Goal: Task Accomplishment & Management: Manage account settings

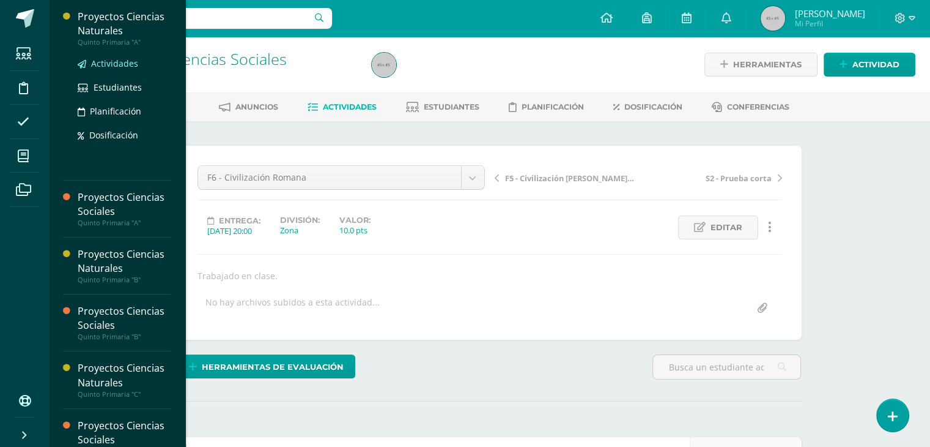
click at [101, 62] on span "Actividades" at bounding box center [114, 64] width 47 height 12
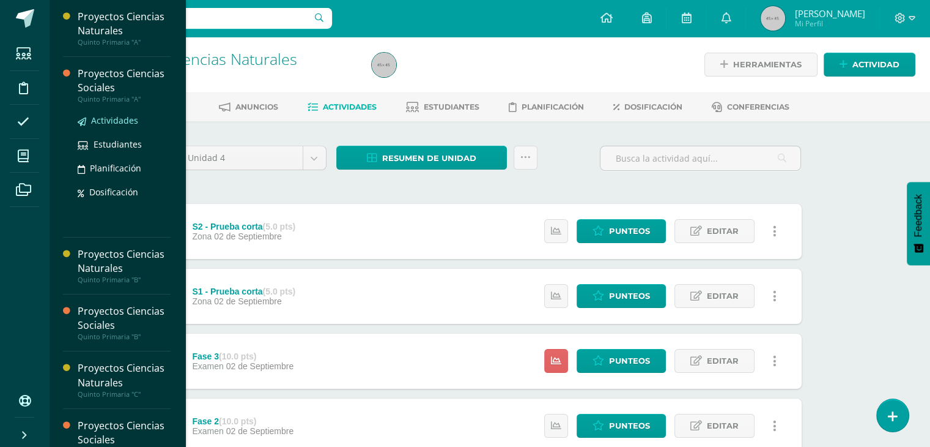
click at [114, 121] on span "Actividades" at bounding box center [114, 120] width 47 height 12
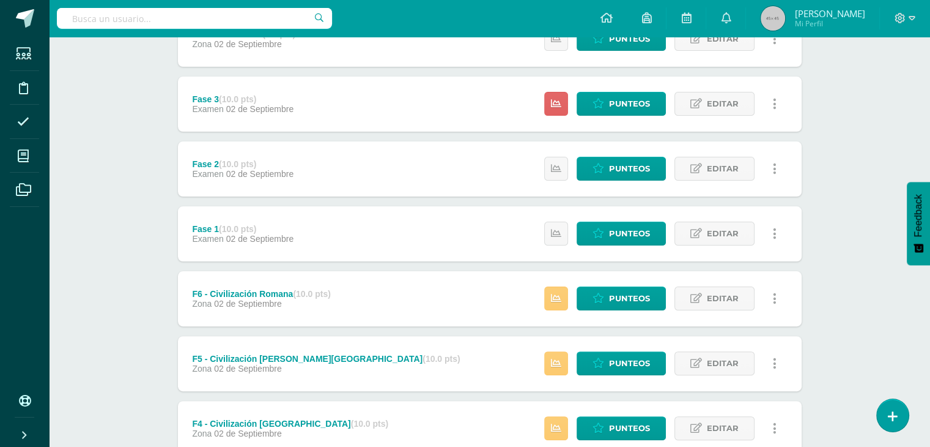
scroll to position [473, 0]
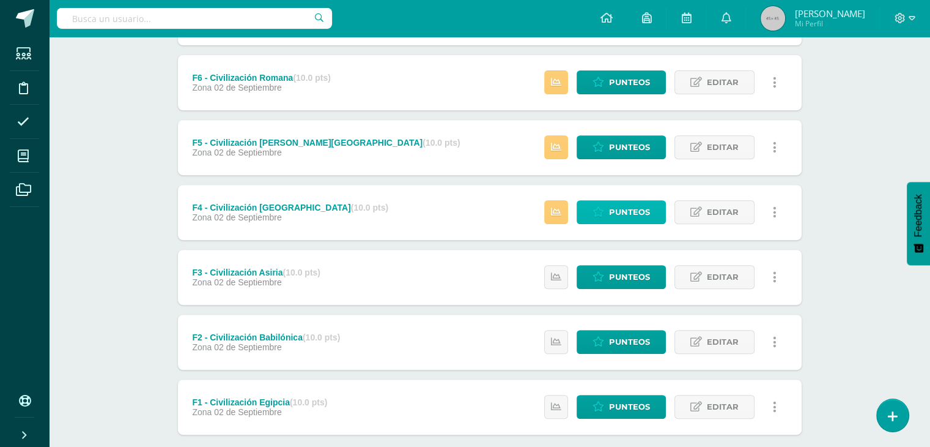
click at [623, 216] on span "Punteos" at bounding box center [629, 212] width 41 height 23
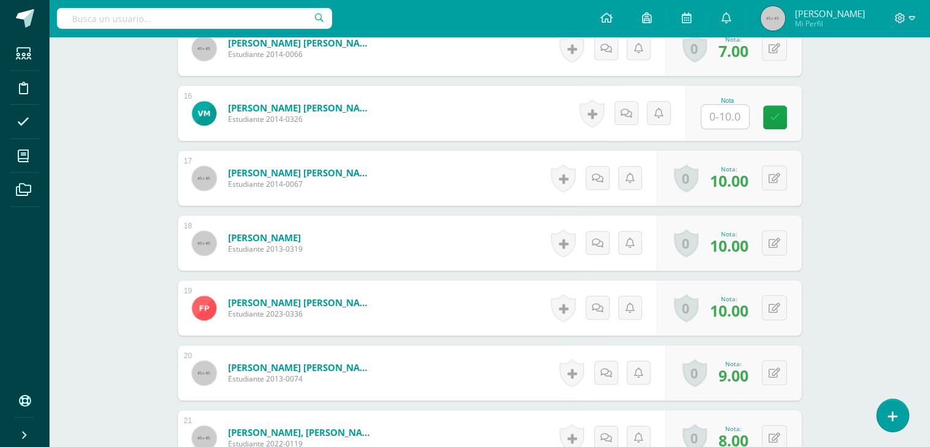
scroll to position [1279, 0]
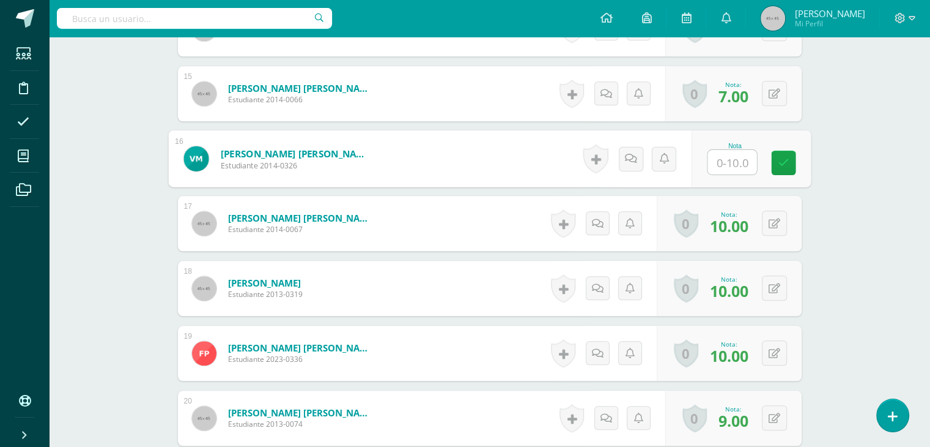
click at [732, 161] on input "text" at bounding box center [732, 162] width 49 height 24
type input "8"
click at [771, 165] on link at bounding box center [783, 162] width 24 height 24
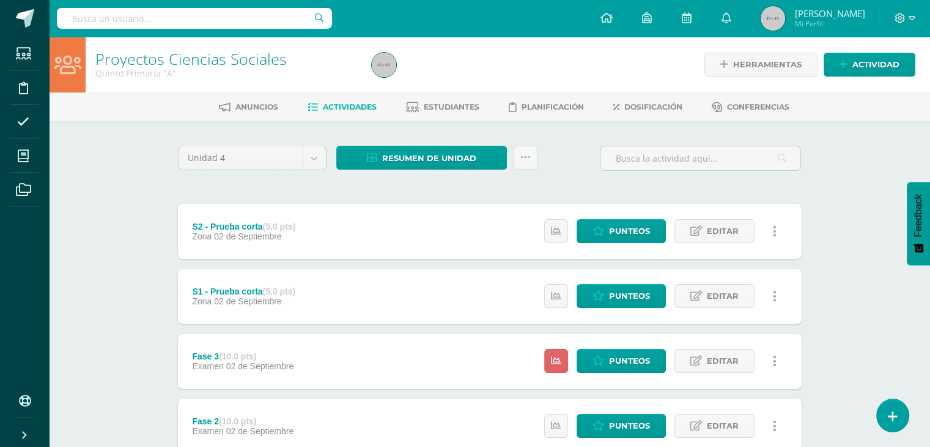
scroll to position [473, 0]
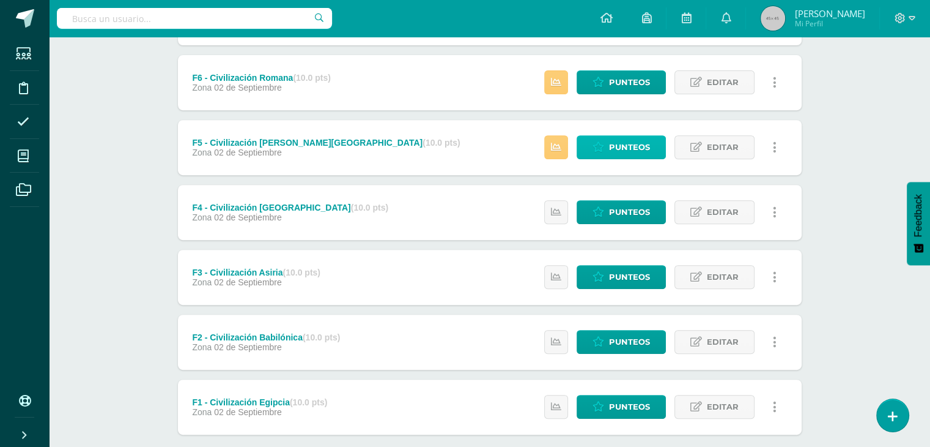
click at [640, 149] on span "Punteos" at bounding box center [629, 147] width 41 height 23
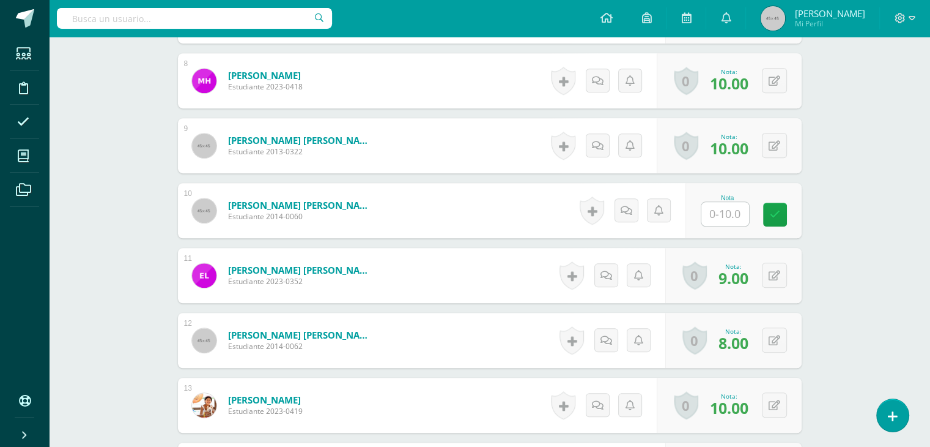
scroll to position [837, 0]
click at [724, 211] on input "text" at bounding box center [726, 214] width 48 height 24
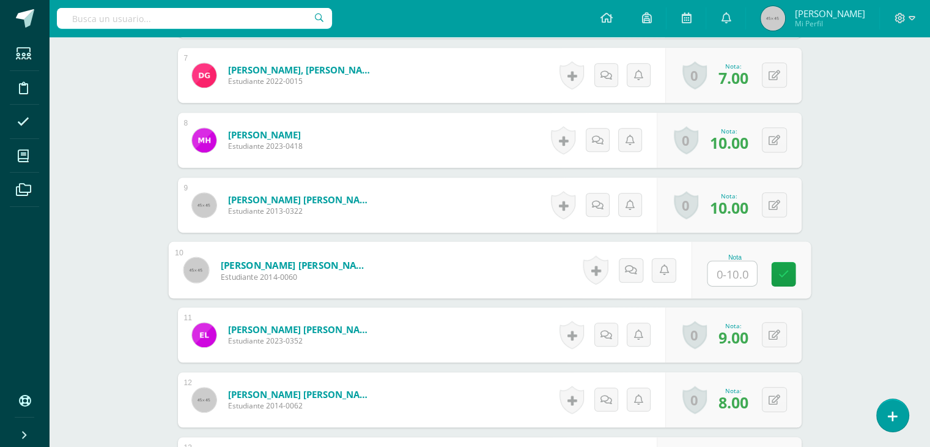
scroll to position [779, 0]
type input "8"
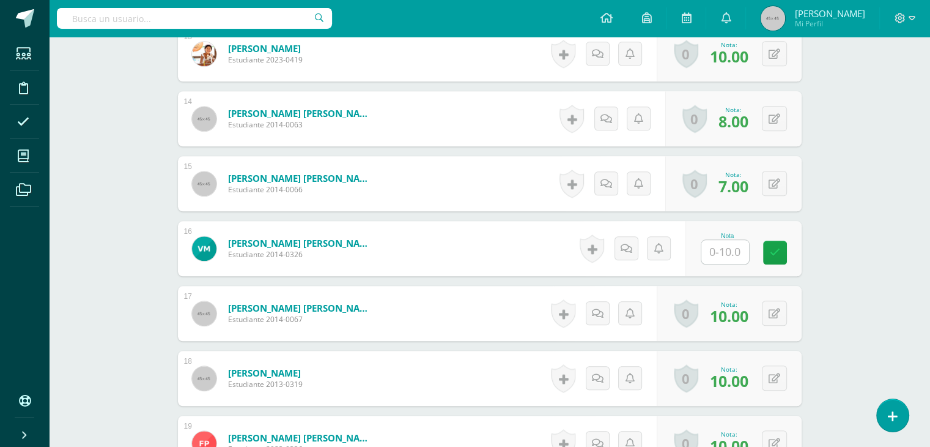
scroll to position [1204, 0]
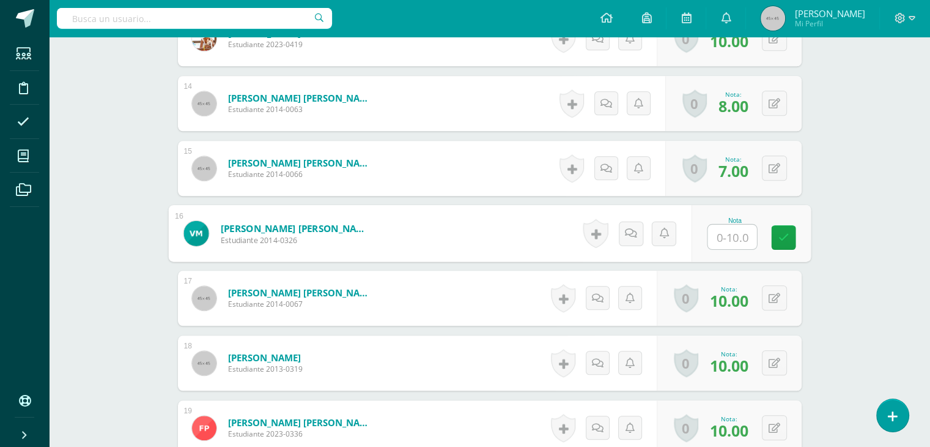
click at [736, 231] on input "text" at bounding box center [732, 237] width 49 height 24
type input "8"
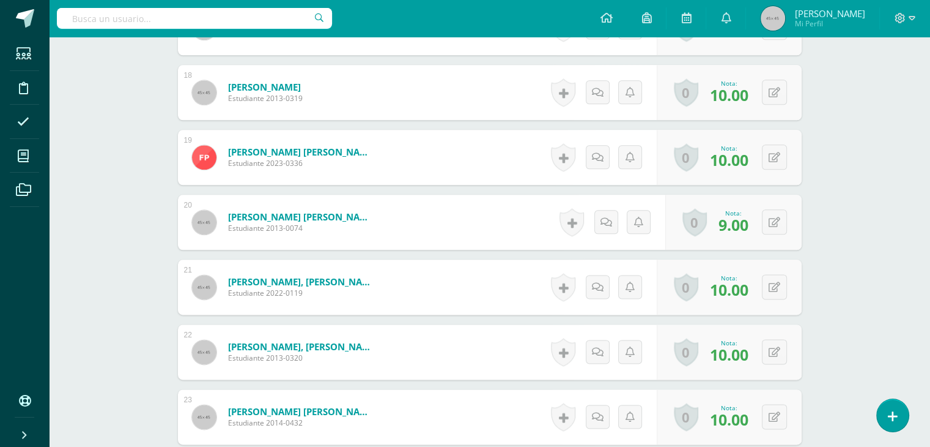
scroll to position [1676, 0]
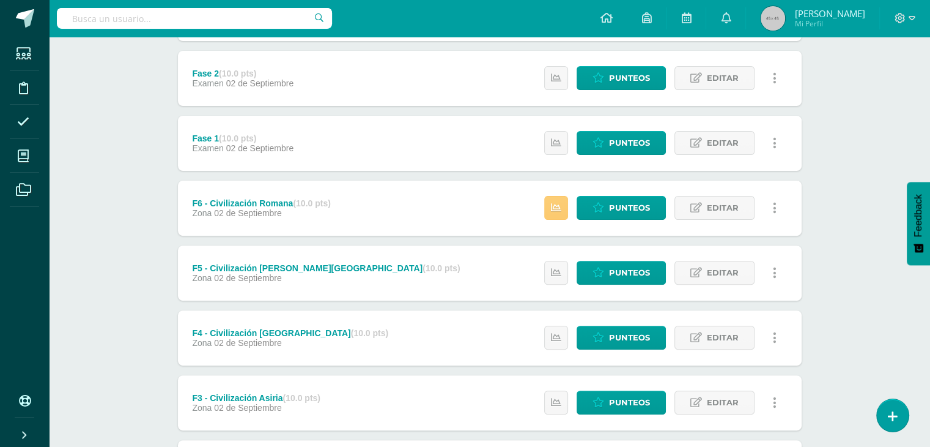
scroll to position [247, 0]
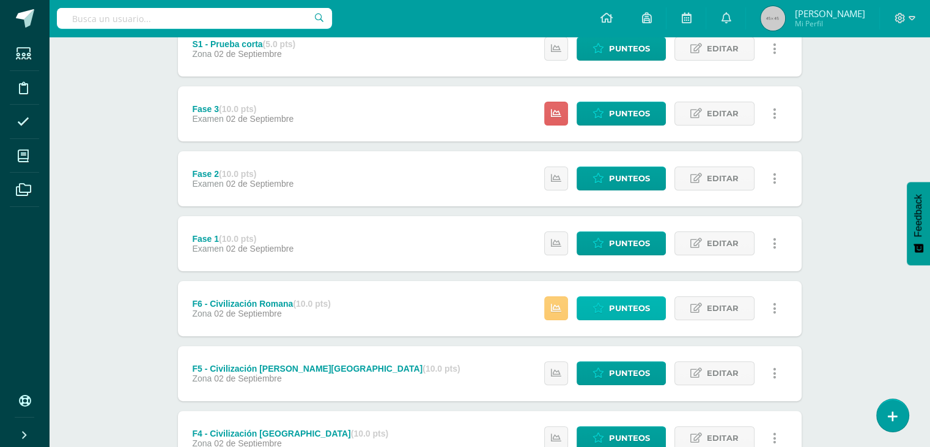
click at [636, 306] on span "Punteos" at bounding box center [629, 308] width 41 height 23
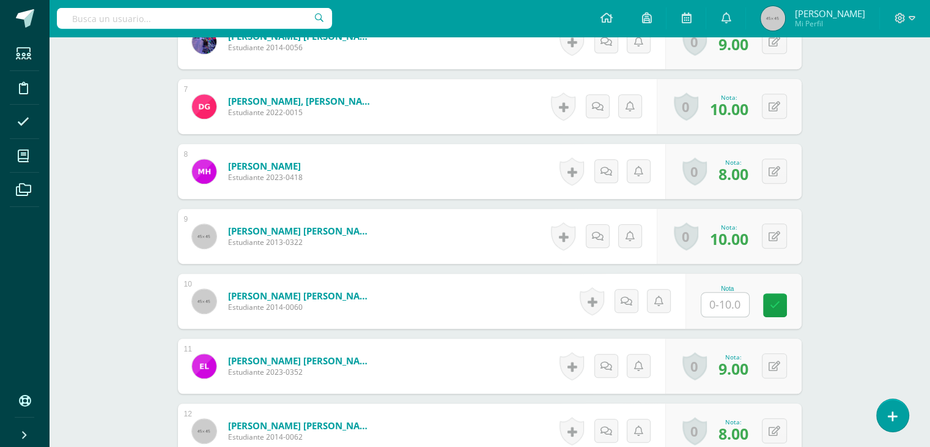
scroll to position [748, 0]
click at [724, 305] on input "text" at bounding box center [732, 304] width 49 height 24
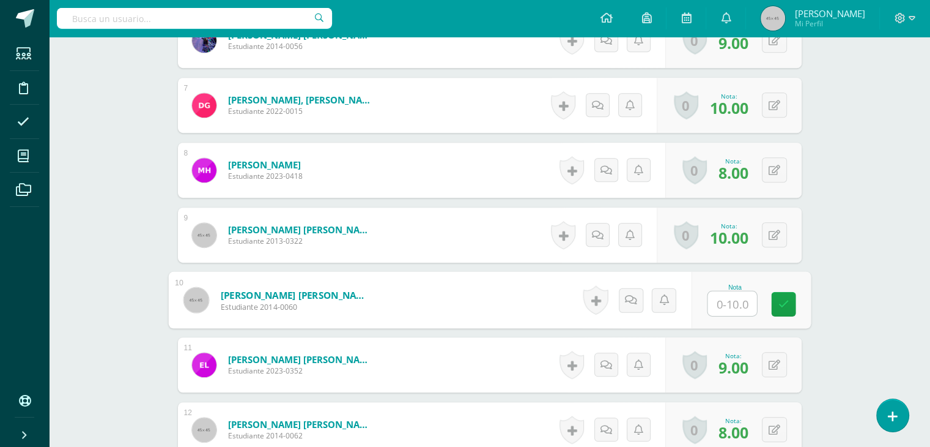
type input "8"
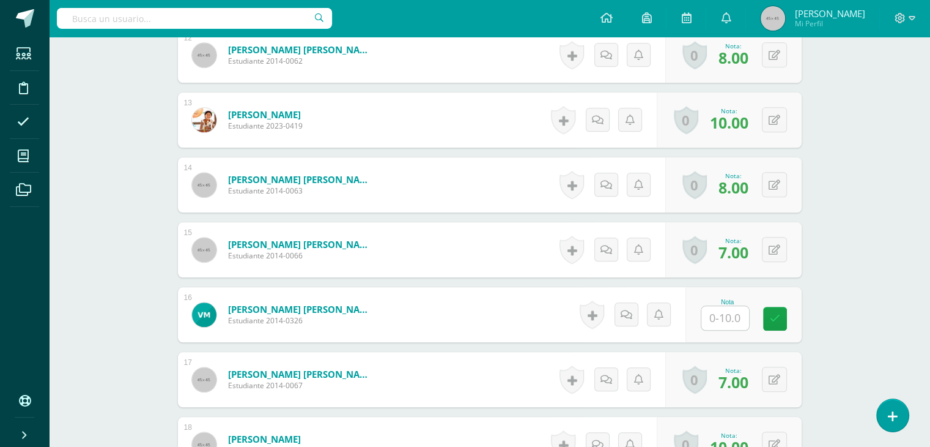
scroll to position [1132, 0]
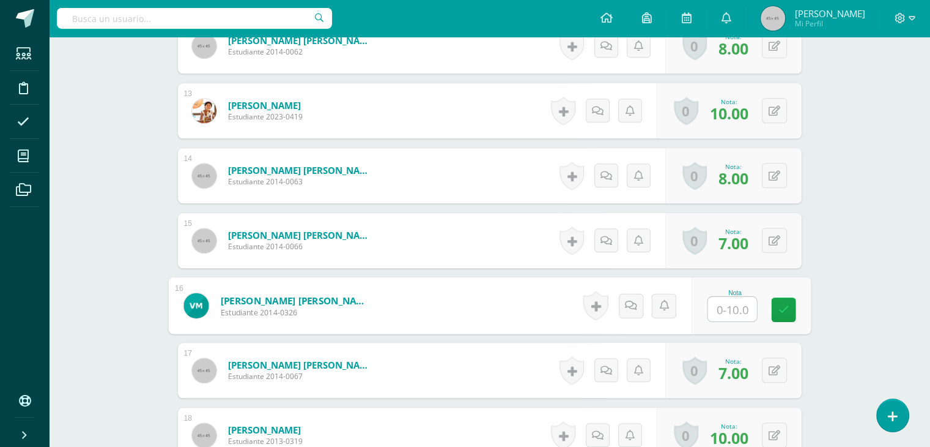
click at [724, 305] on input "text" at bounding box center [732, 309] width 49 height 24
type input "8"
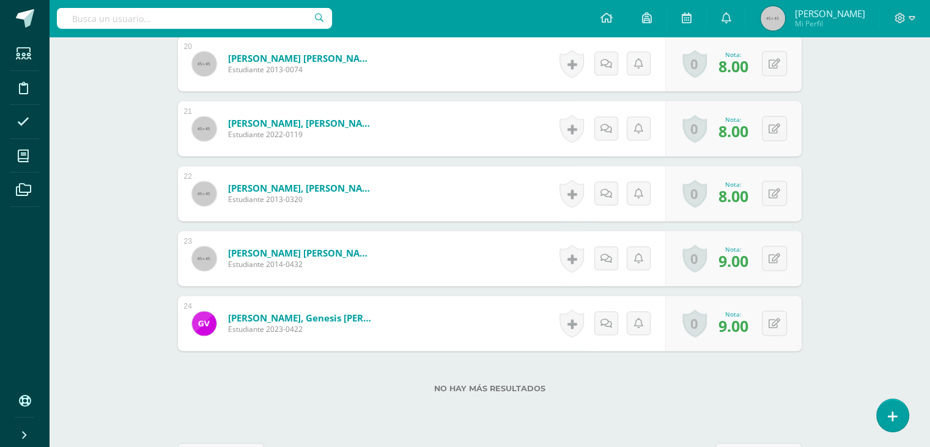
scroll to position [1676, 0]
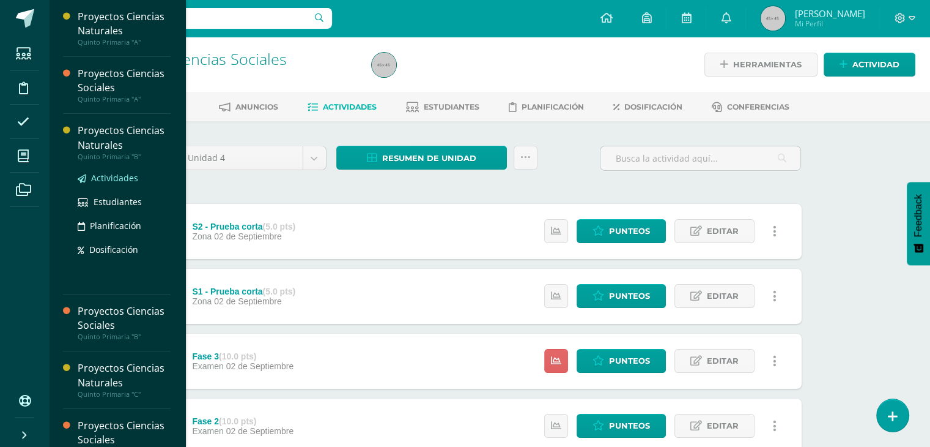
click at [117, 177] on span "Actividades" at bounding box center [114, 178] width 47 height 12
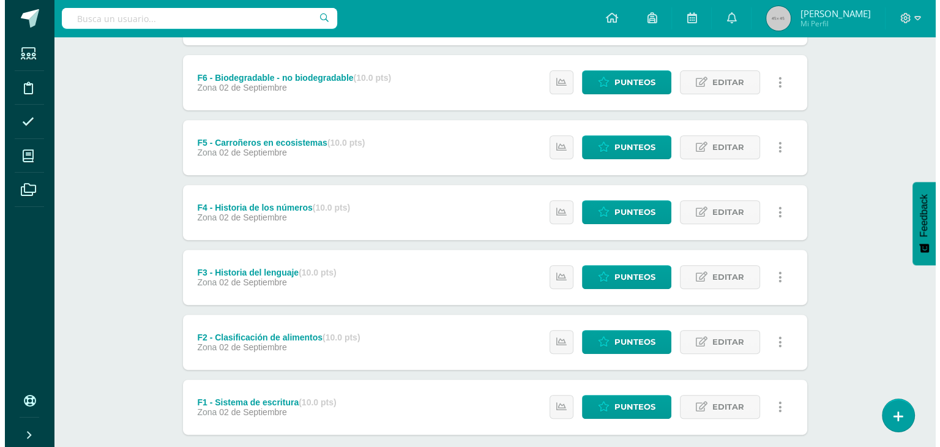
scroll to position [542, 0]
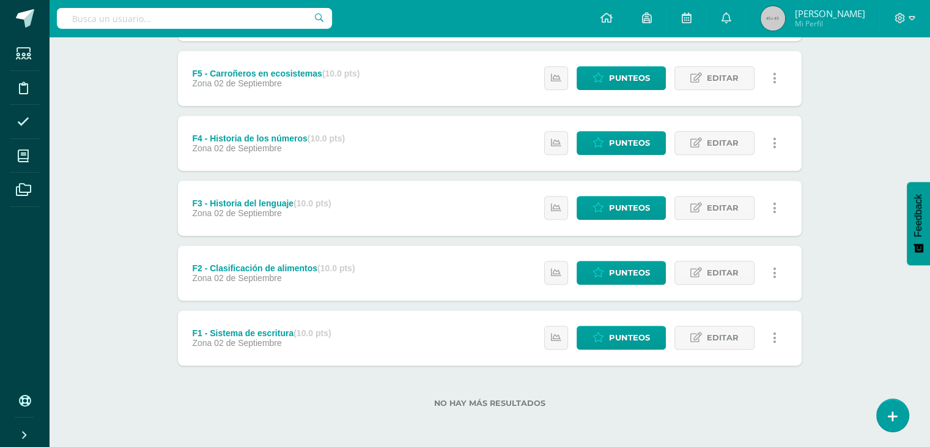
click at [891, 426] on link at bounding box center [892, 414] width 35 height 35
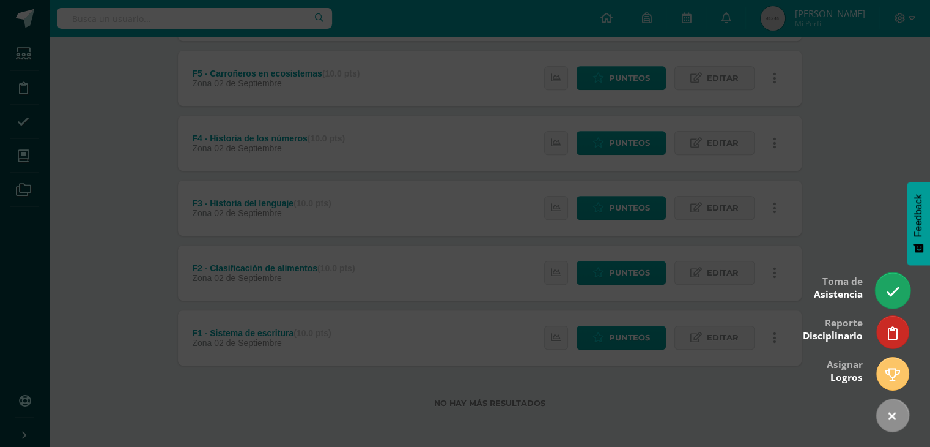
click at [892, 295] on icon at bounding box center [893, 291] width 14 height 14
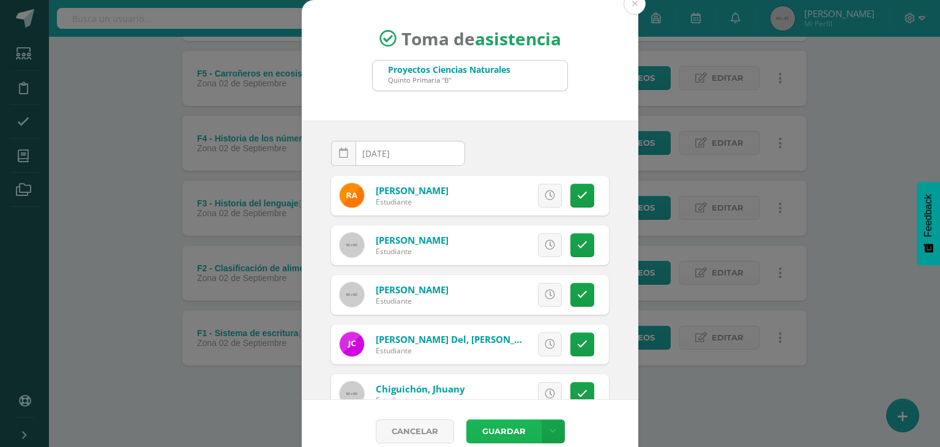
click at [497, 421] on button "Guardar" at bounding box center [503, 431] width 75 height 24
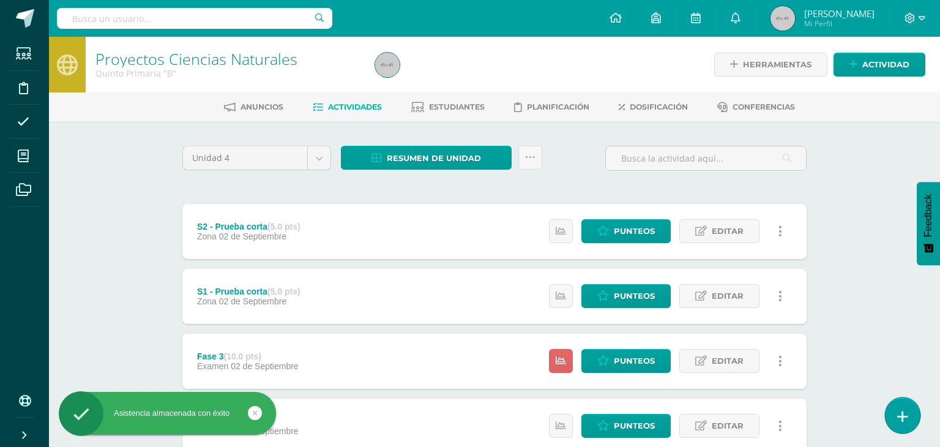
click at [900, 429] on link at bounding box center [902, 414] width 35 height 35
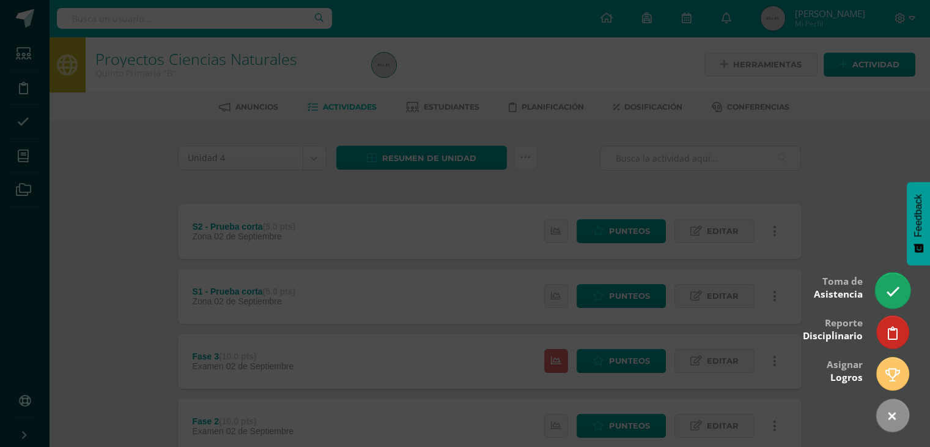
click at [893, 305] on link at bounding box center [892, 289] width 35 height 35
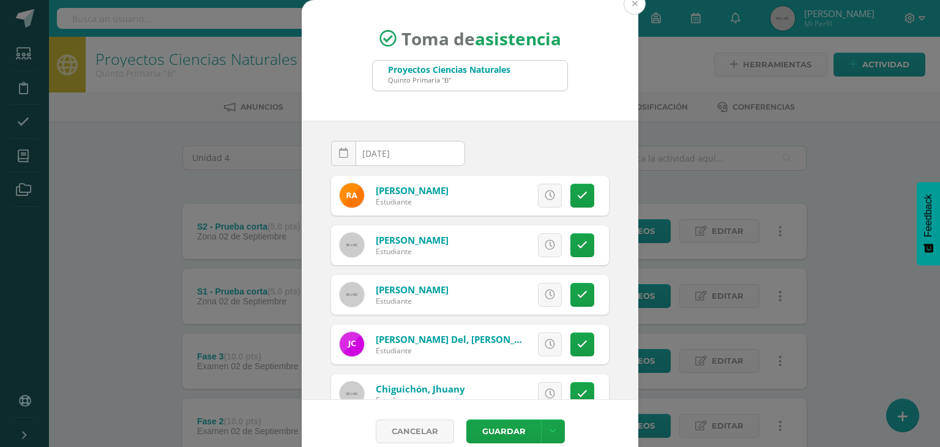
click at [633, 3] on button at bounding box center [634, 4] width 22 height 22
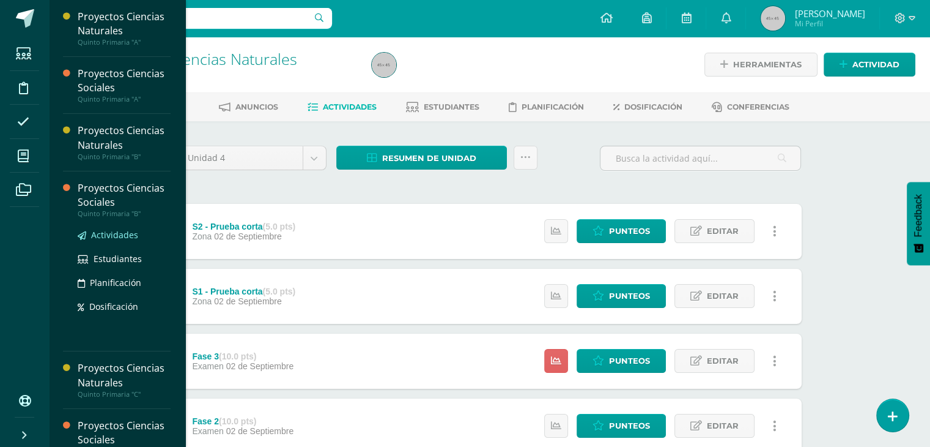
click at [136, 231] on link "Actividades" at bounding box center [124, 235] width 93 height 14
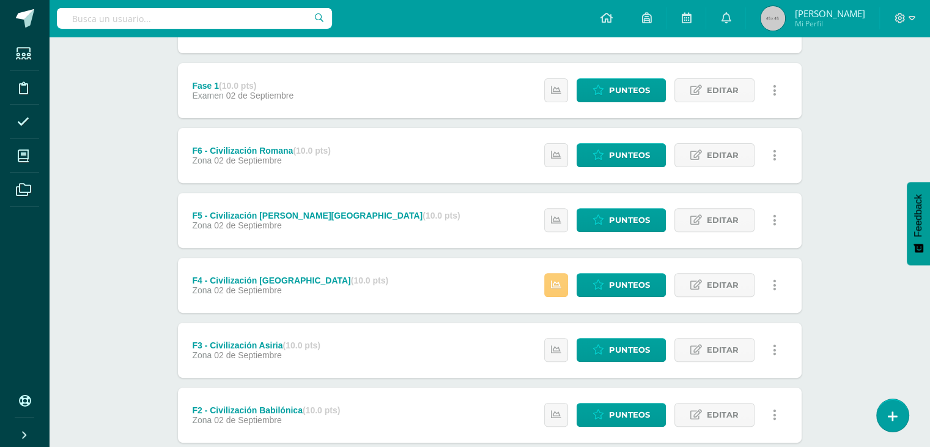
scroll to position [434, 0]
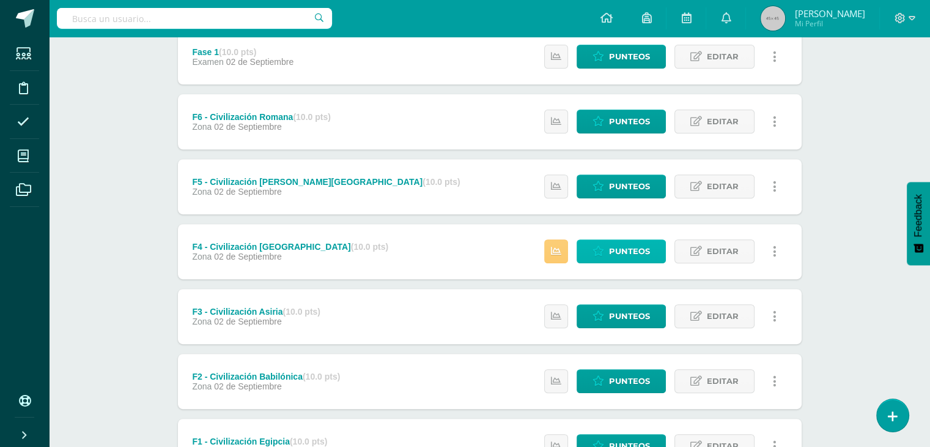
click at [630, 253] on span "Punteos" at bounding box center [629, 251] width 41 height 23
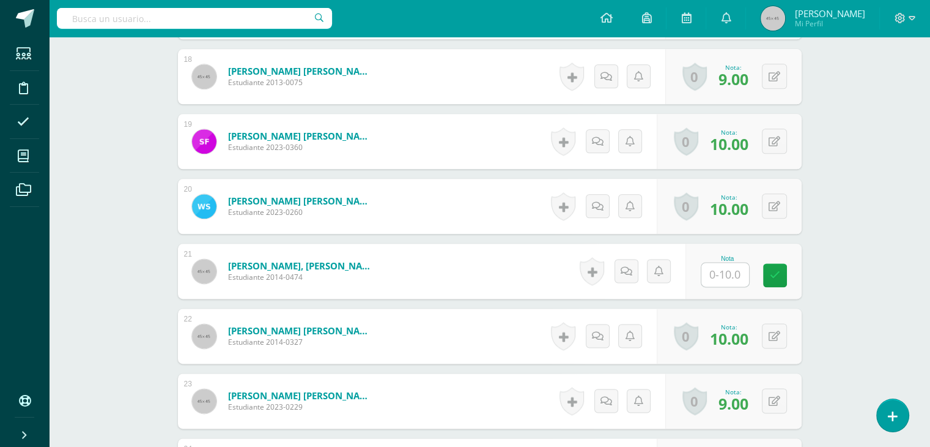
scroll to position [1493, 0]
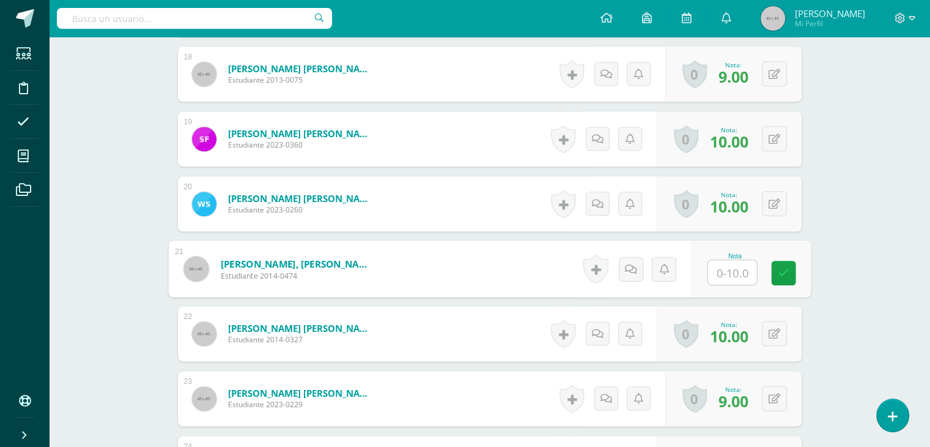
click at [721, 277] on input "text" at bounding box center [732, 272] width 49 height 24
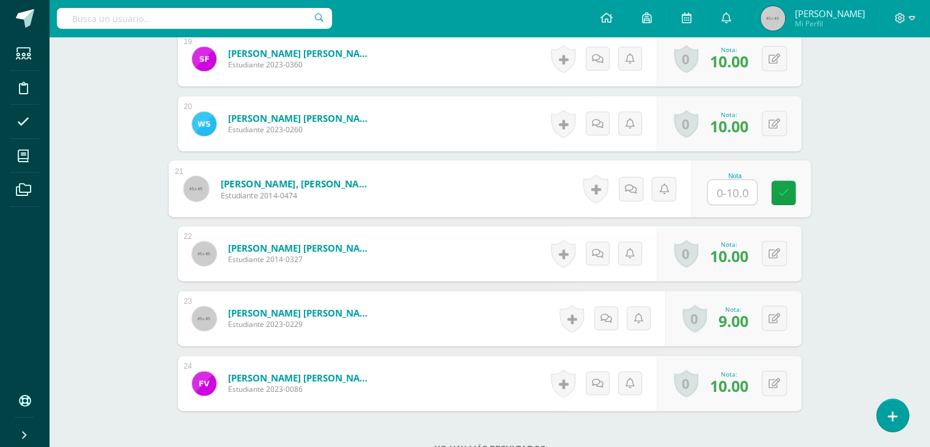
scroll to position [1584, 0]
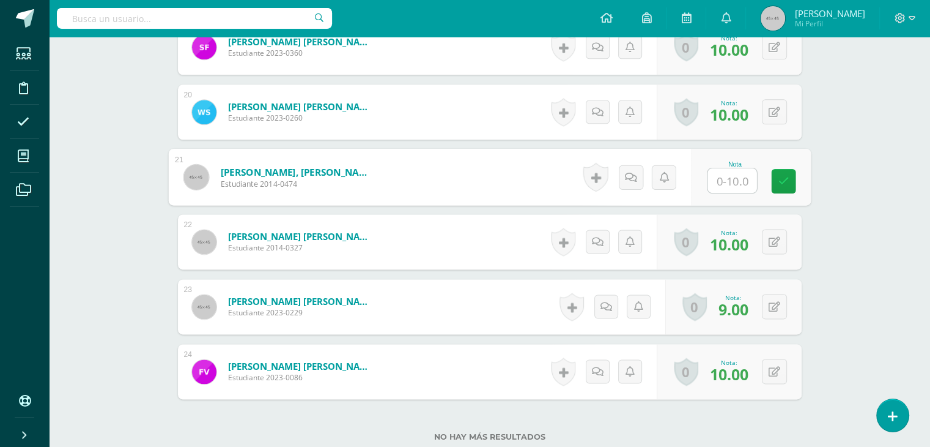
type input "8"
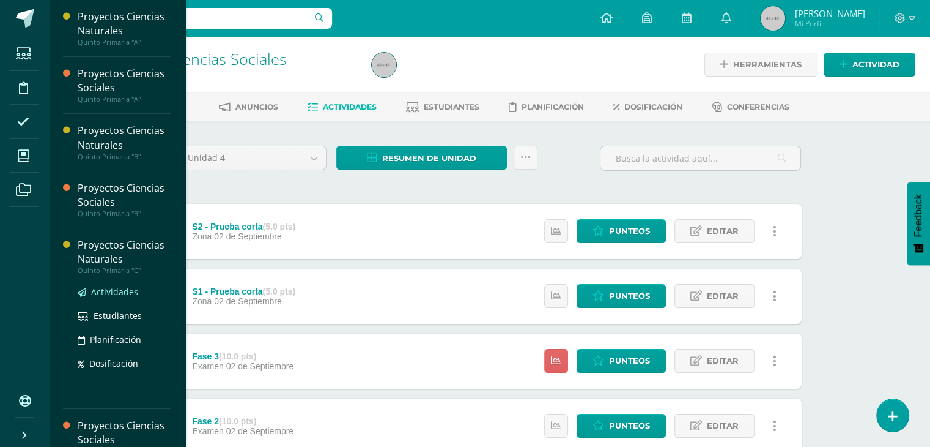
click at [114, 292] on span "Actividades" at bounding box center [114, 292] width 47 height 12
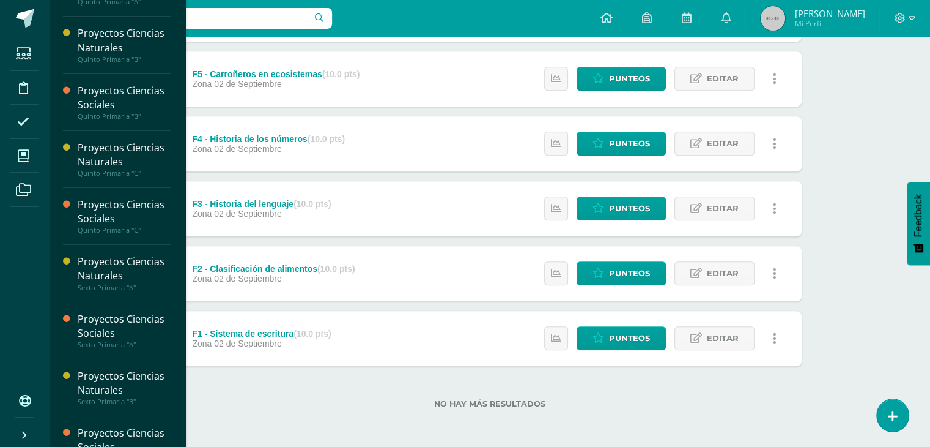
scroll to position [97, 0]
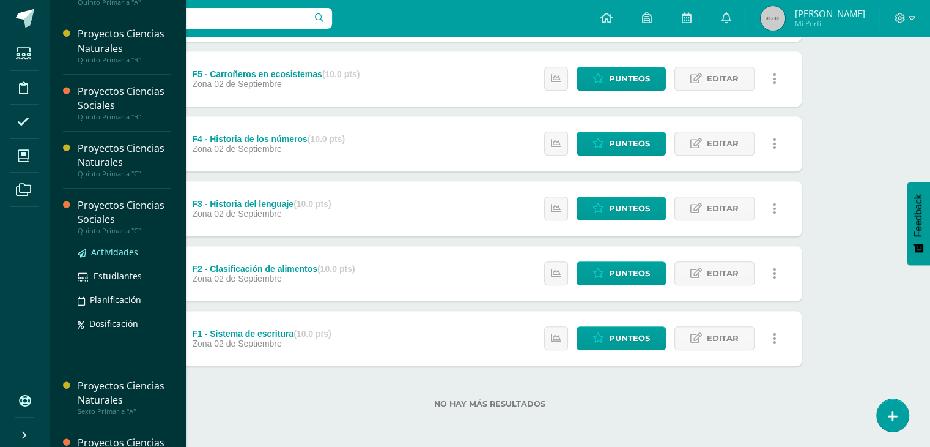
click at [110, 254] on span "Actividades" at bounding box center [114, 252] width 47 height 12
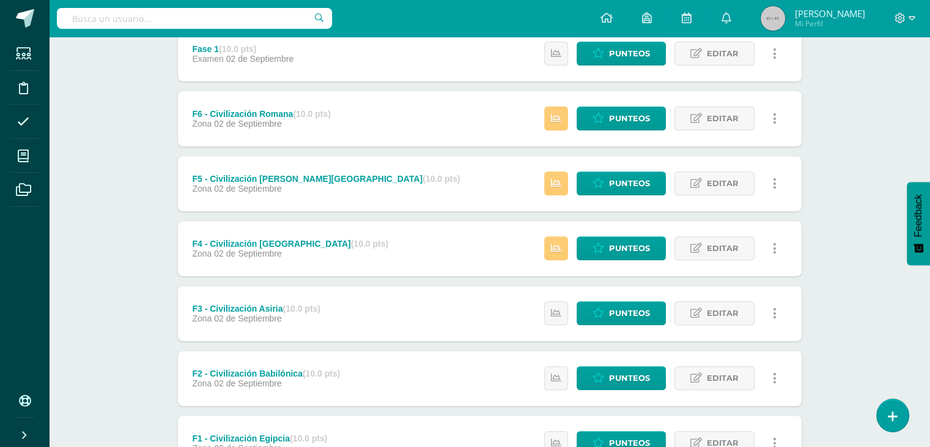
scroll to position [430, 0]
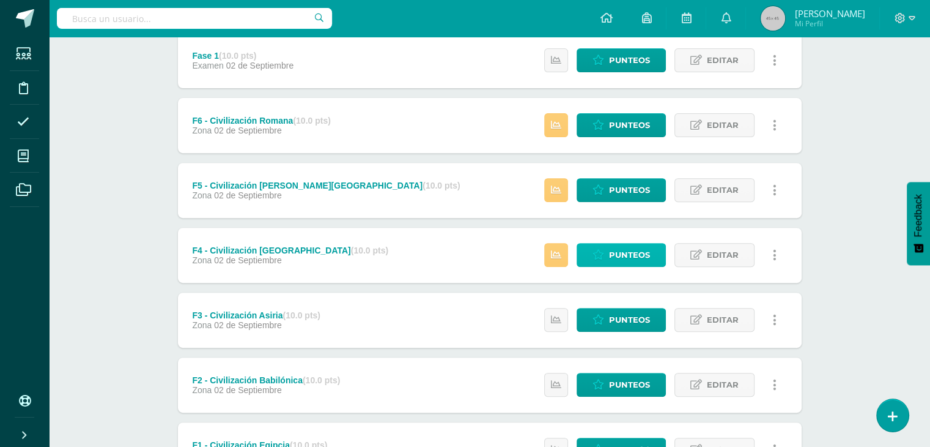
click at [635, 253] on span "Punteos" at bounding box center [629, 254] width 41 height 23
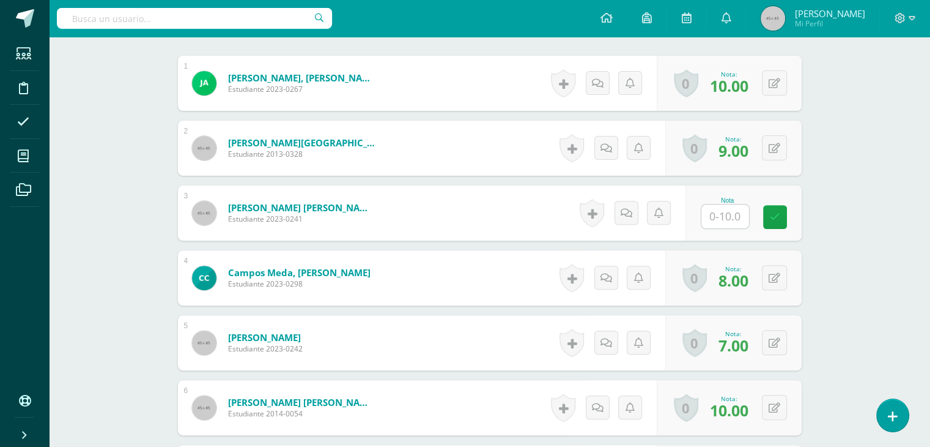
scroll to position [382, 0]
click at [724, 212] on input "text" at bounding box center [732, 216] width 49 height 24
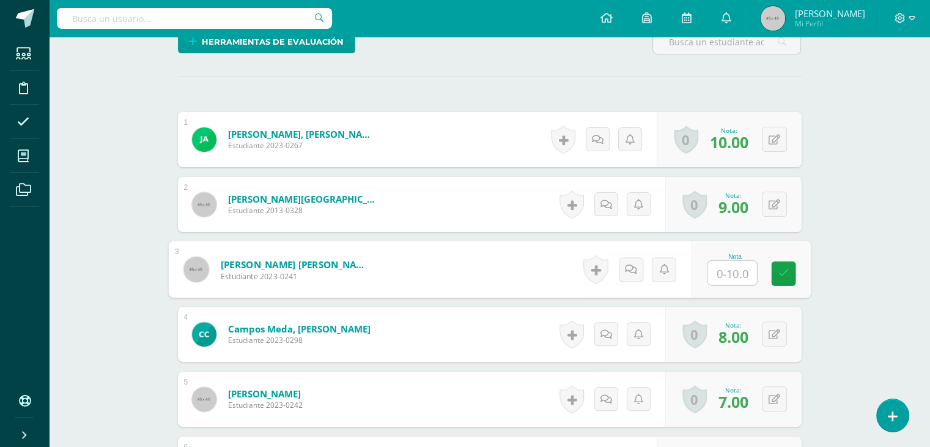
scroll to position [325, 0]
type input "8"
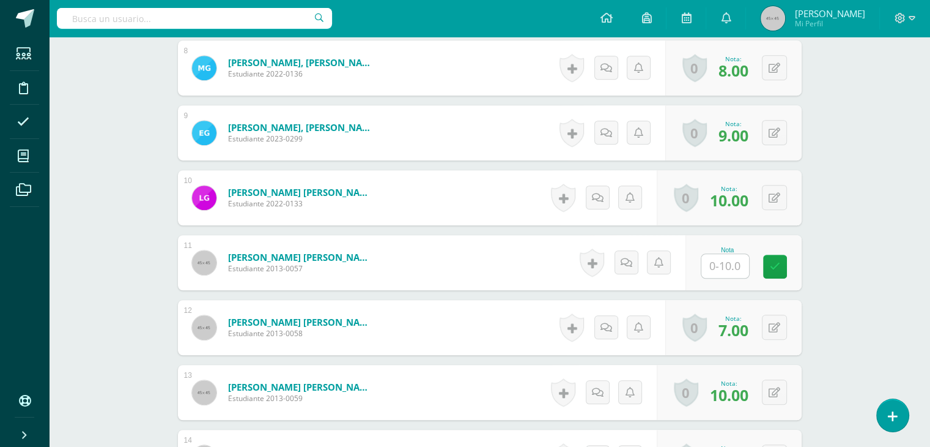
scroll to position [851, 0]
click at [729, 267] on input "text" at bounding box center [732, 265] width 49 height 24
type input "8"
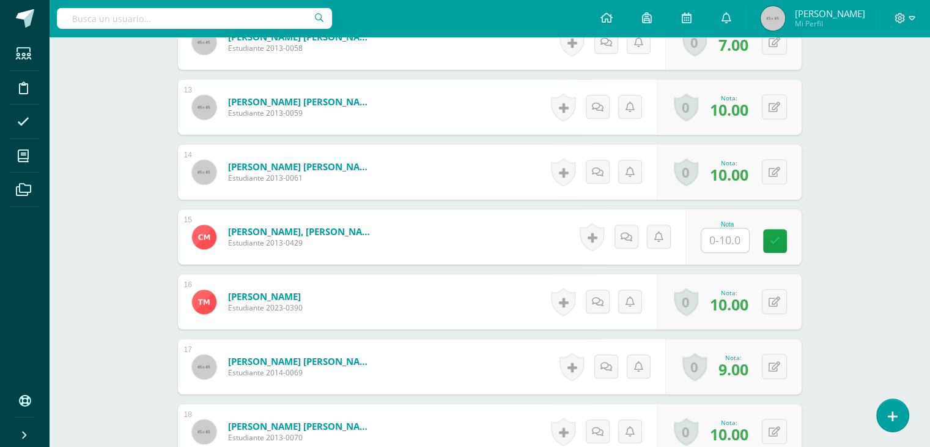
scroll to position [1135, 0]
click at [722, 240] on input "text" at bounding box center [732, 241] width 49 height 24
type input "8"
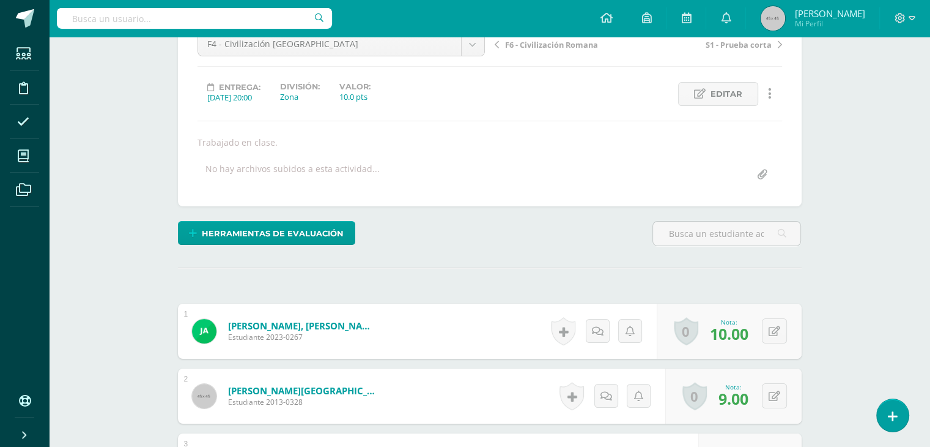
scroll to position [0, 0]
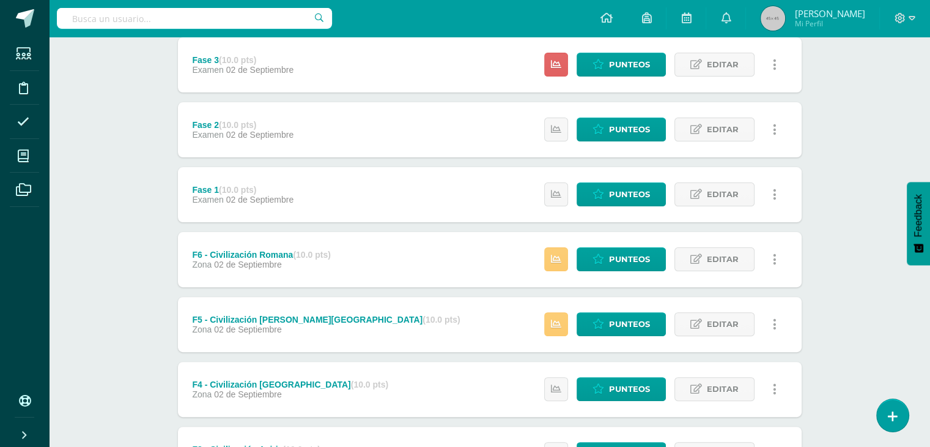
scroll to position [307, 0]
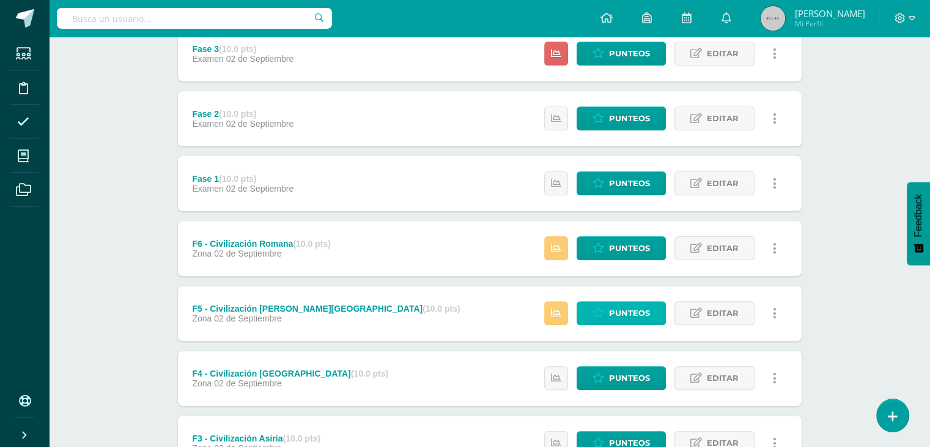
click at [623, 312] on span "Punteos" at bounding box center [629, 313] width 41 height 23
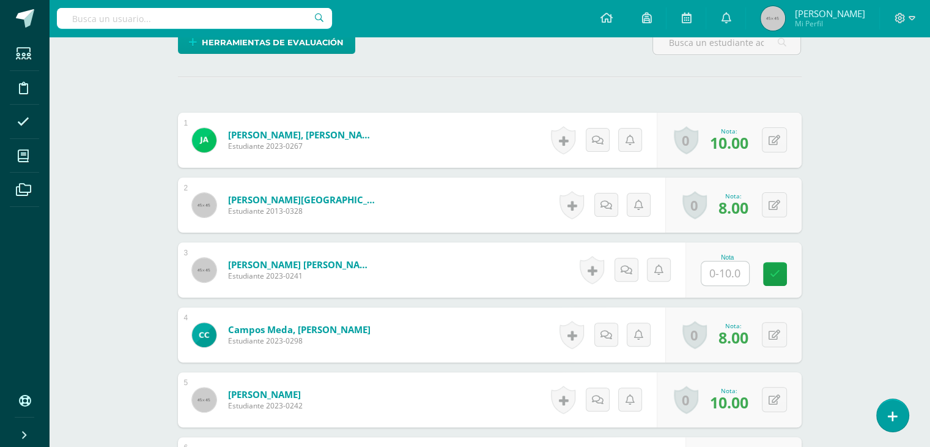
scroll to position [325, 0]
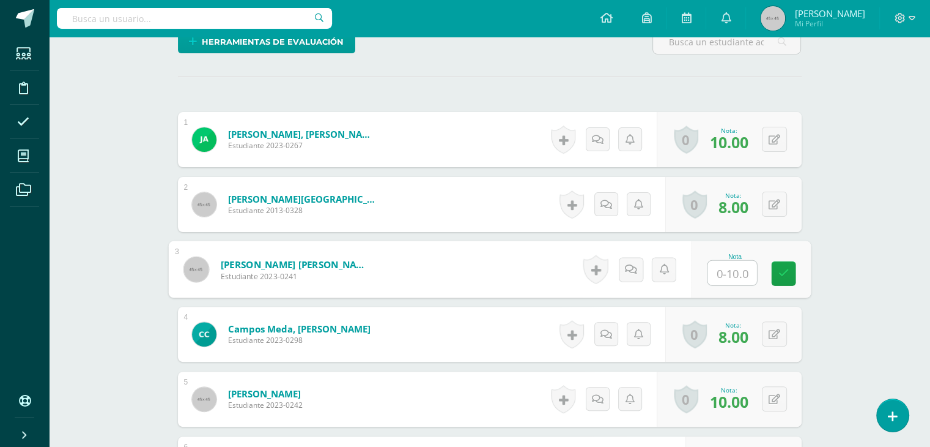
click at [740, 273] on input "text" at bounding box center [732, 273] width 49 height 24
type input "8"
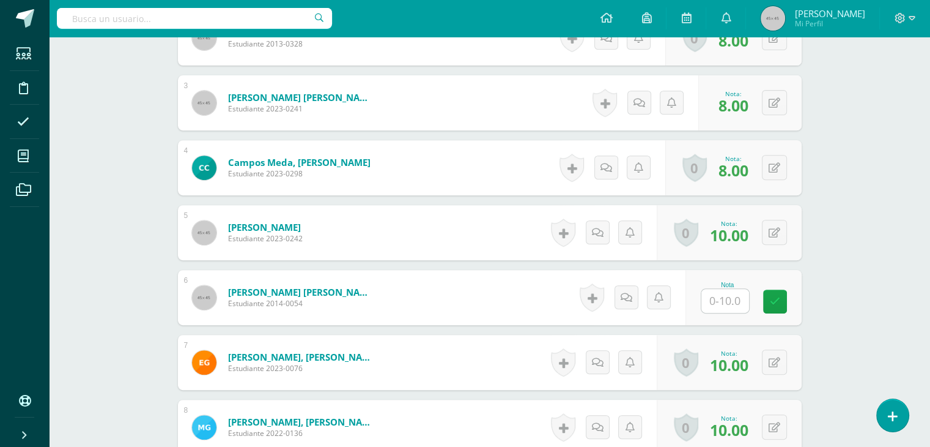
scroll to position [492, 0]
click at [734, 301] on input "text" at bounding box center [732, 300] width 49 height 24
type input "8"
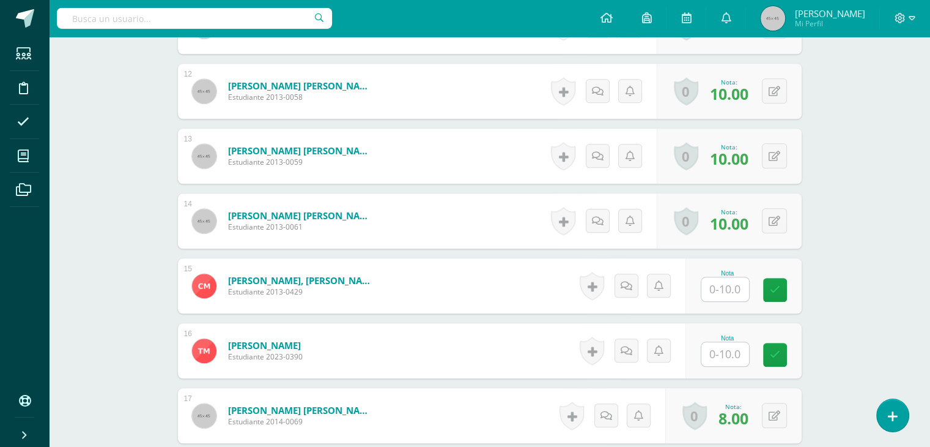
scroll to position [1101, 0]
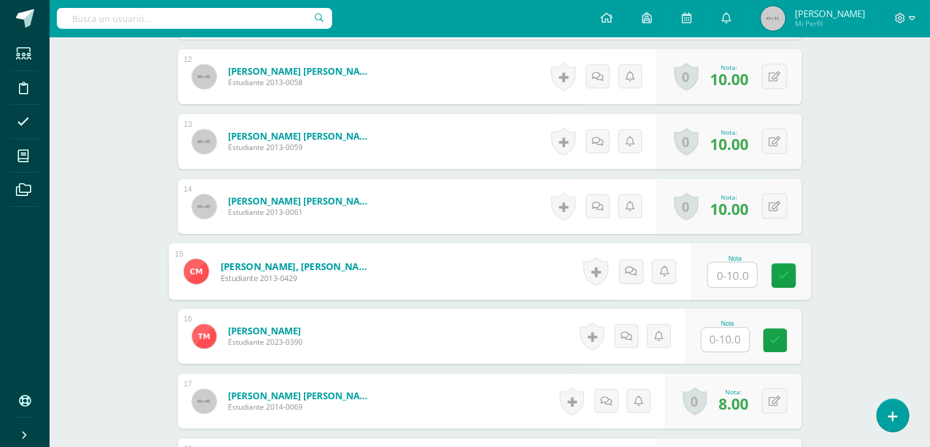
click at [725, 273] on input "text" at bounding box center [732, 274] width 49 height 24
type input "8"
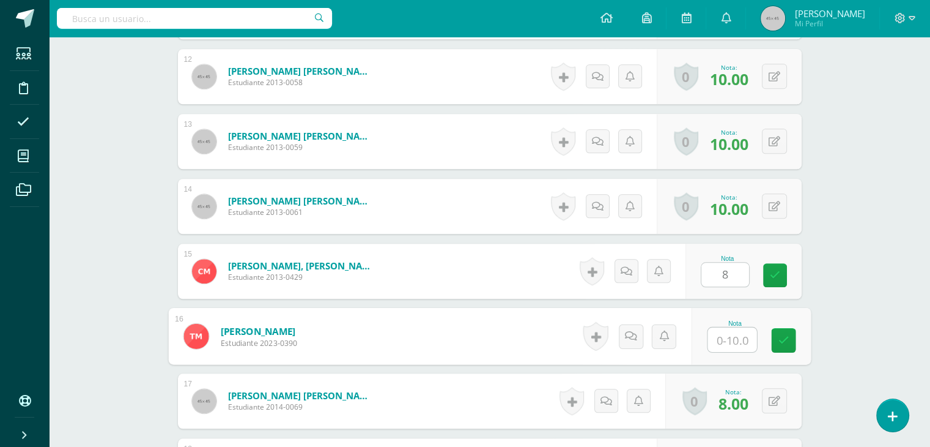
click at [728, 336] on input "text" at bounding box center [732, 339] width 49 height 24
type input "8"
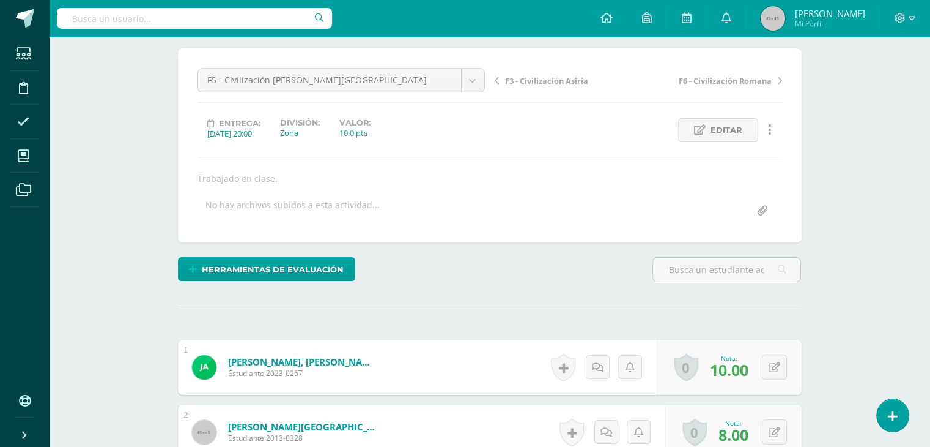
scroll to position [0, 0]
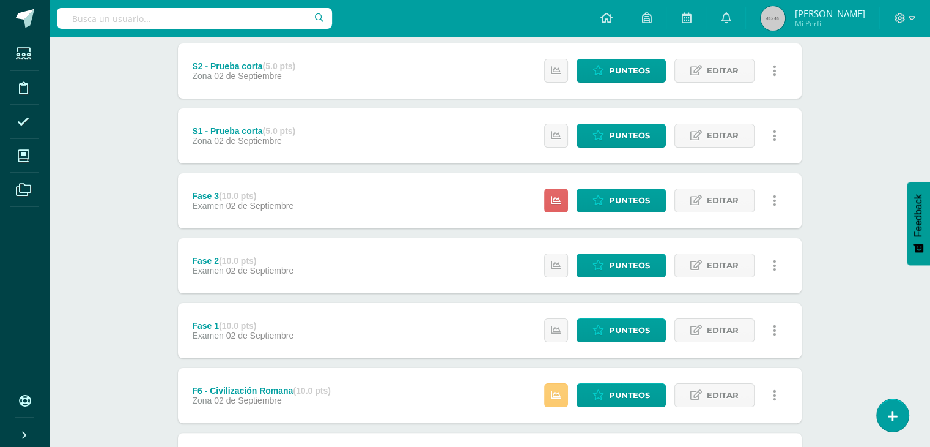
scroll to position [247, 0]
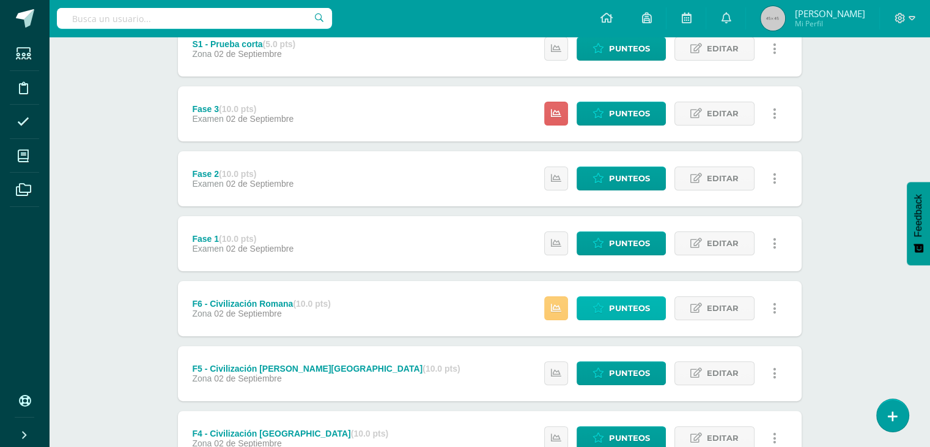
click at [621, 307] on span "Punteos" at bounding box center [629, 308] width 41 height 23
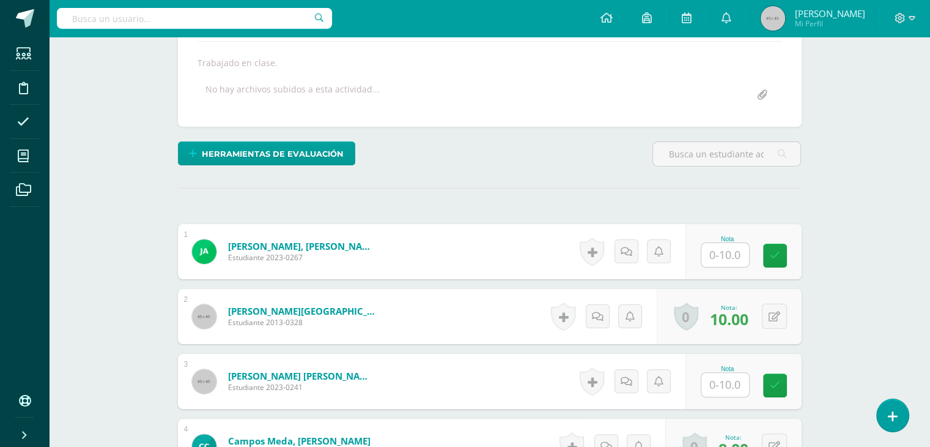
scroll to position [213, 0]
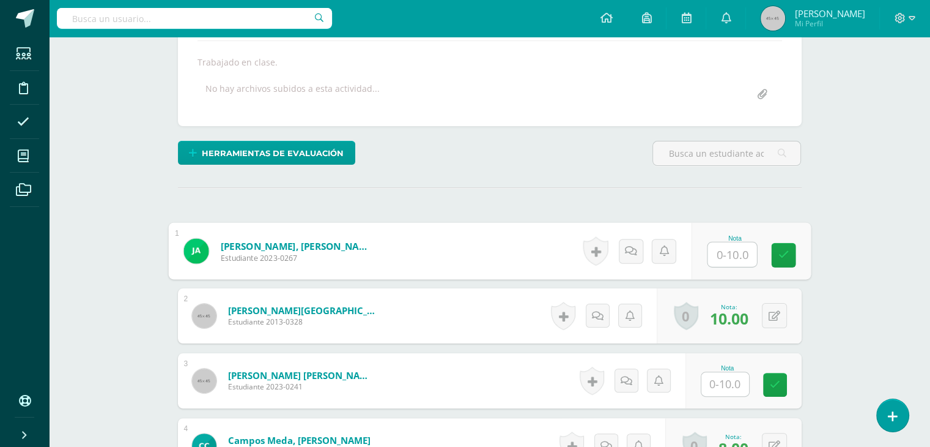
click at [724, 256] on input "text" at bounding box center [732, 254] width 49 height 24
type input "8"
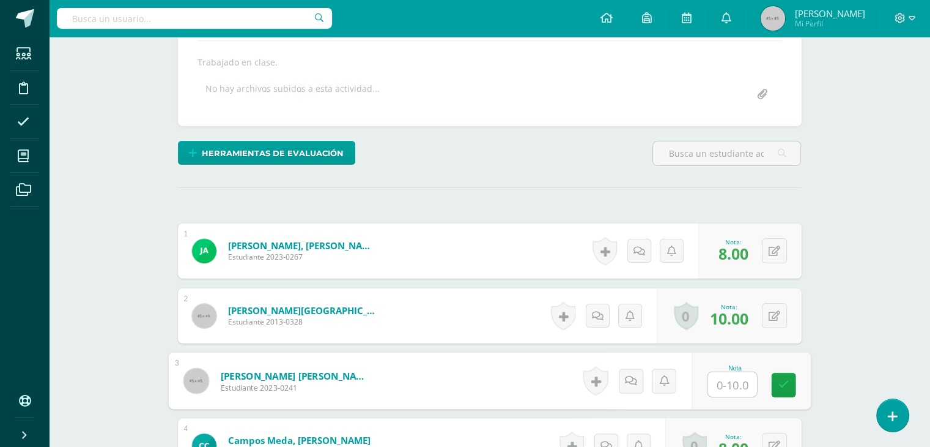
click at [729, 380] on input "text" at bounding box center [732, 384] width 49 height 24
type input "8"
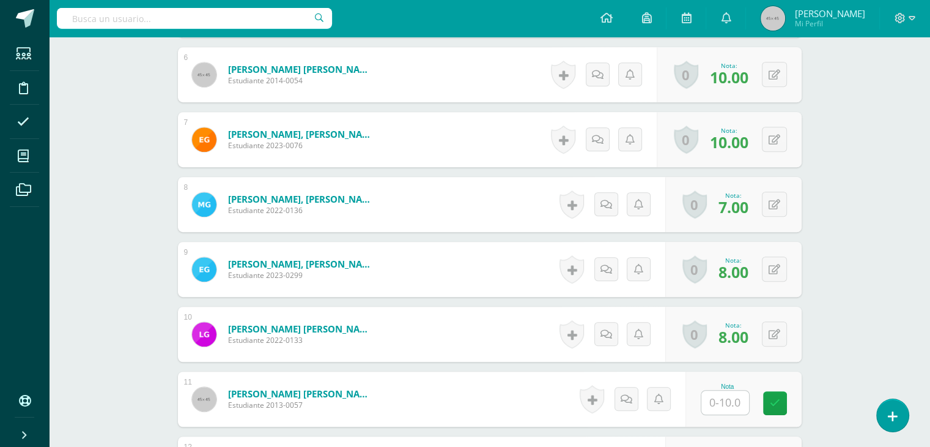
scroll to position [847, 0]
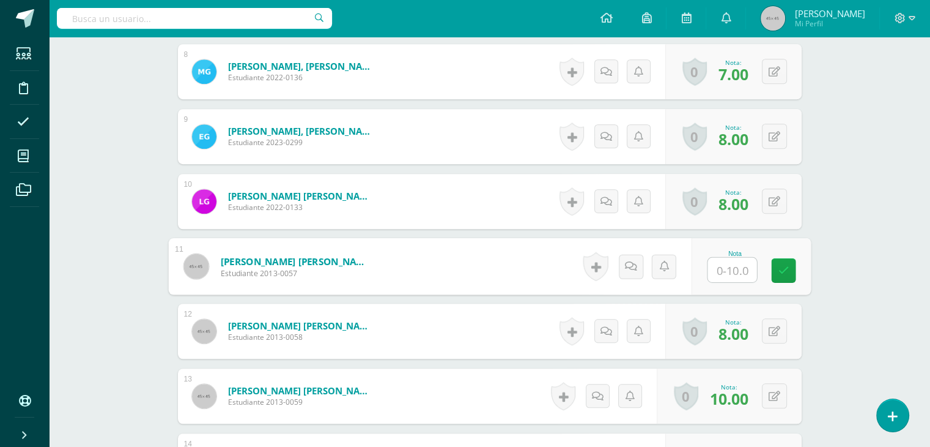
click at [726, 265] on input "text" at bounding box center [732, 270] width 49 height 24
type input "8"
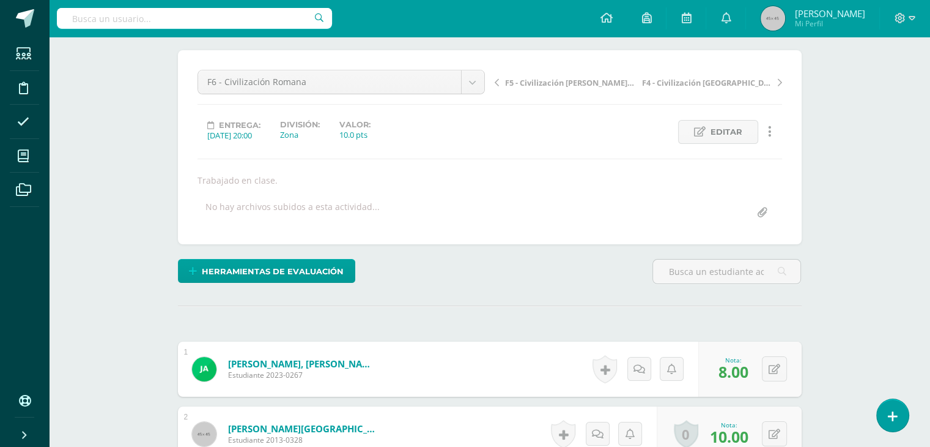
scroll to position [0, 0]
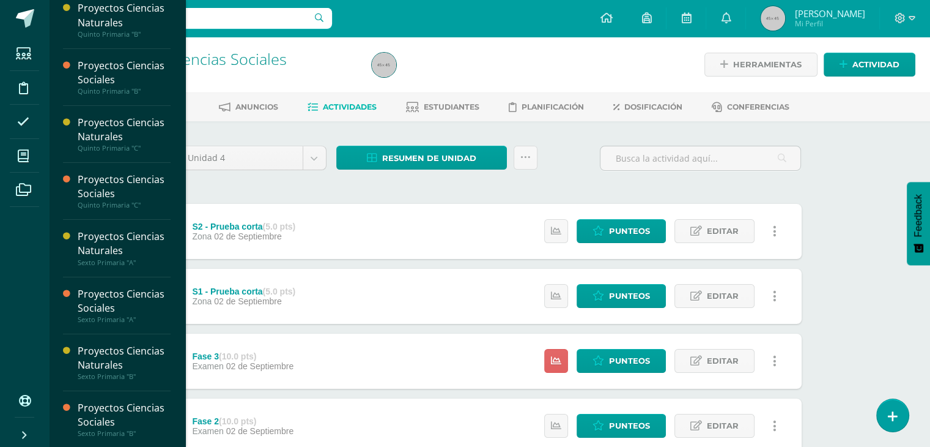
scroll to position [122, 0]
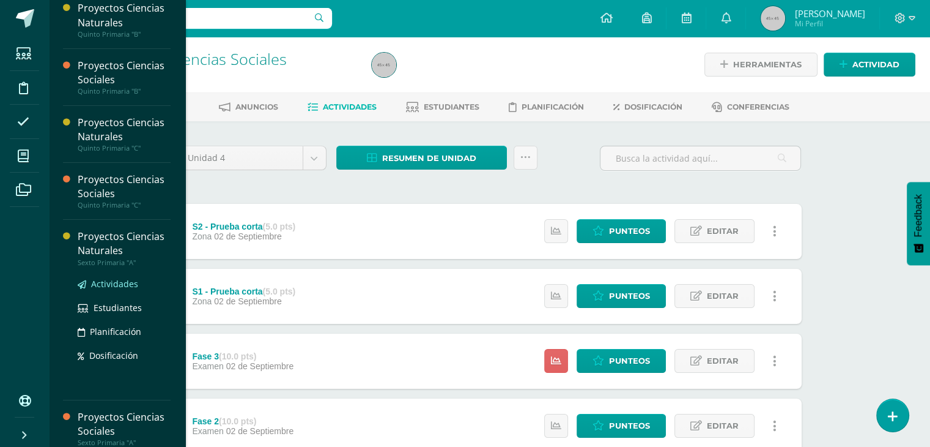
click at [106, 283] on span "Actividades" at bounding box center [114, 284] width 47 height 12
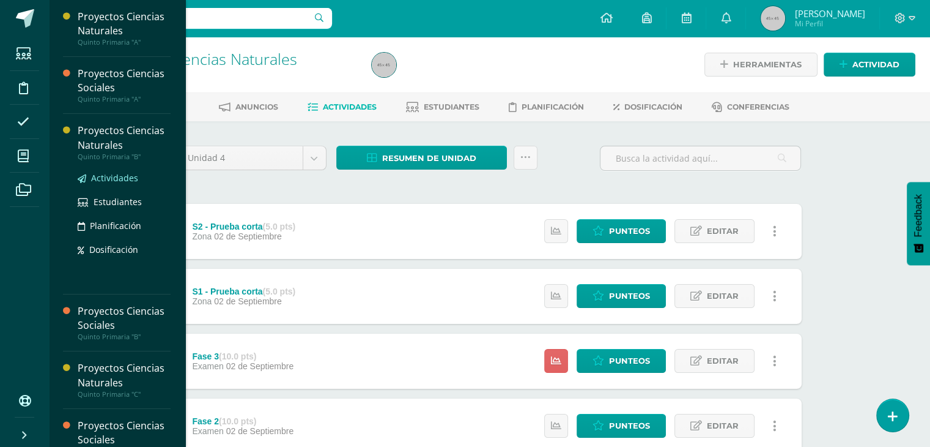
click at [120, 177] on span "Actividades" at bounding box center [114, 178] width 47 height 12
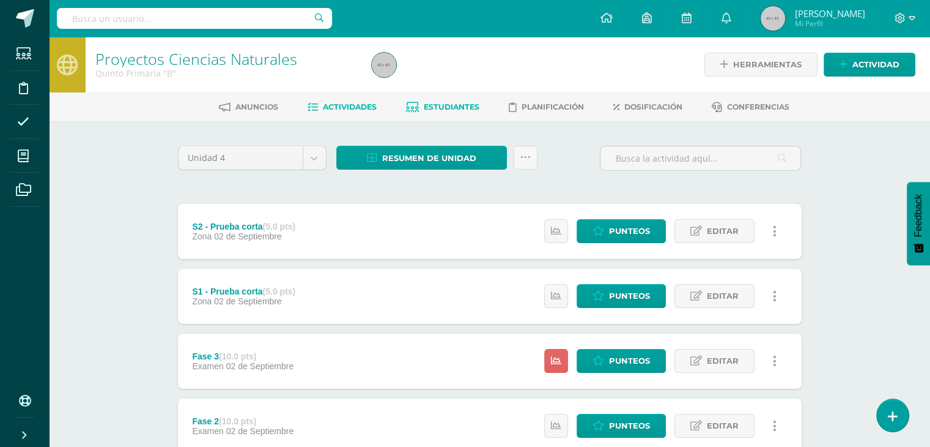
click at [456, 106] on span "Estudiantes" at bounding box center [452, 106] width 56 height 9
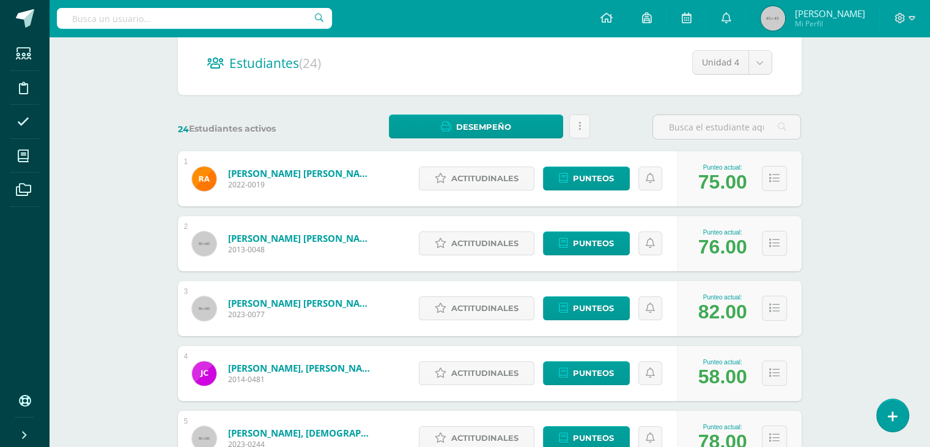
scroll to position [163, 0]
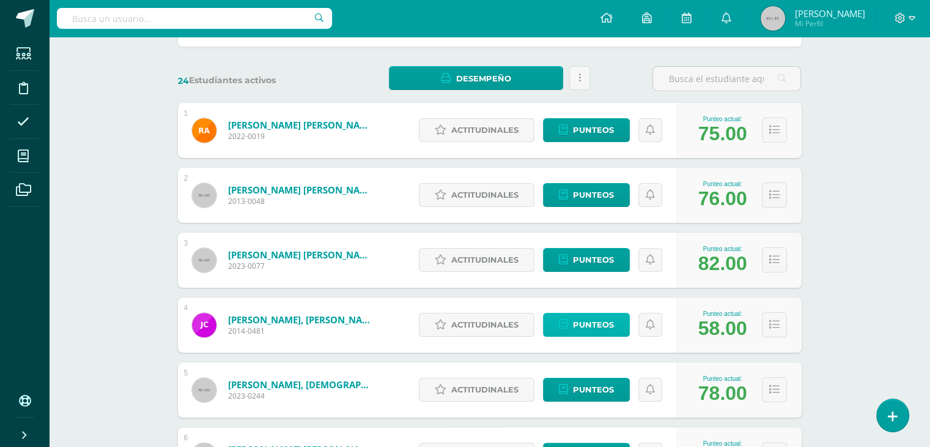
click at [596, 319] on span "Punteos" at bounding box center [593, 324] width 41 height 23
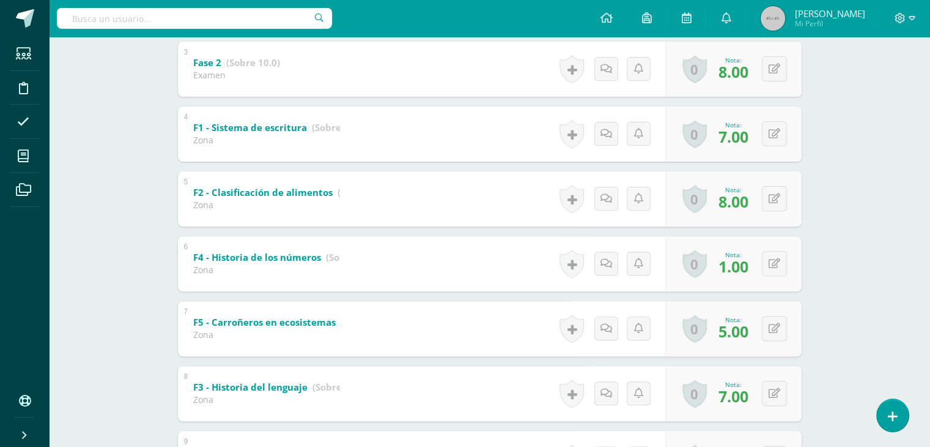
scroll to position [396, 0]
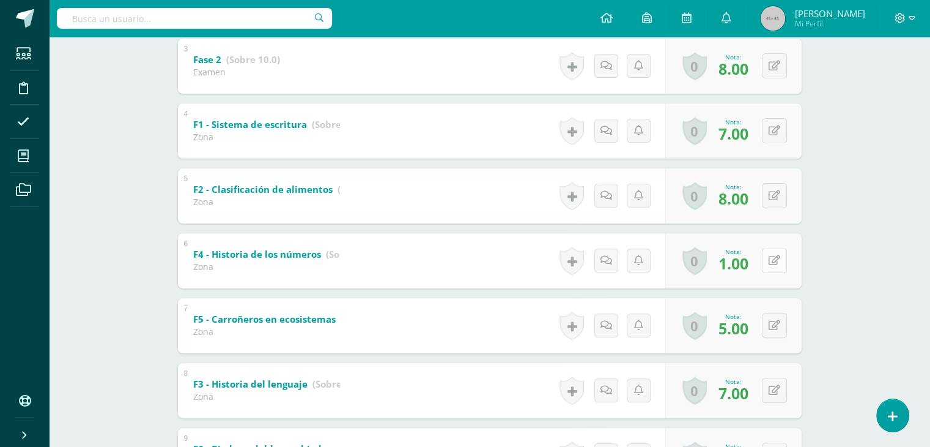
click at [773, 259] on button at bounding box center [774, 260] width 25 height 25
type input "8"
click at [748, 264] on icon at bounding box center [750, 264] width 11 height 10
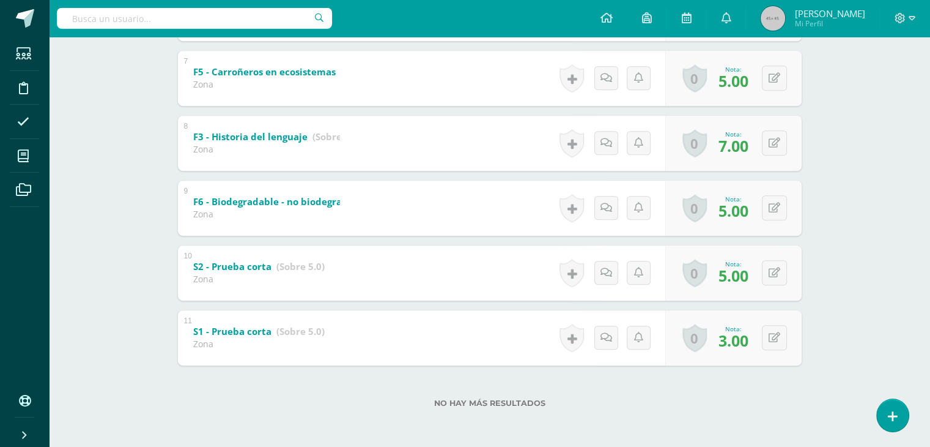
scroll to position [0, 0]
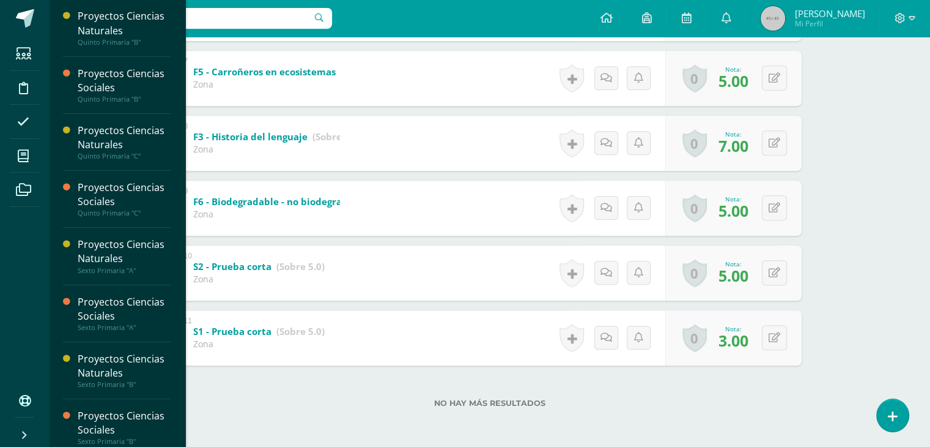
scroll to position [122, 0]
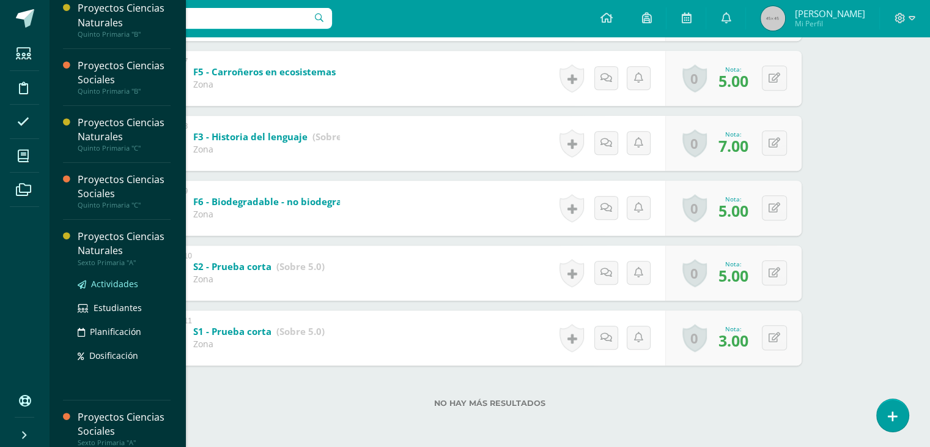
click at [111, 281] on span "Actividades" at bounding box center [114, 284] width 47 height 12
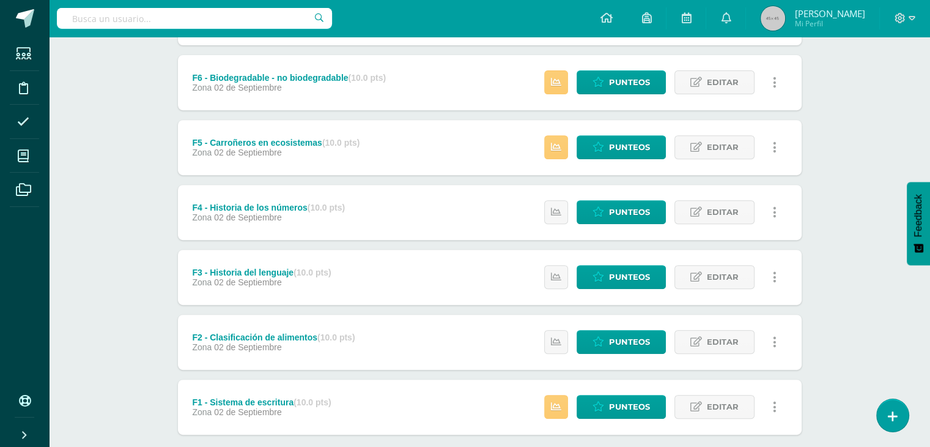
scroll to position [542, 0]
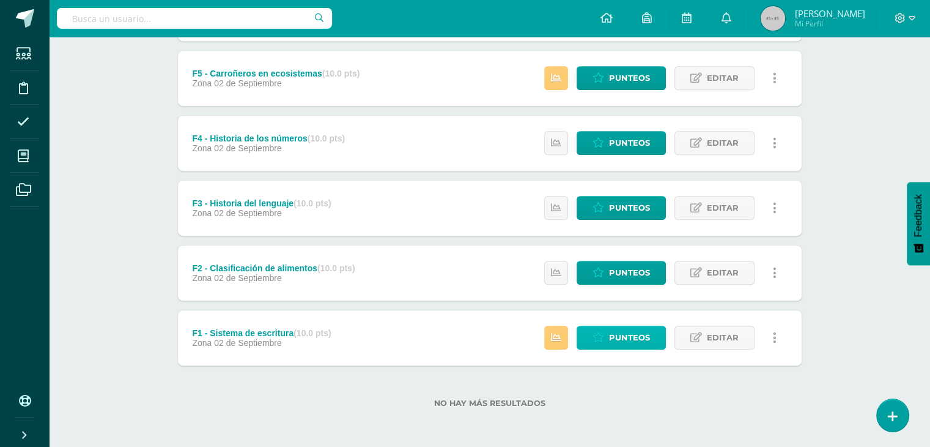
click at [631, 334] on span "Punteos" at bounding box center [629, 337] width 41 height 23
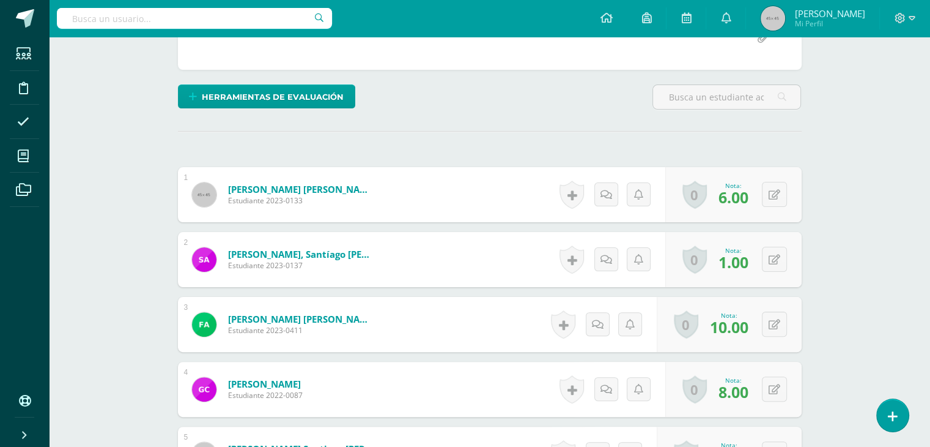
scroll to position [283, 0]
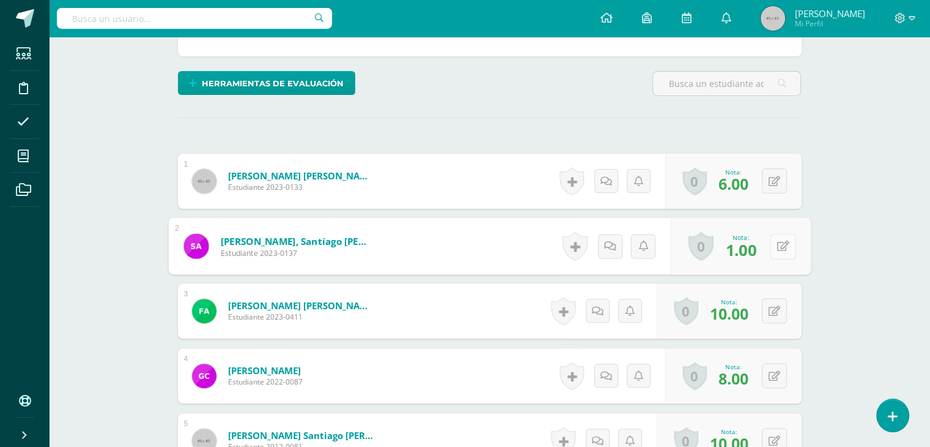
click at [774, 248] on button at bounding box center [783, 246] width 26 height 26
type input "7"
click at [751, 245] on icon at bounding box center [750, 250] width 11 height 10
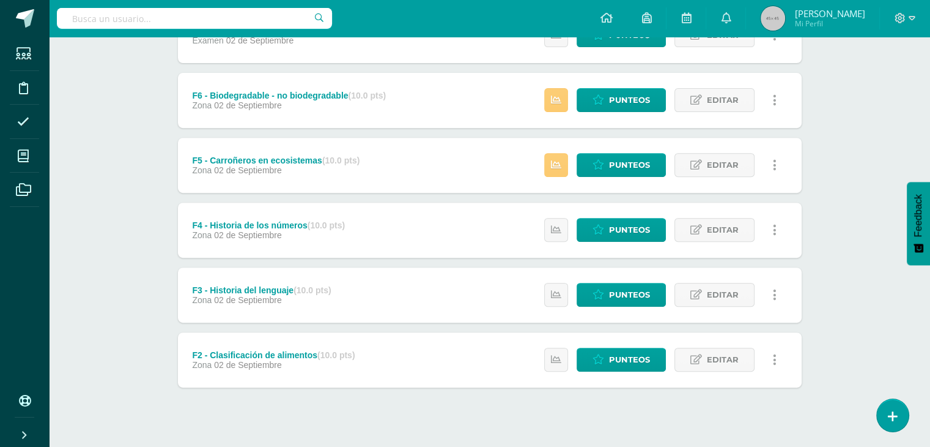
scroll to position [473, 0]
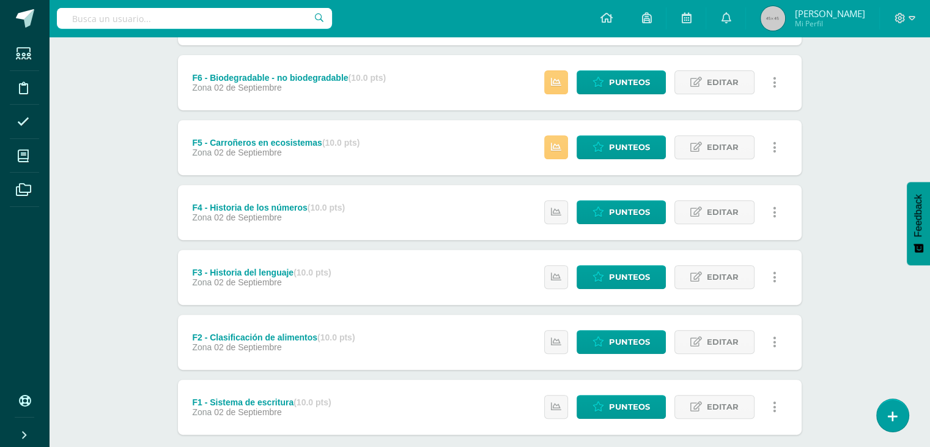
click at [140, 319] on div "Proyectos Ciencias Naturales Sexto Primaria "A" Herramientas Detalle de asisten…" at bounding box center [490, 40] width 882 height 952
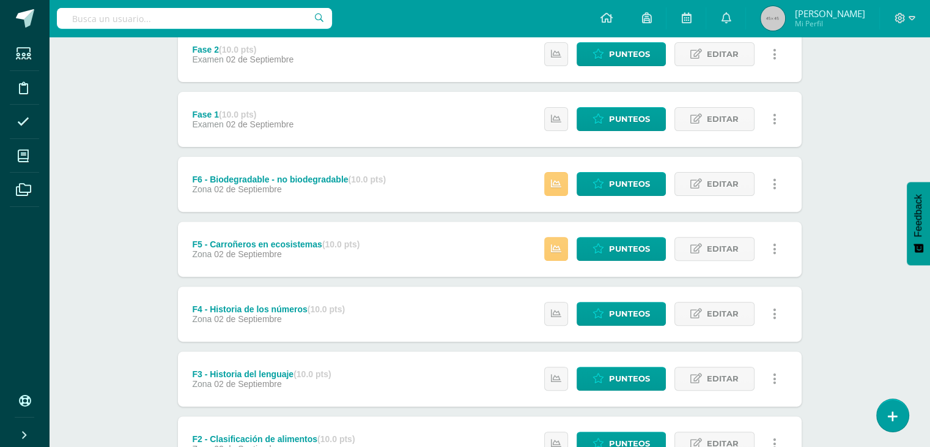
scroll to position [370, 0]
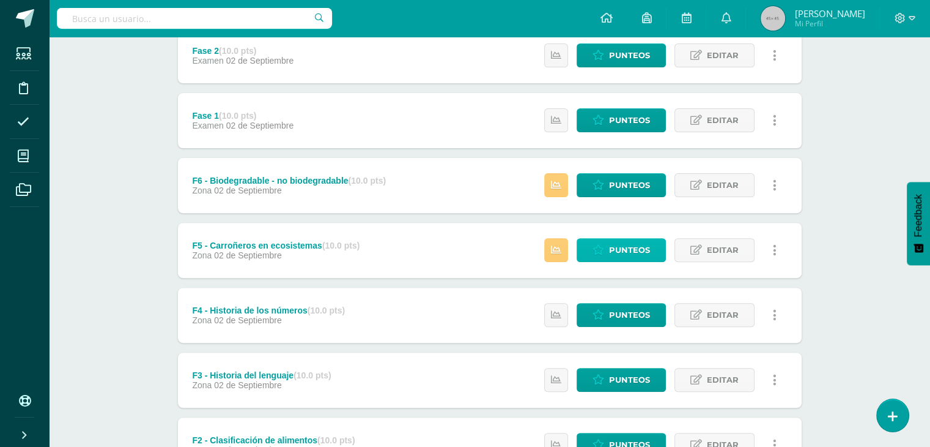
click at [629, 248] on span "Punteos" at bounding box center [629, 250] width 41 height 23
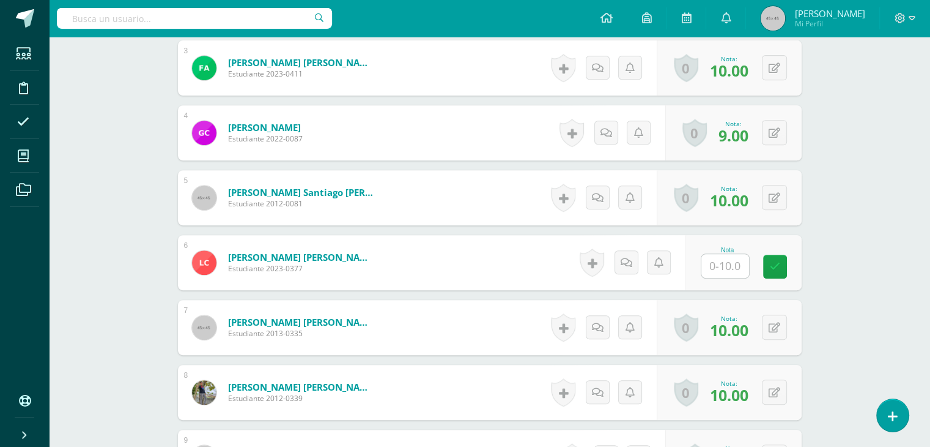
scroll to position [525, 0]
click at [731, 266] on input "text" at bounding box center [732, 266] width 49 height 24
type input "7"
click at [778, 265] on link at bounding box center [783, 267] width 24 height 24
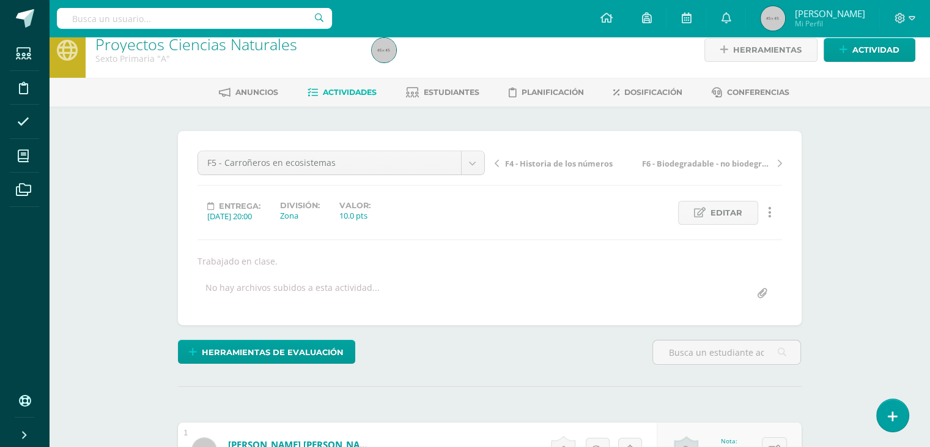
scroll to position [0, 0]
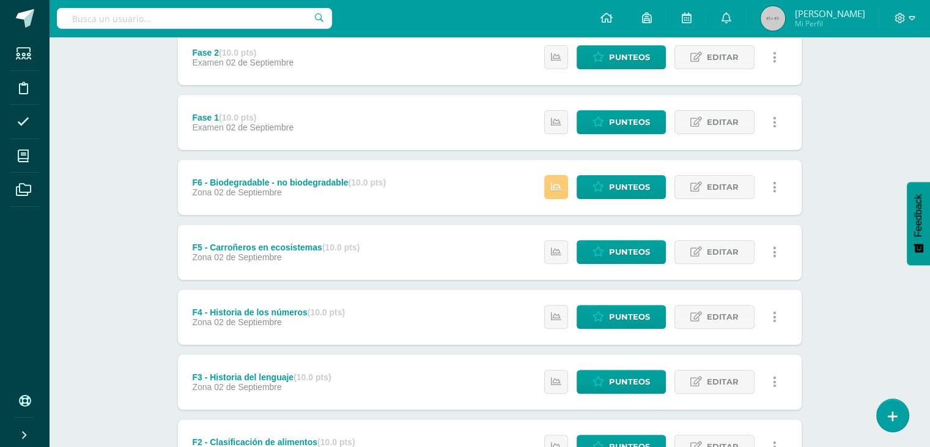
scroll to position [367, 0]
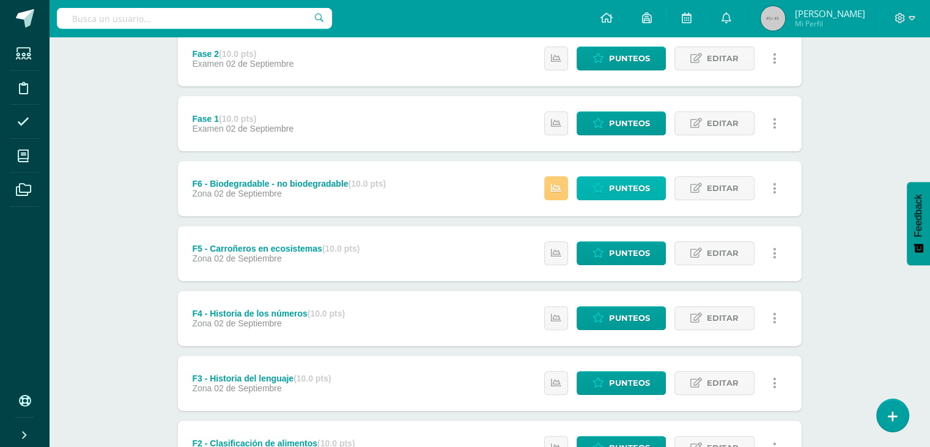
click at [627, 185] on span "Punteos" at bounding box center [629, 188] width 41 height 23
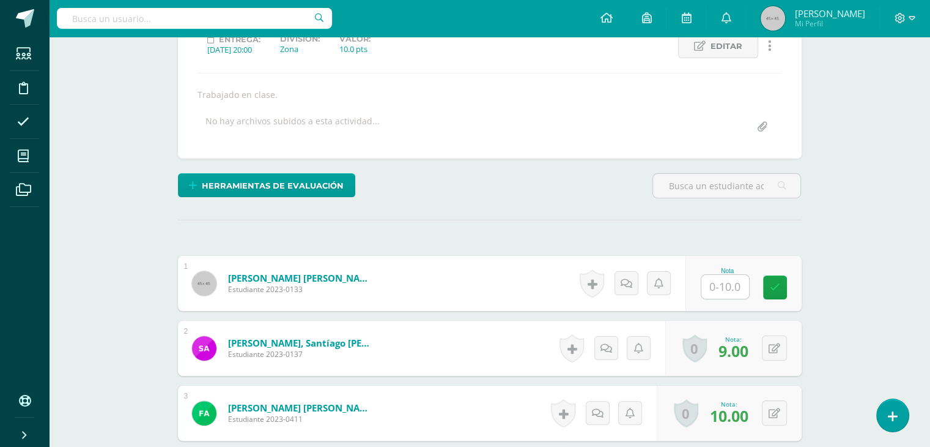
scroll to position [181, 0]
click at [719, 289] on input "text" at bounding box center [732, 287] width 49 height 24
type input "8"
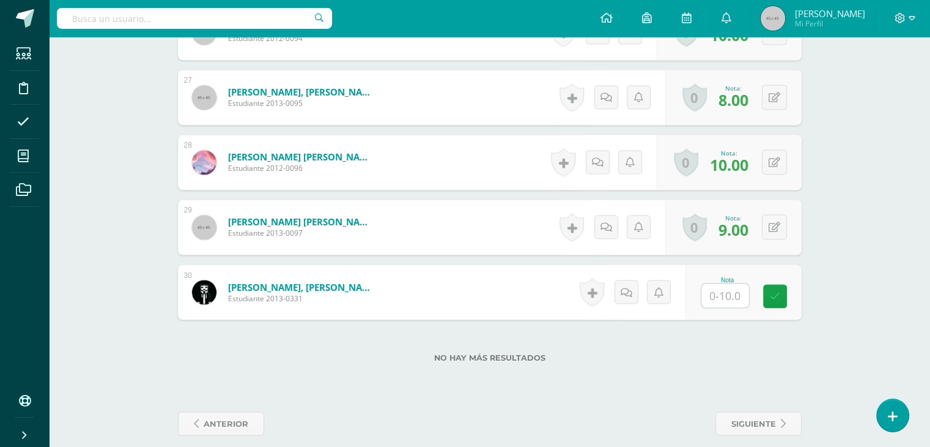
scroll to position [2065, 0]
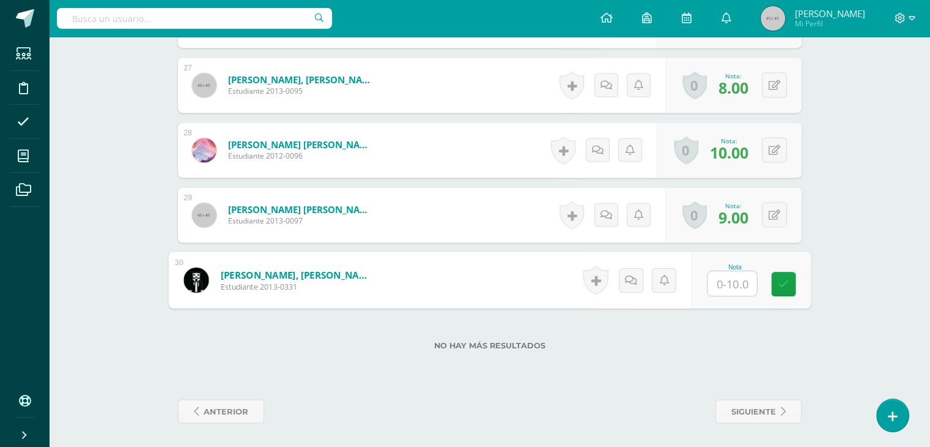
click at [723, 280] on input "text" at bounding box center [732, 283] width 49 height 24
type input "7"
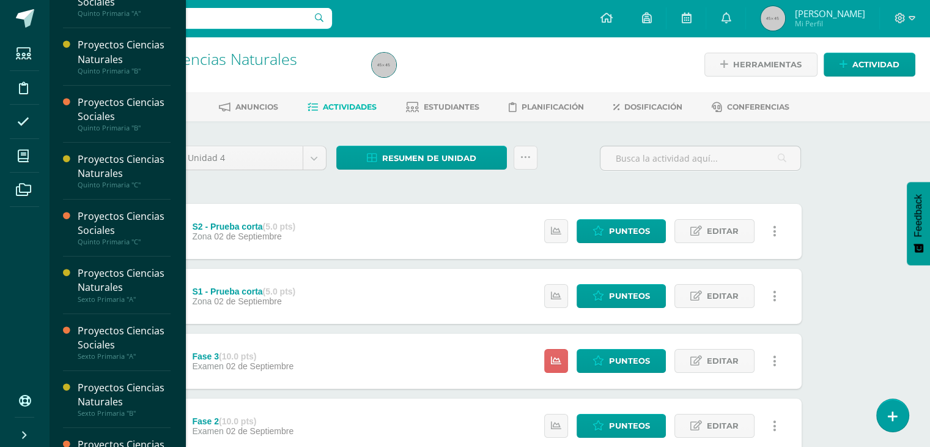
scroll to position [122, 0]
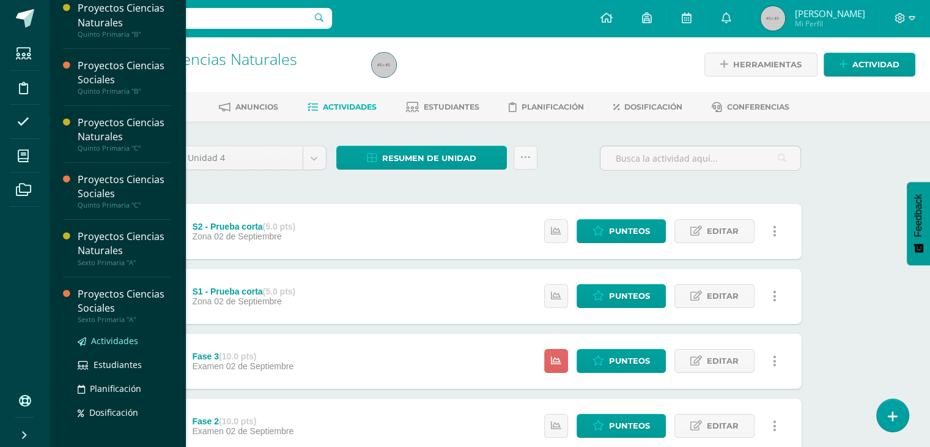
click at [110, 337] on span "Actividades" at bounding box center [114, 341] width 47 height 12
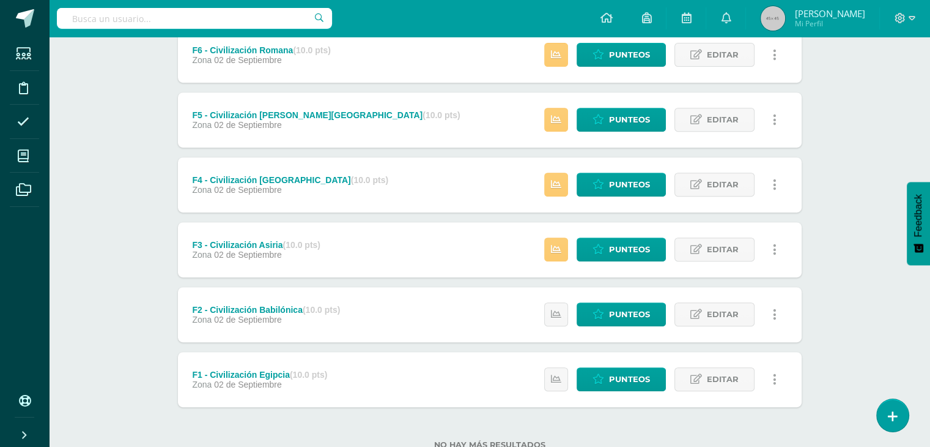
scroll to position [499, 0]
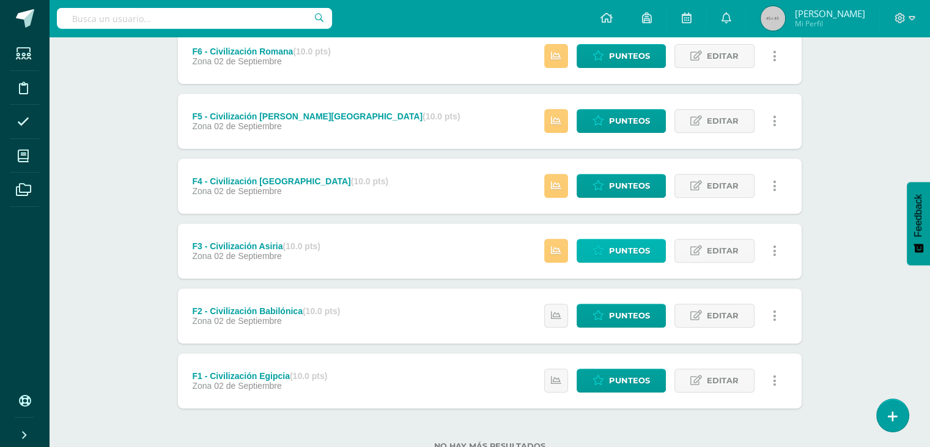
click at [631, 250] on span "Punteos" at bounding box center [629, 250] width 41 height 23
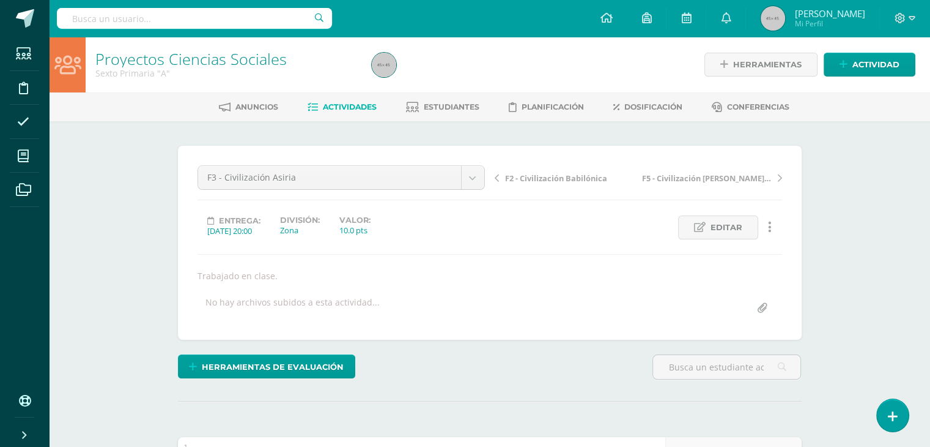
scroll to position [1, 0]
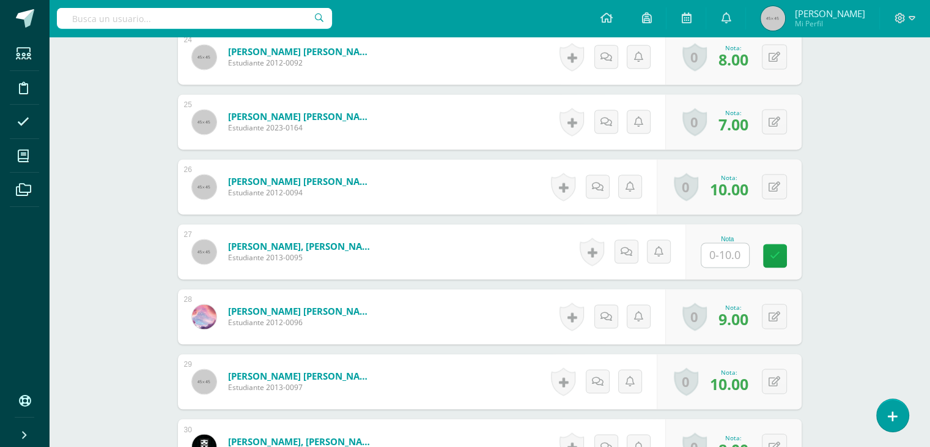
scroll to position [1902, 0]
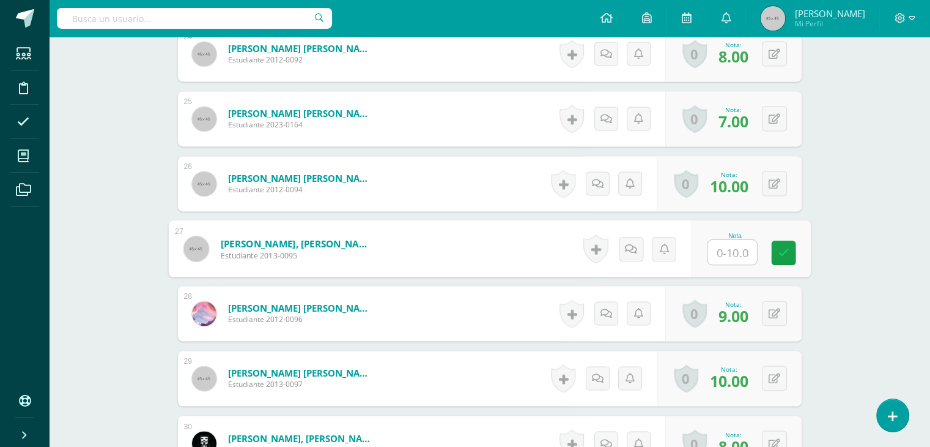
click at [729, 252] on input "text" at bounding box center [732, 252] width 49 height 24
type input "8"
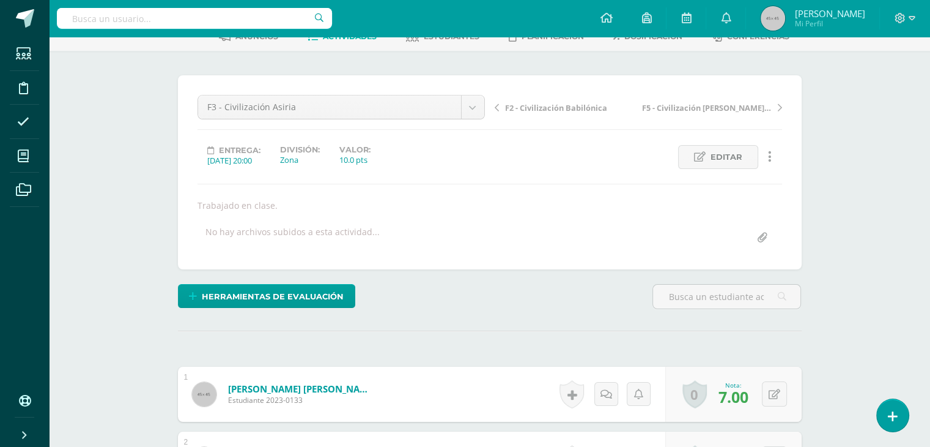
scroll to position [0, 0]
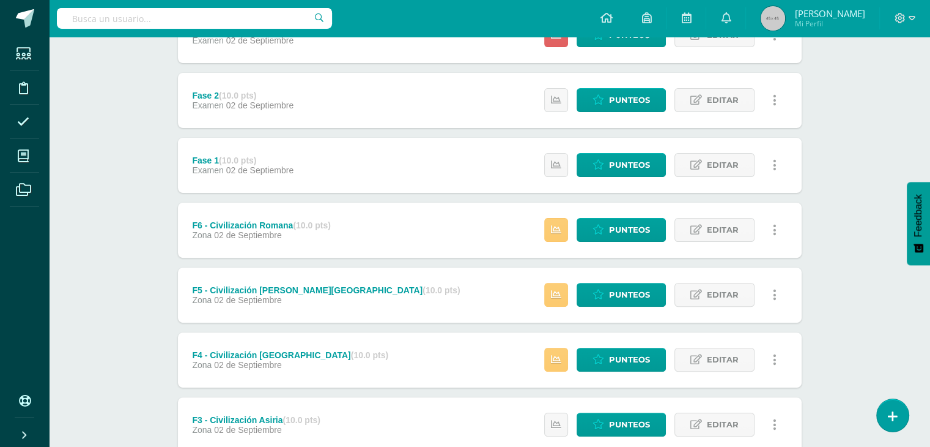
scroll to position [473, 0]
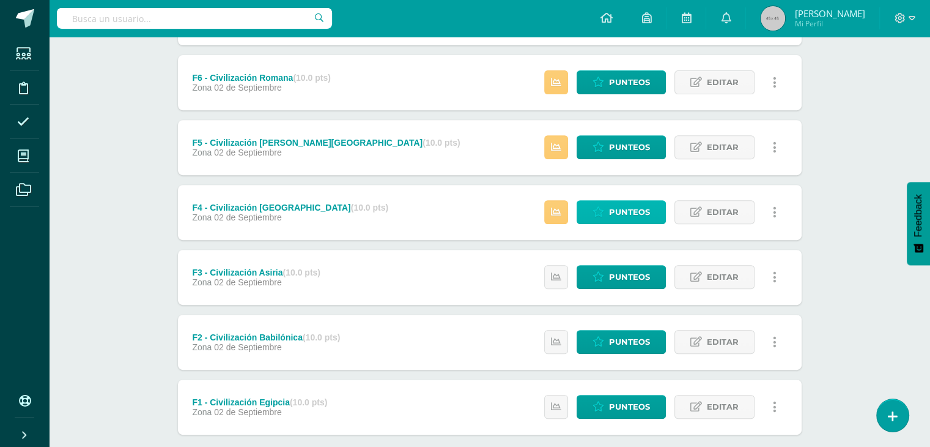
click at [636, 213] on span "Punteos" at bounding box center [629, 212] width 41 height 23
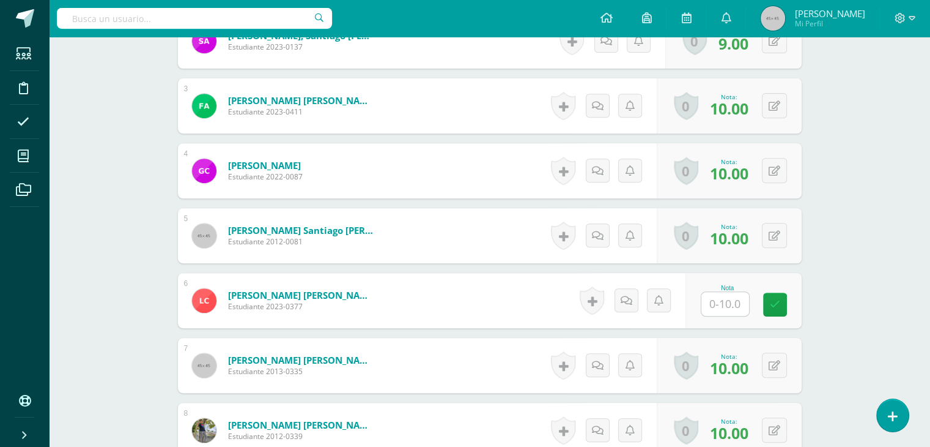
scroll to position [529, 0]
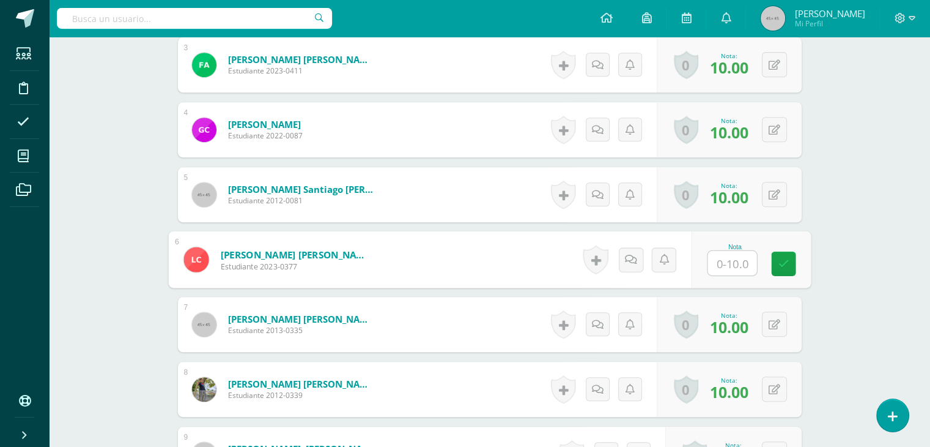
click at [725, 262] on input "text" at bounding box center [732, 263] width 49 height 24
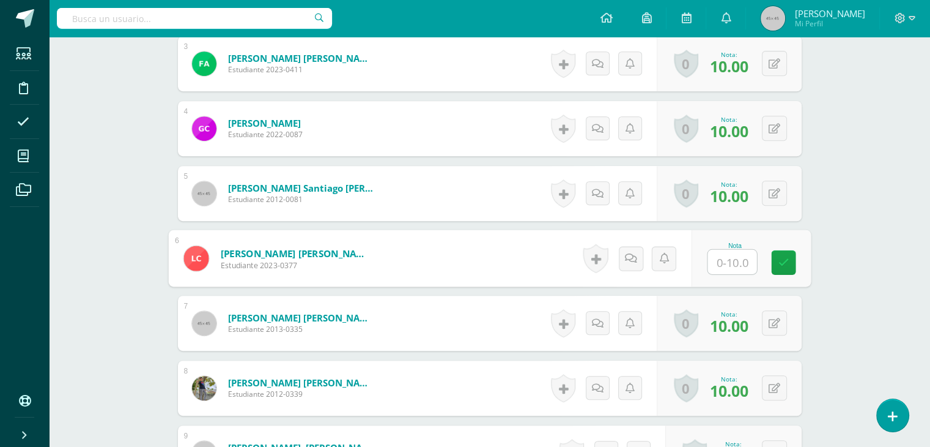
type input "7"
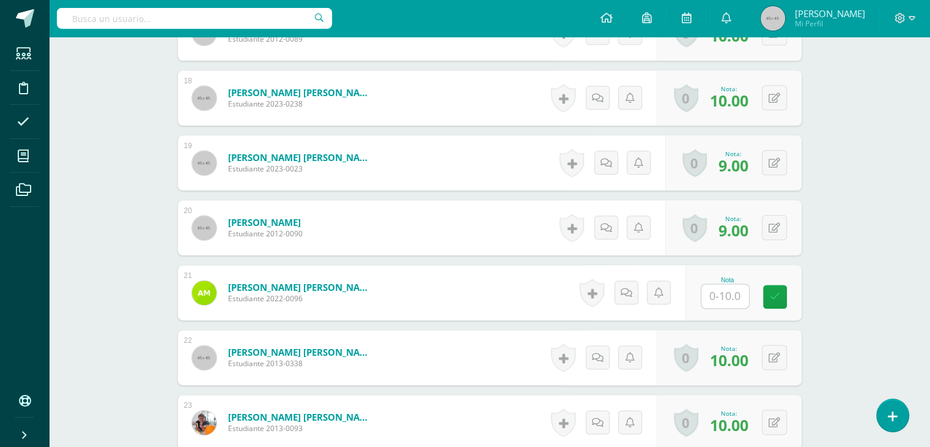
scroll to position [1474, 0]
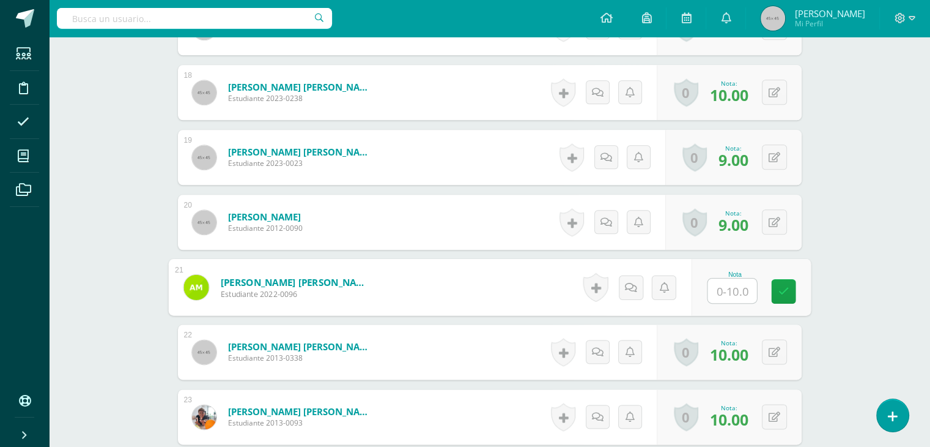
click at [723, 278] on input "text" at bounding box center [732, 290] width 49 height 24
type input "8"
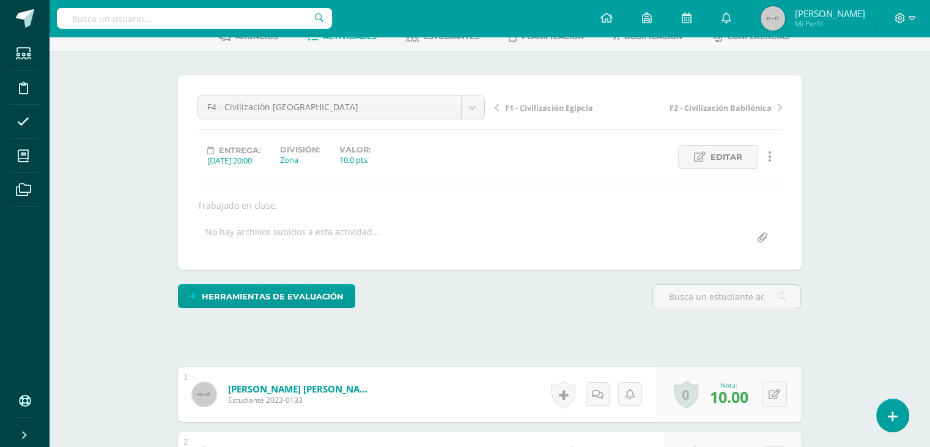
scroll to position [0, 0]
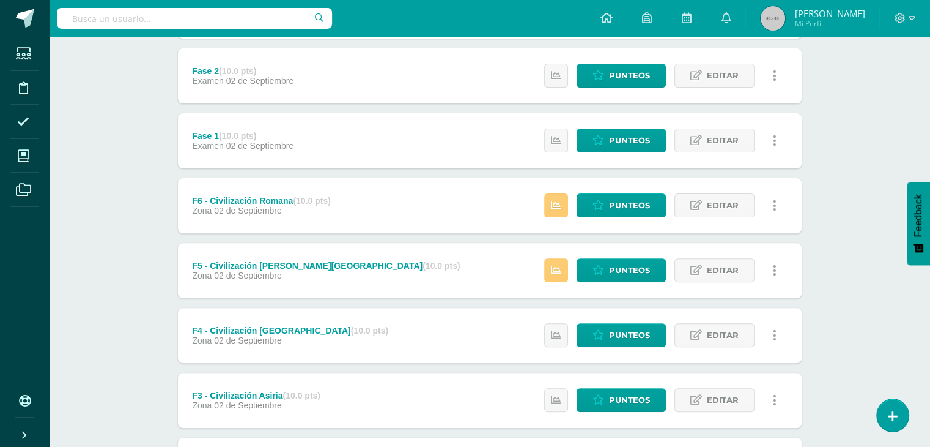
scroll to position [349, 0]
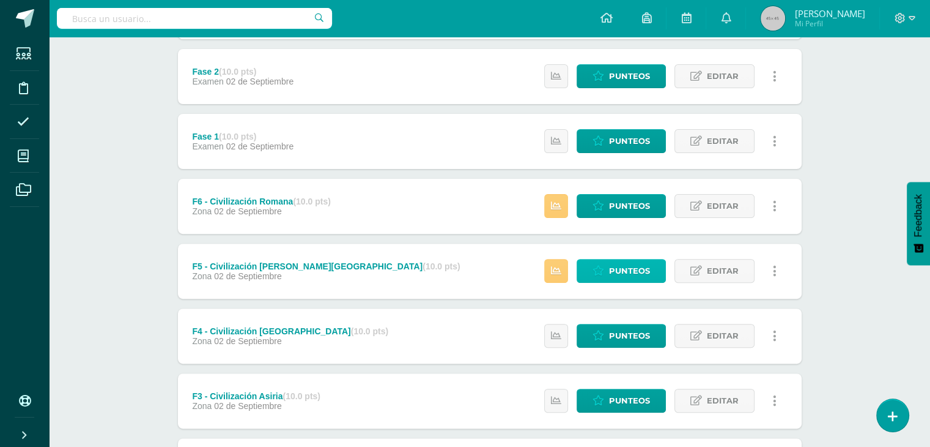
click at [629, 272] on span "Punteos" at bounding box center [629, 270] width 41 height 23
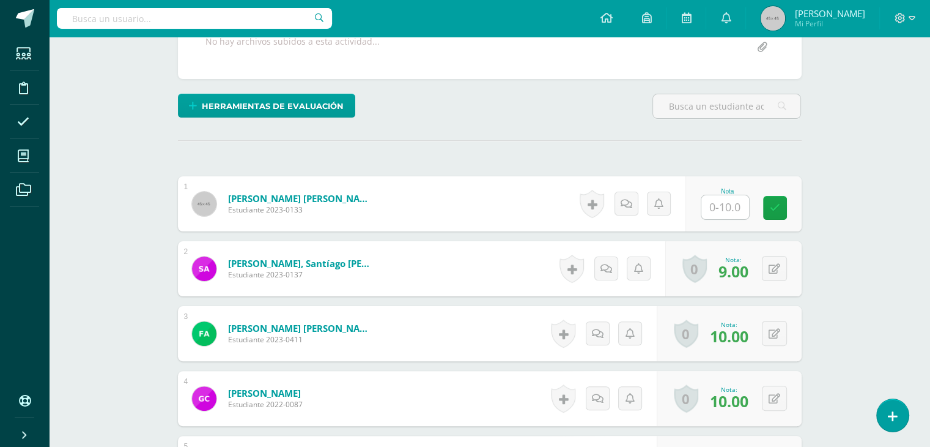
scroll to position [260, 0]
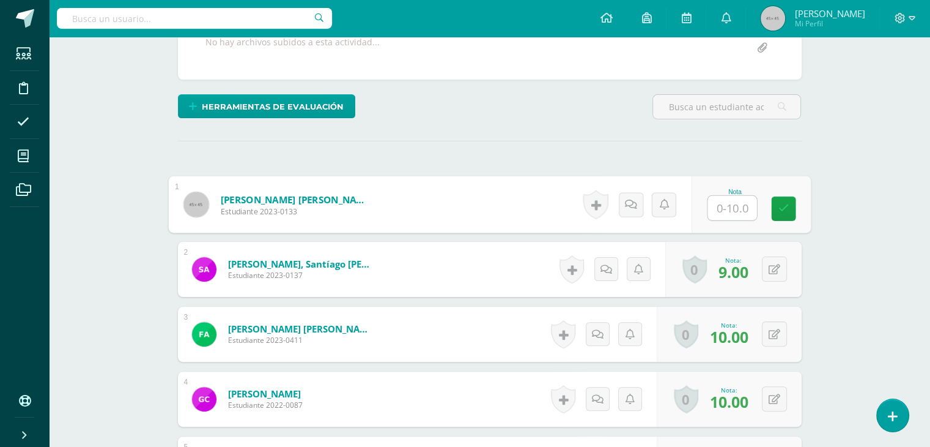
click at [726, 209] on input "text" at bounding box center [732, 208] width 49 height 24
type input "8"
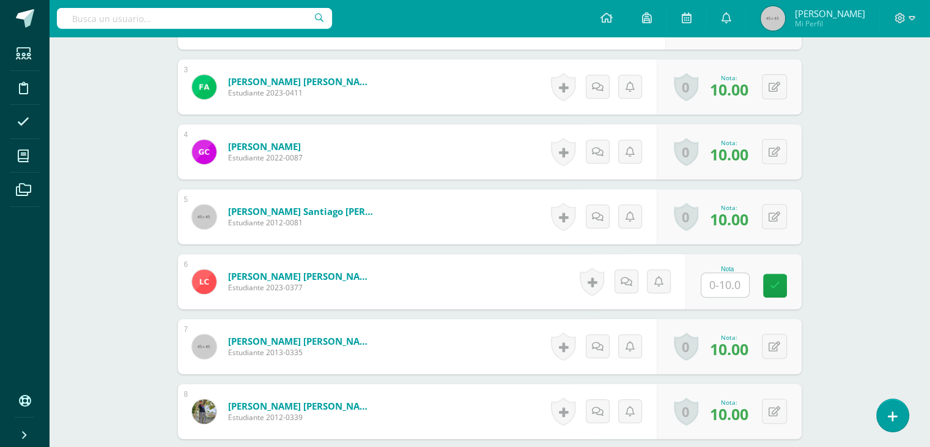
scroll to position [511, 0]
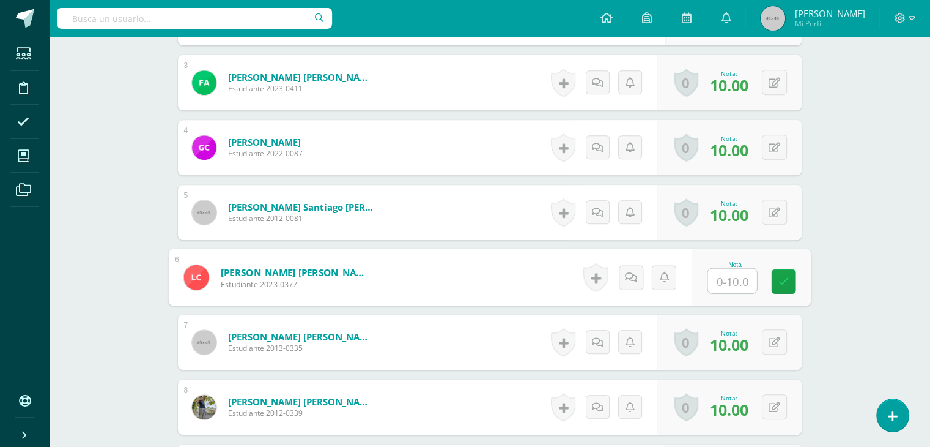
click at [727, 278] on input "text" at bounding box center [732, 281] width 49 height 24
type input "7"
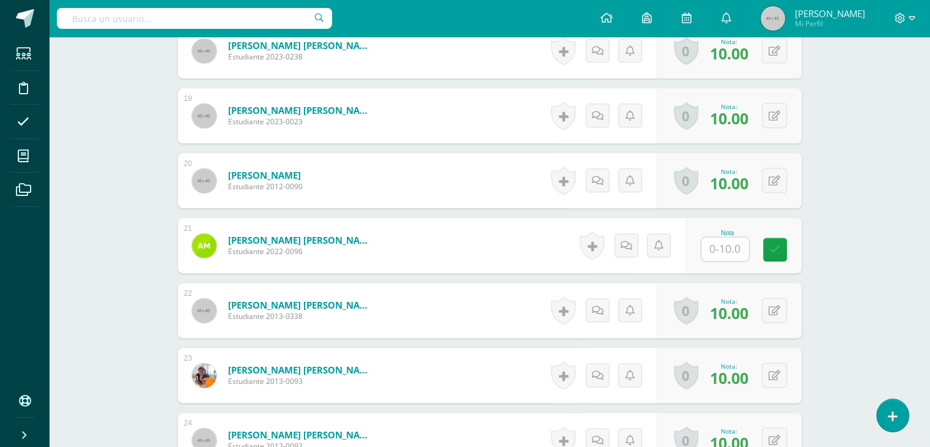
scroll to position [1515, 0]
click at [727, 251] on input "text" at bounding box center [726, 249] width 48 height 24
type input "8"
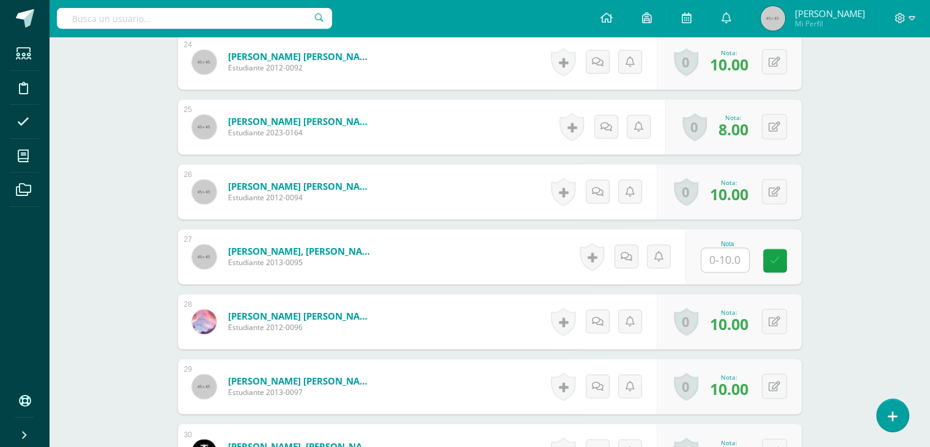
scroll to position [1893, 0]
click at [728, 260] on input "text" at bounding box center [732, 260] width 49 height 24
type input "8"
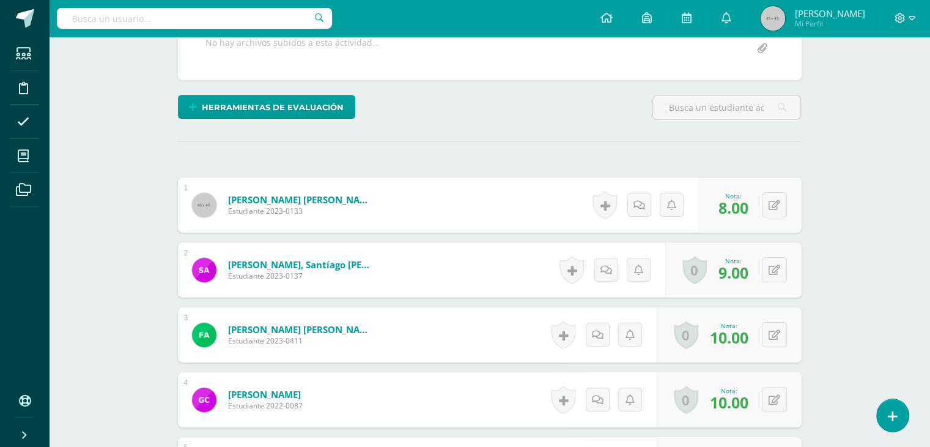
scroll to position [0, 0]
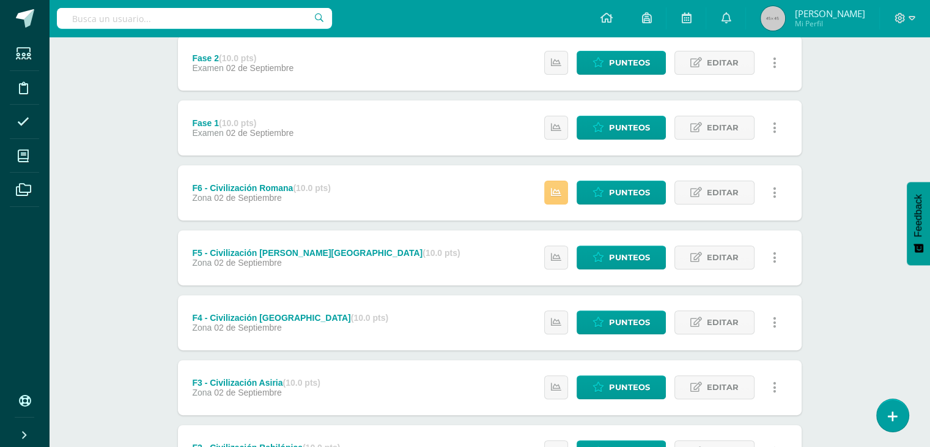
scroll to position [362, 0]
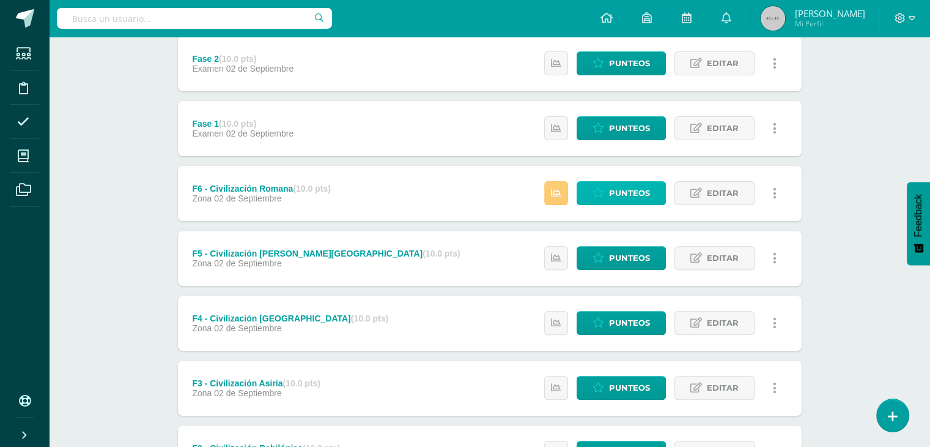
click at [631, 193] on span "Punteos" at bounding box center [629, 193] width 41 height 23
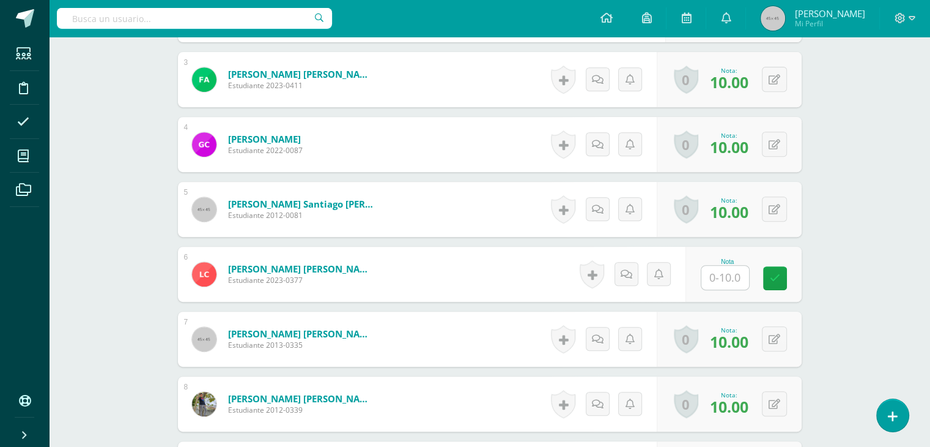
scroll to position [514, 0]
click at [724, 281] on input "text" at bounding box center [732, 278] width 49 height 24
type input "7"
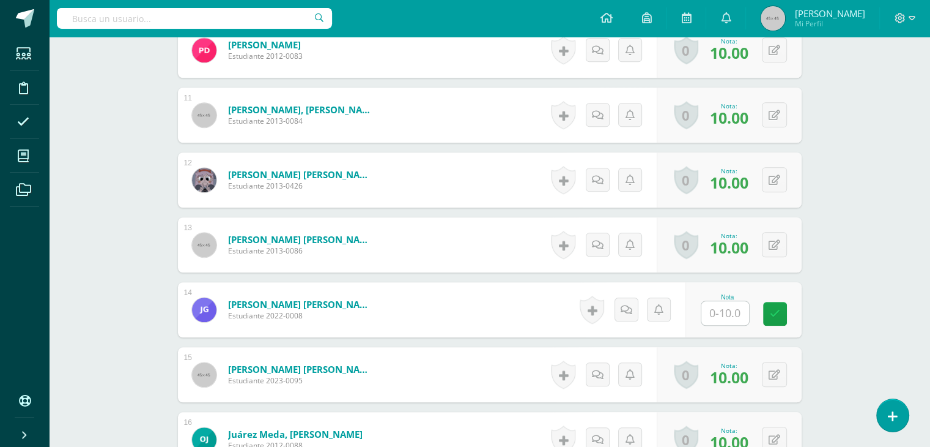
scroll to position [1005, 0]
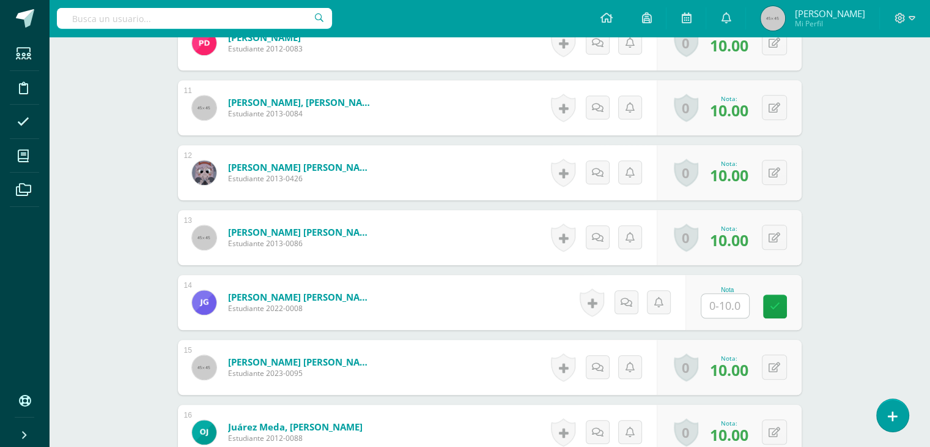
click at [728, 310] on input "text" at bounding box center [726, 306] width 48 height 24
type input "8"
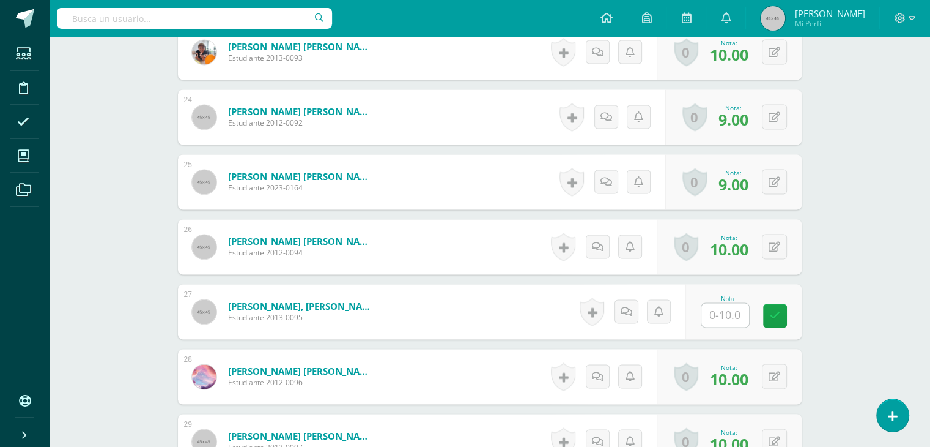
scroll to position [1843, 0]
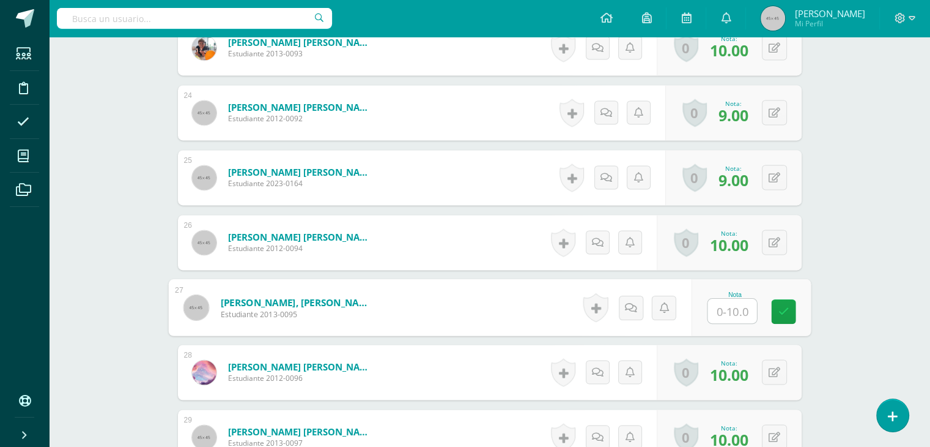
click at [728, 310] on input "text" at bounding box center [732, 311] width 49 height 24
type input "8"
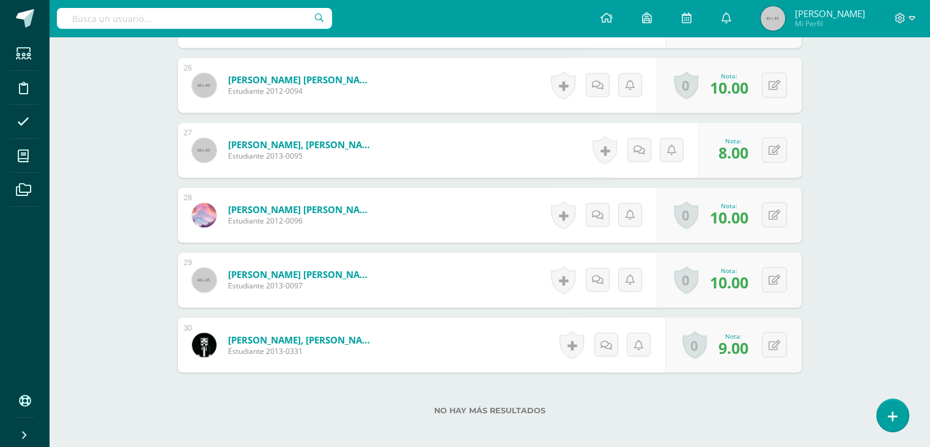
scroll to position [2065, 0]
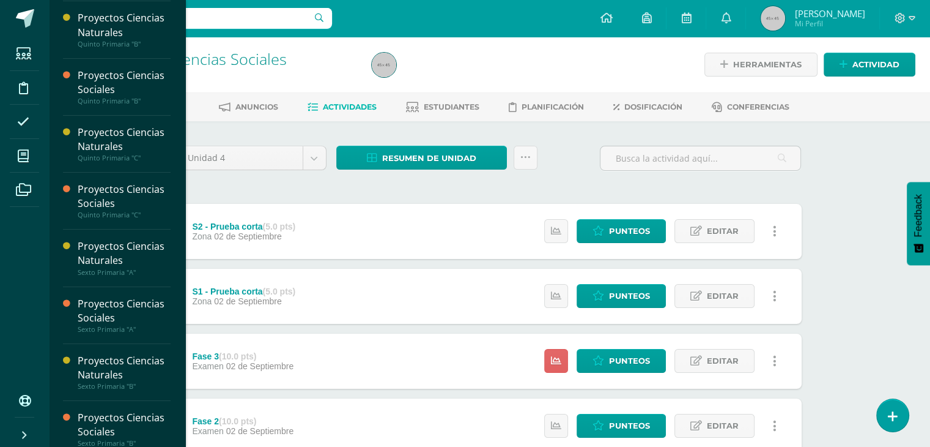
scroll to position [122, 0]
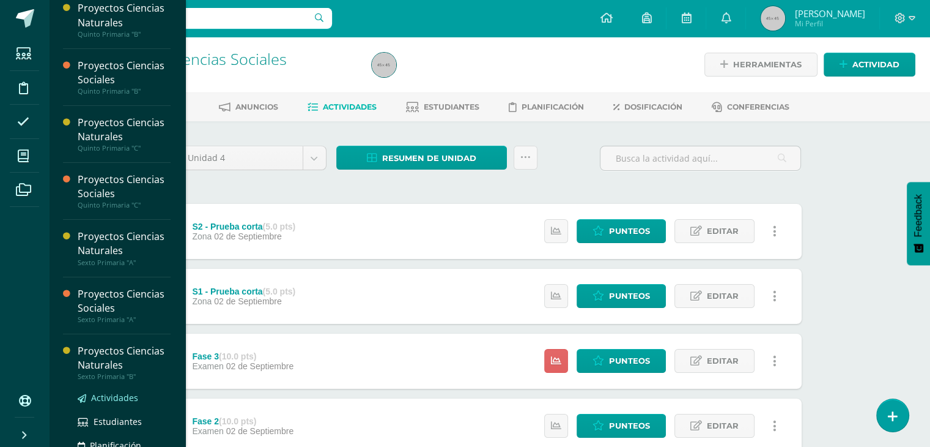
click at [109, 395] on span "Actividades" at bounding box center [114, 398] width 47 height 12
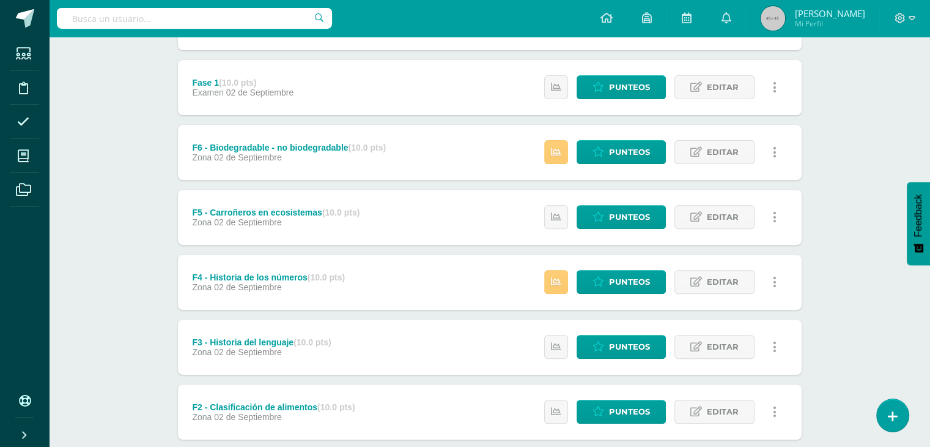
scroll to position [404, 0]
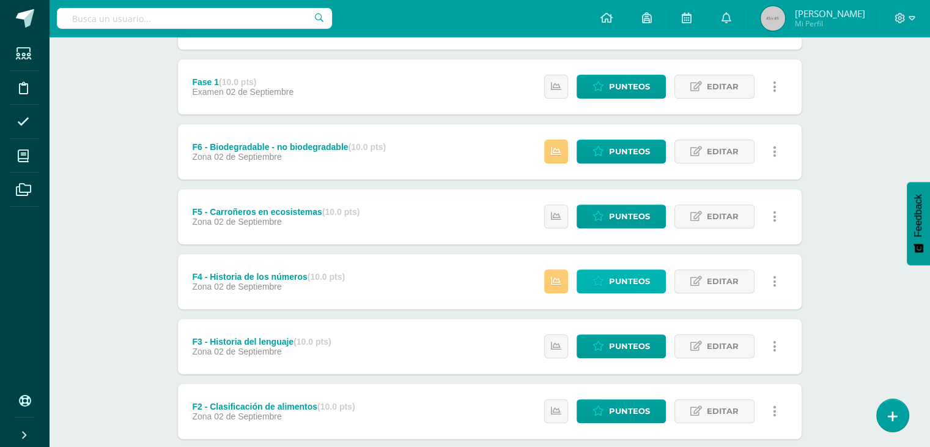
click at [629, 280] on span "Punteos" at bounding box center [629, 281] width 41 height 23
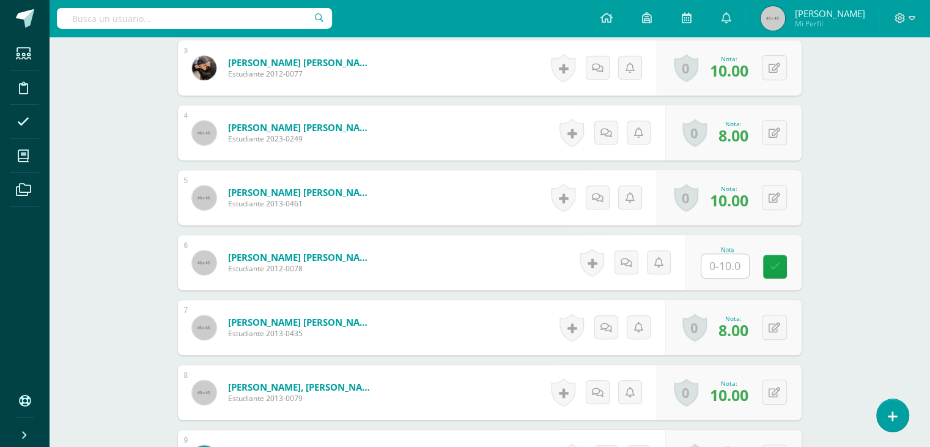
scroll to position [528, 0]
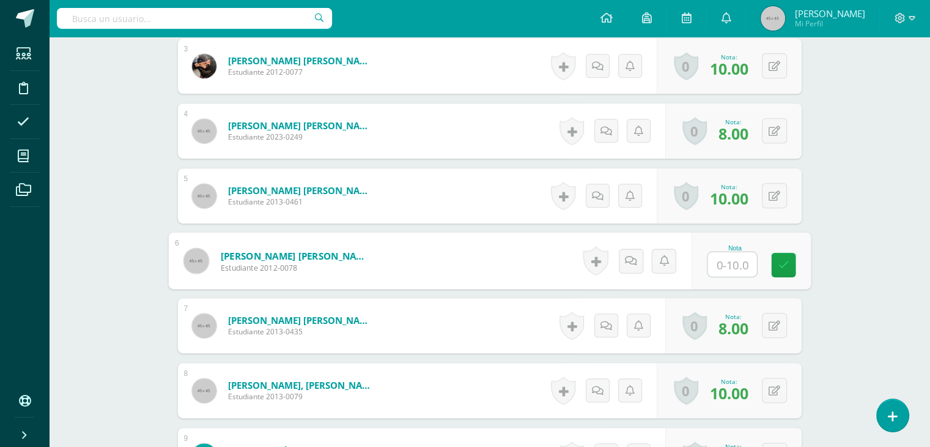
click at [733, 264] on input "text" at bounding box center [732, 264] width 49 height 24
type input "8"
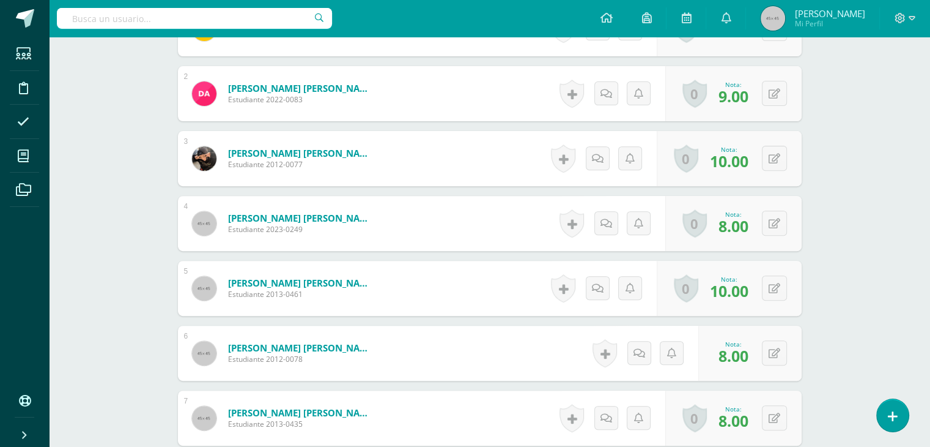
scroll to position [0, 0]
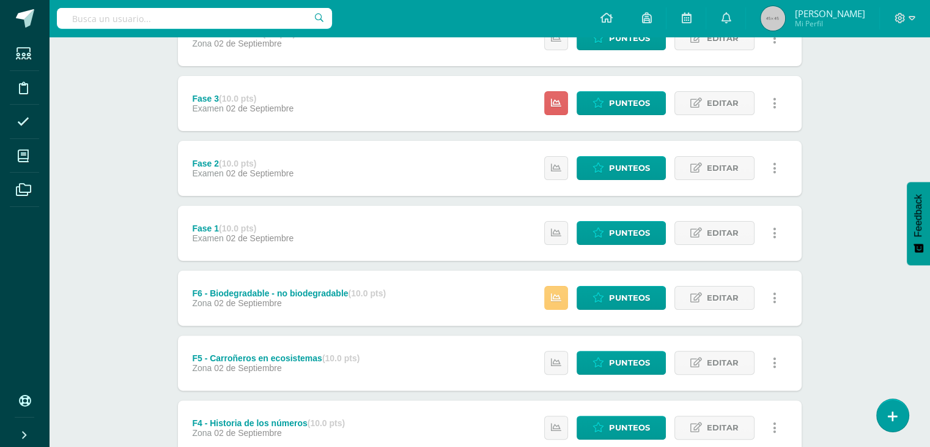
scroll to position [254, 0]
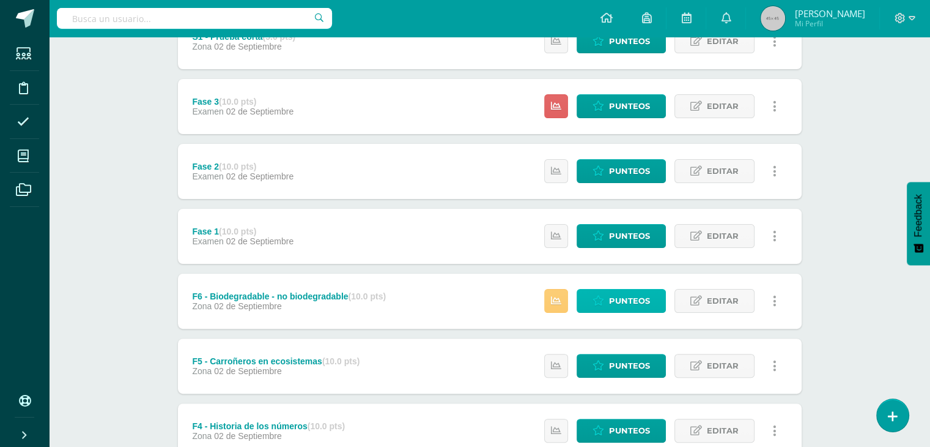
click at [614, 303] on span "Punteos" at bounding box center [629, 300] width 41 height 23
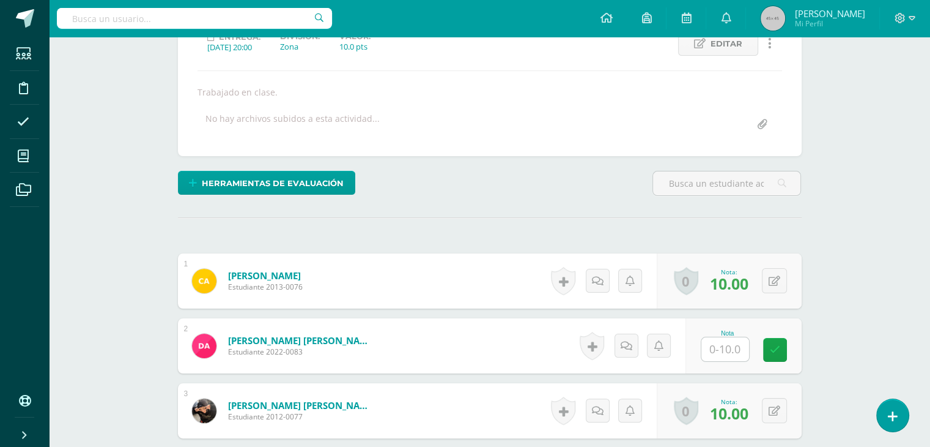
scroll to position [299, 0]
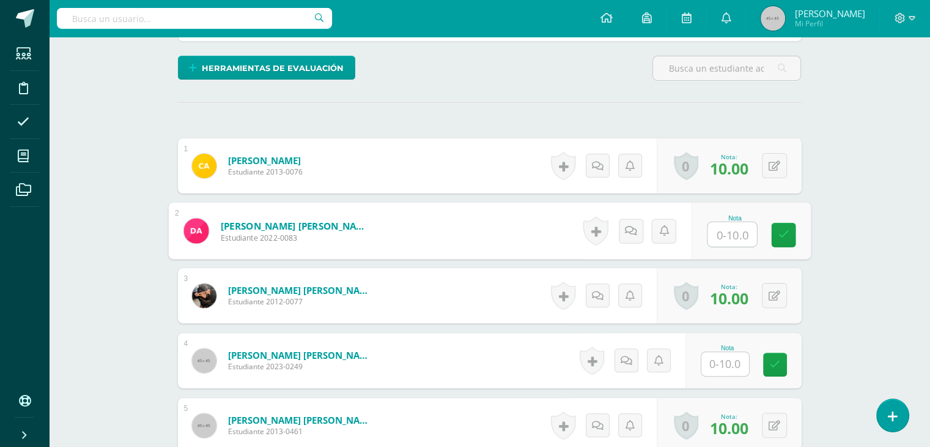
click at [729, 236] on input "text" at bounding box center [732, 234] width 49 height 24
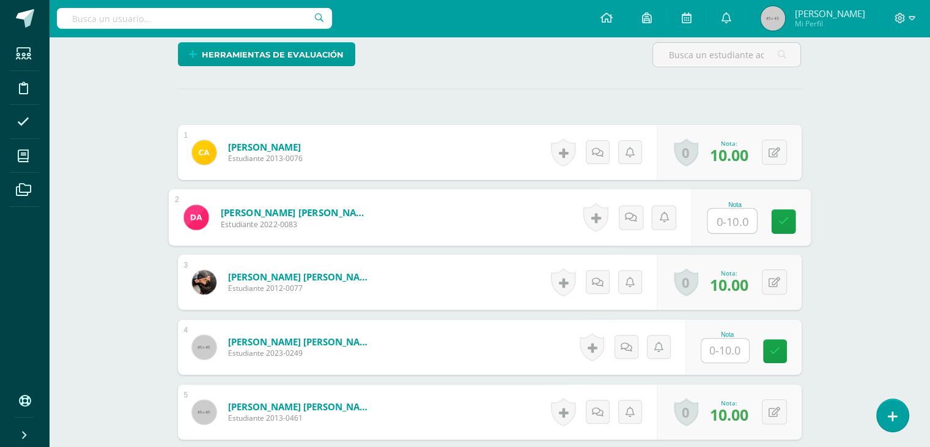
scroll to position [318, 0]
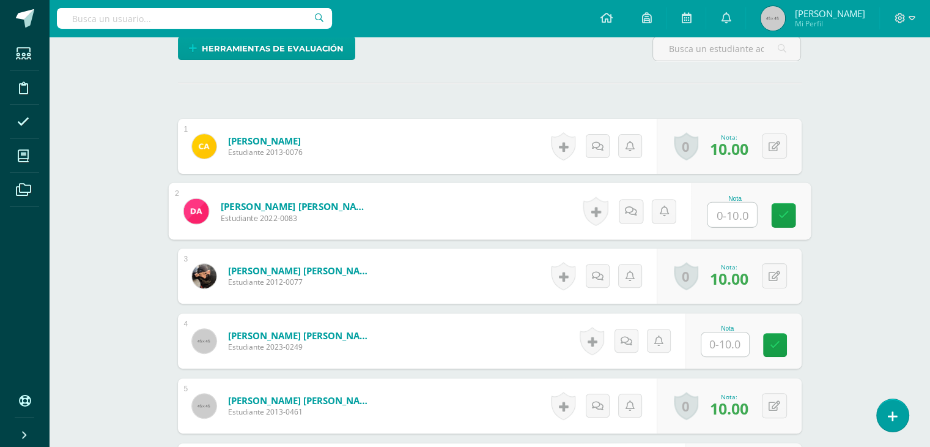
type input "8"
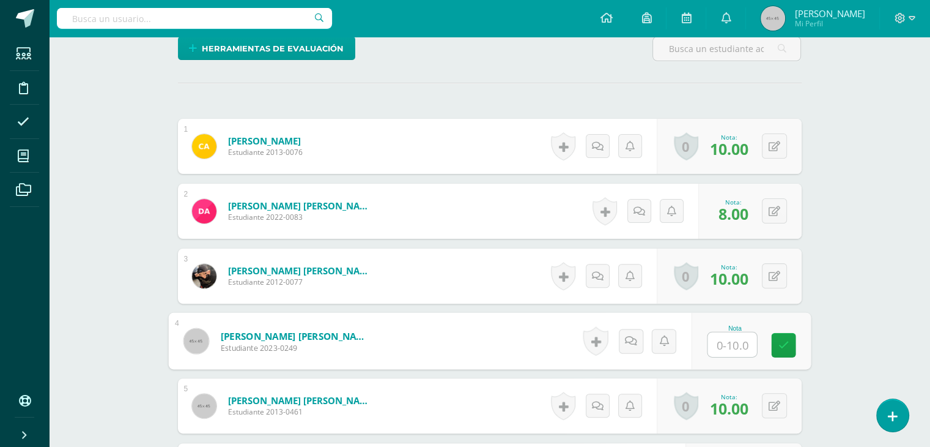
click at [735, 346] on input "text" at bounding box center [732, 344] width 49 height 24
type input "8"
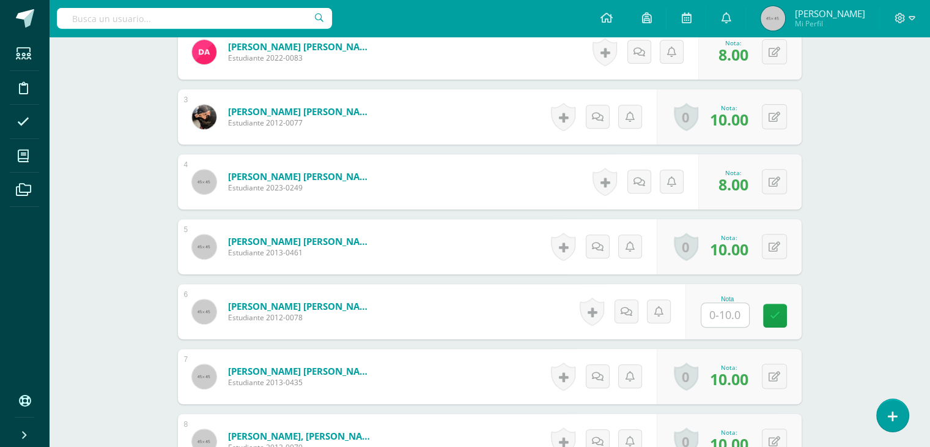
scroll to position [480, 0]
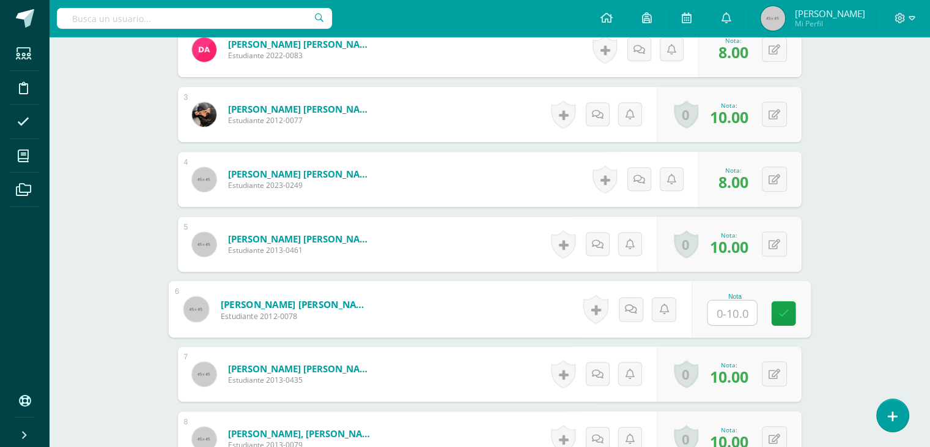
click at [729, 317] on input "text" at bounding box center [732, 312] width 49 height 24
type input "8"
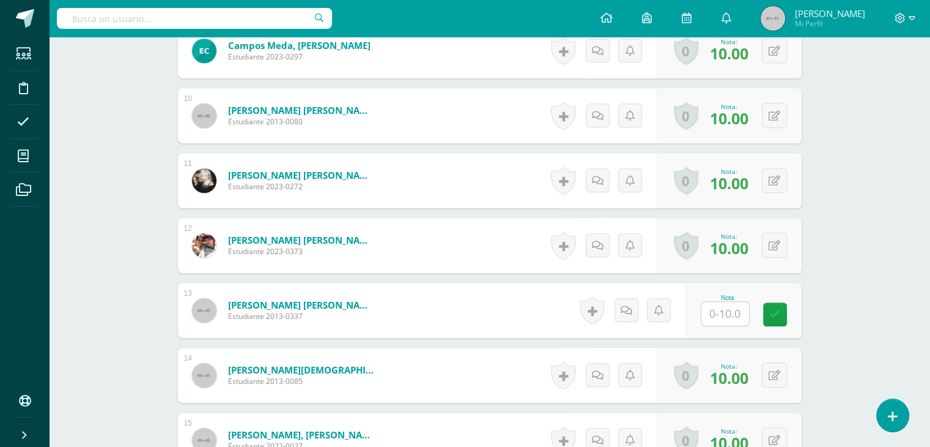
scroll to position [934, 0]
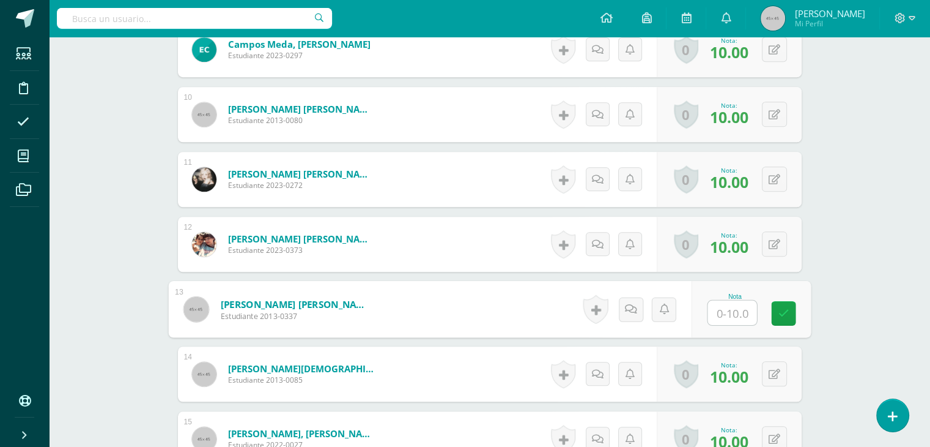
click at [729, 317] on input "text" at bounding box center [732, 312] width 49 height 24
type input "9"
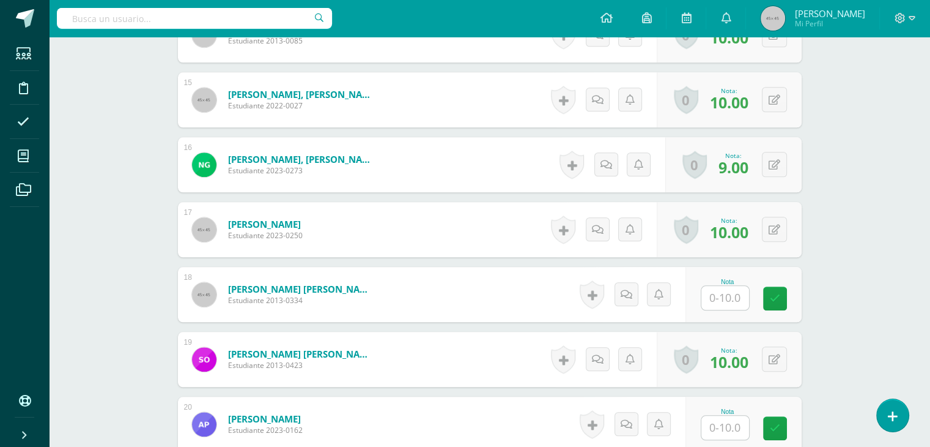
scroll to position [1283, 0]
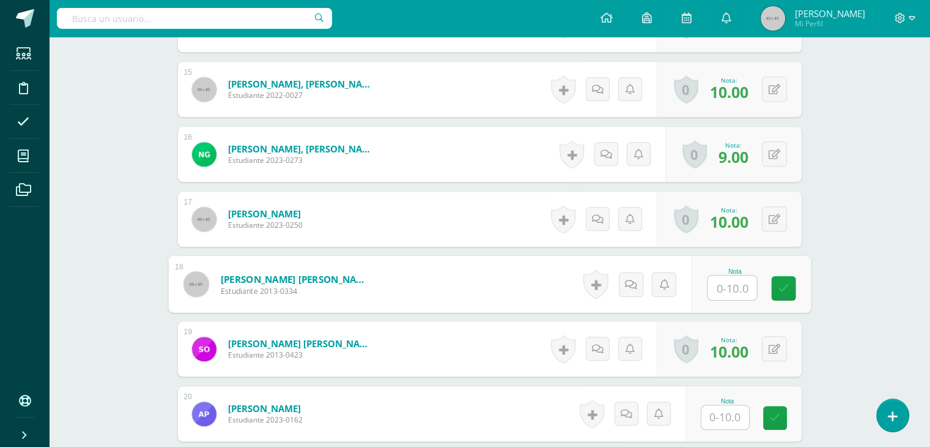
click at [727, 288] on input "text" at bounding box center [732, 287] width 49 height 24
type input "10"
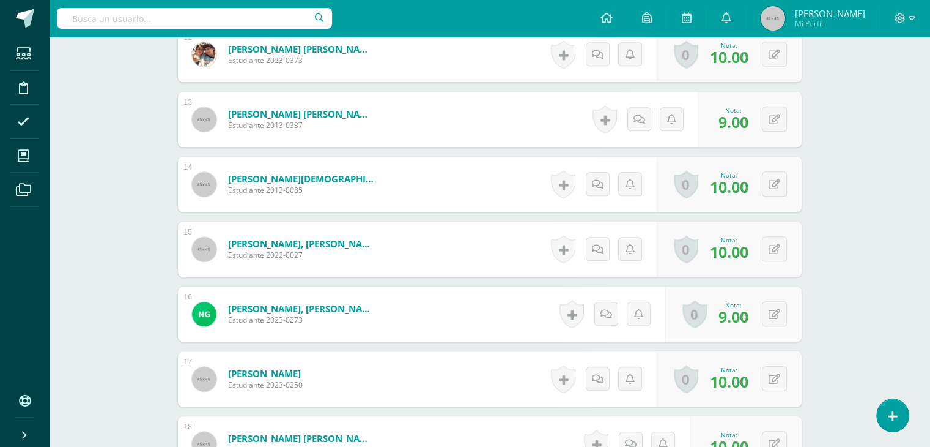
scroll to position [1117, 0]
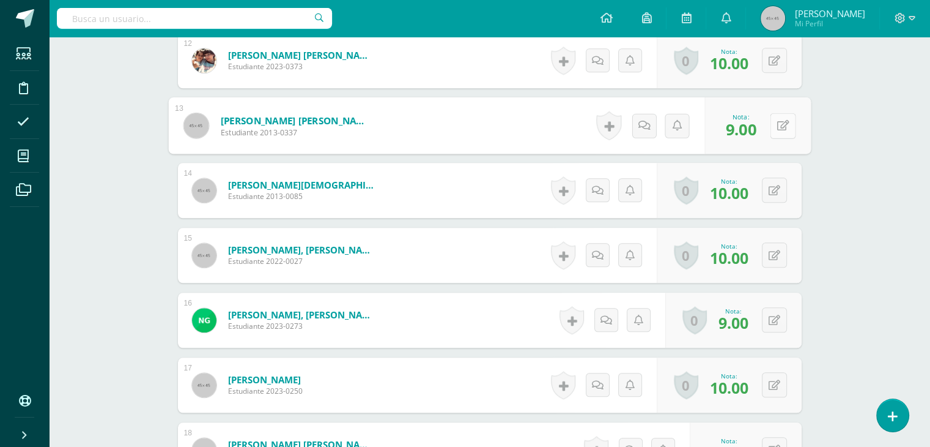
click at [771, 129] on button at bounding box center [783, 126] width 26 height 26
type input "10"
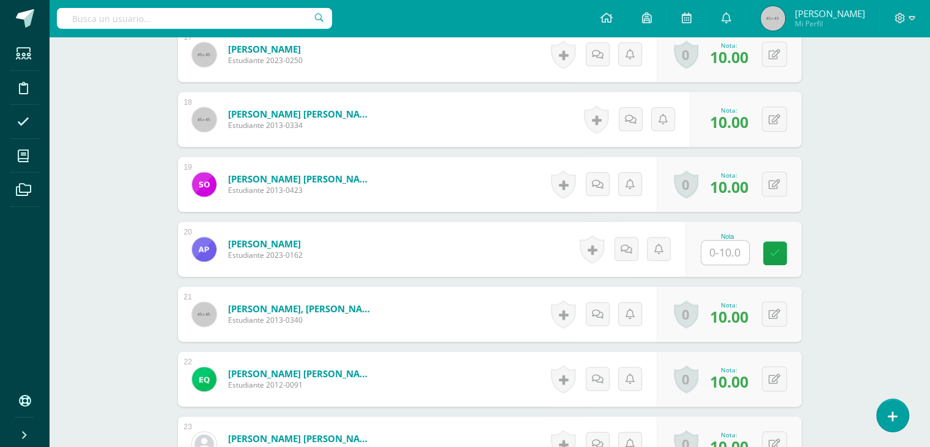
scroll to position [1449, 0]
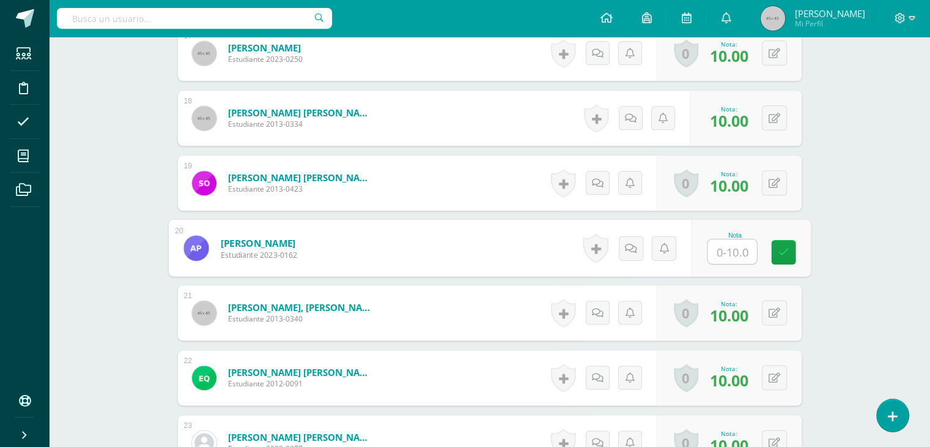
click at [725, 248] on input "text" at bounding box center [732, 251] width 49 height 24
type input "8"
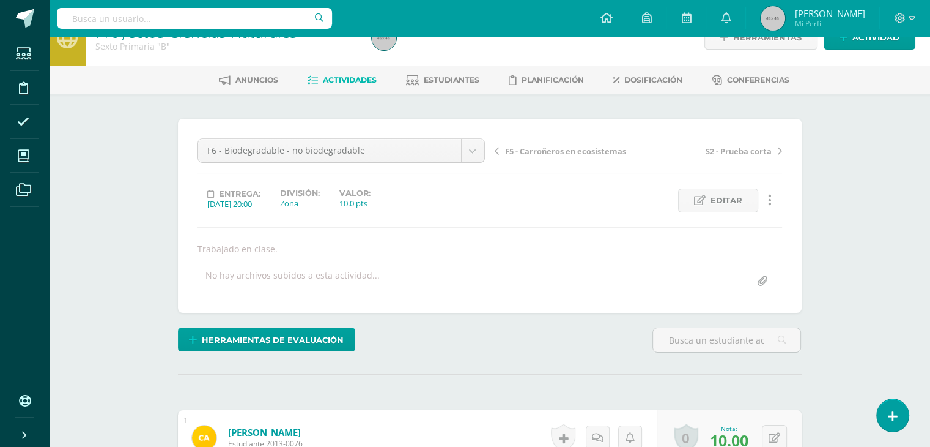
scroll to position [0, 0]
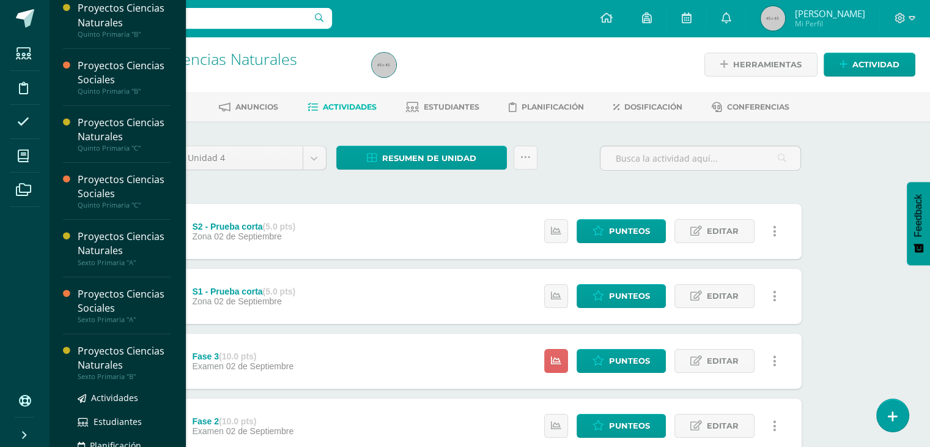
scroll to position [246, 0]
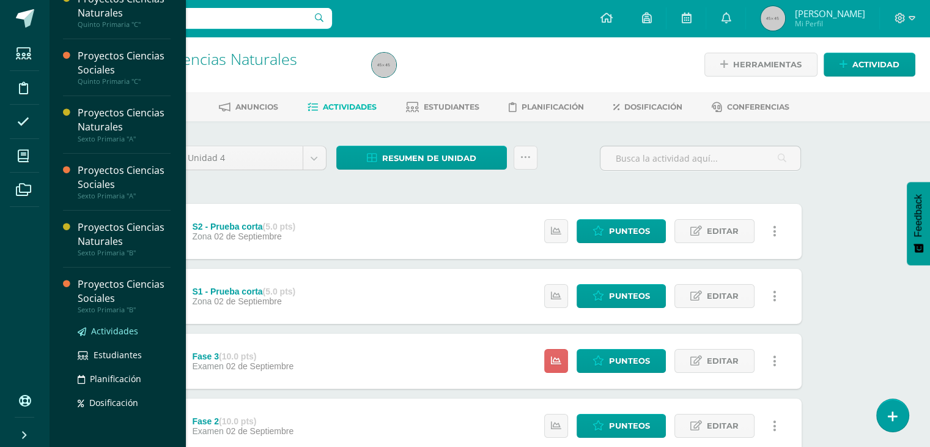
click at [124, 330] on span "Actividades" at bounding box center [114, 331] width 47 height 12
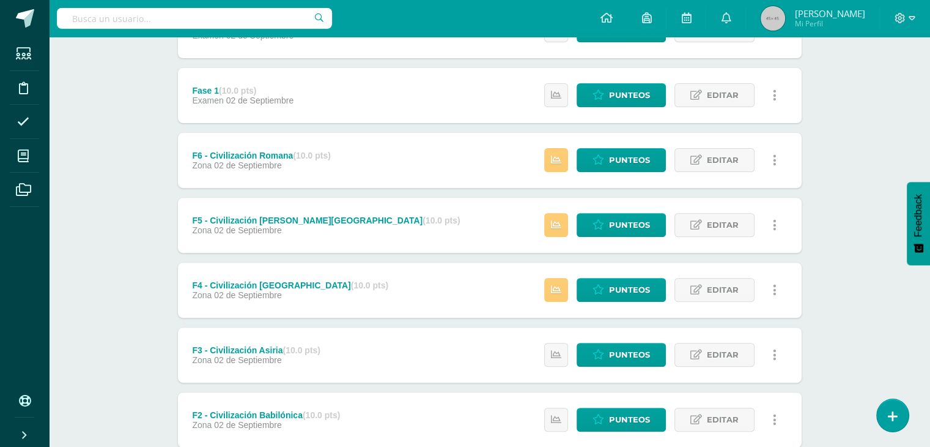
scroll to position [392, 0]
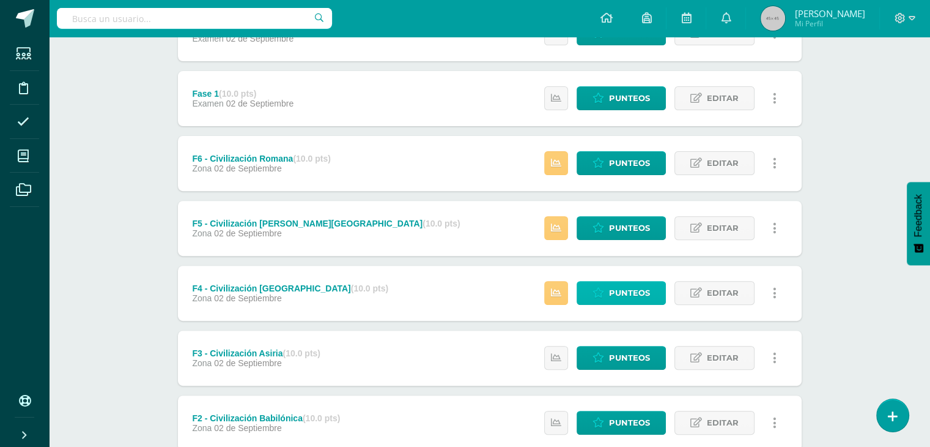
click at [629, 294] on span "Punteos" at bounding box center [629, 292] width 41 height 23
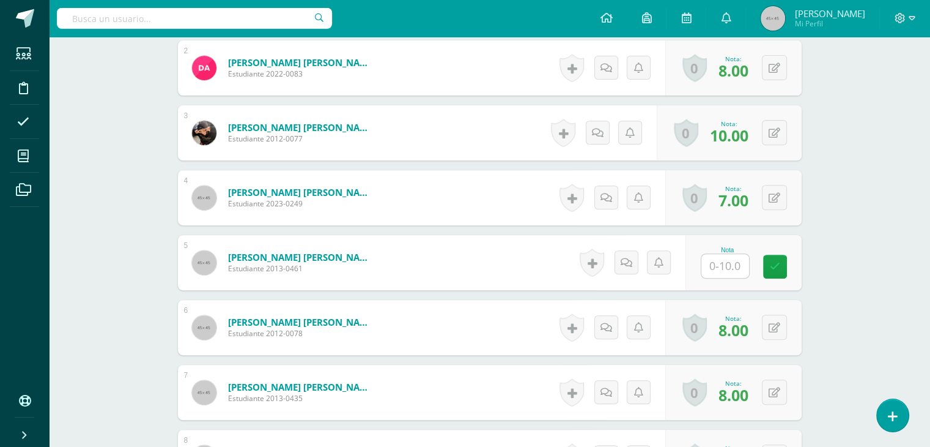
scroll to position [461, 0]
click at [739, 267] on input "text" at bounding box center [732, 266] width 49 height 24
type input "8"
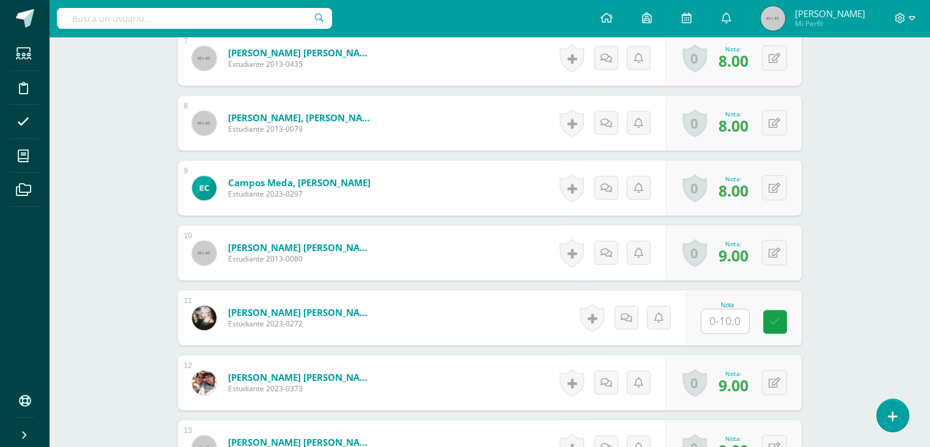
scroll to position [823, 0]
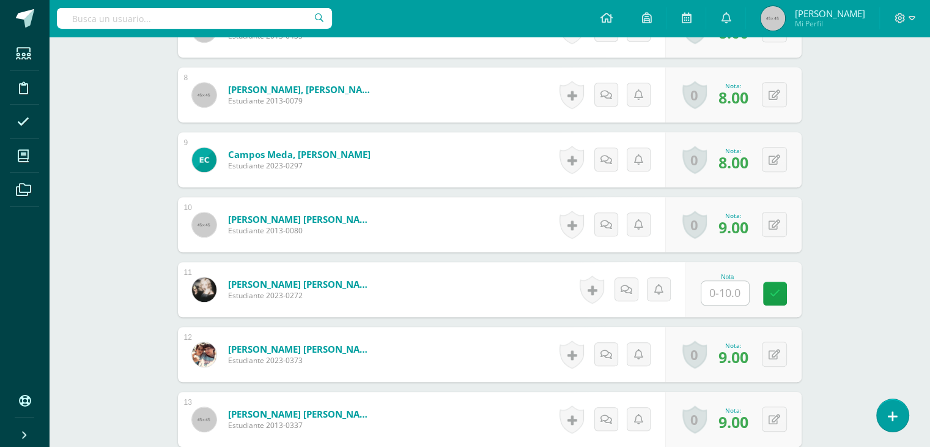
type input "8"
click at [727, 289] on input "8" at bounding box center [732, 293] width 49 height 24
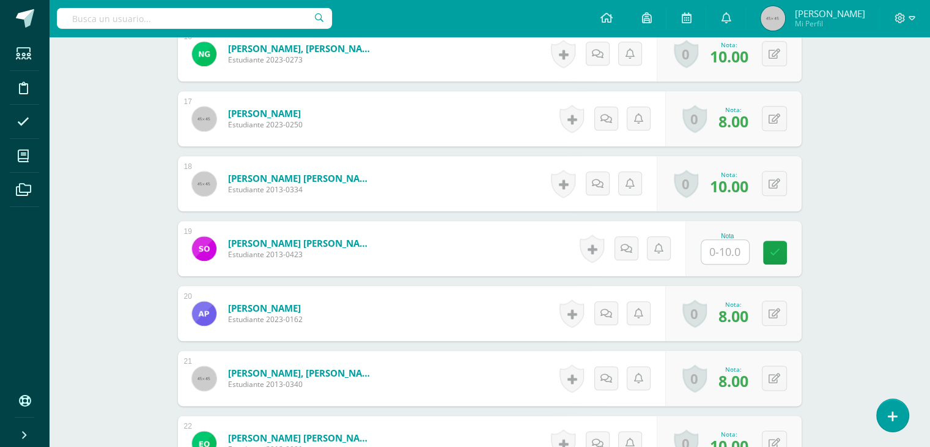
scroll to position [1390, 0]
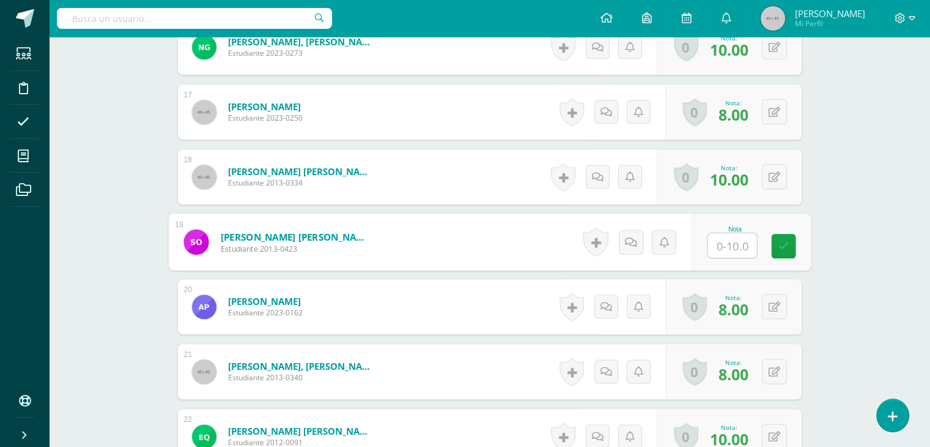
click at [729, 245] on input "text" at bounding box center [732, 245] width 49 height 24
type input "8"
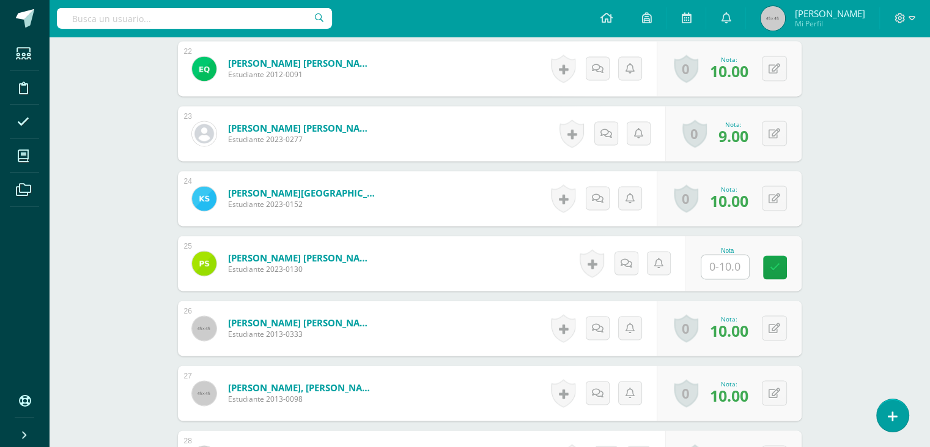
scroll to position [1758, 0]
click at [720, 267] on input "text" at bounding box center [726, 266] width 48 height 24
type input "8"
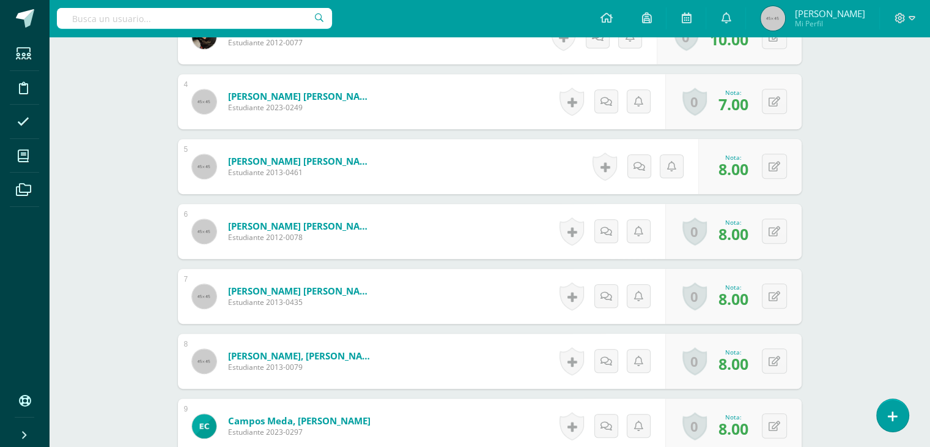
scroll to position [0, 0]
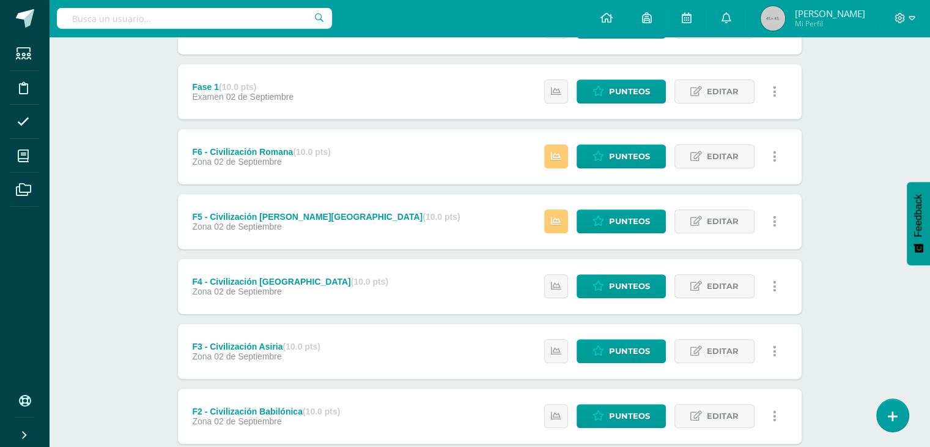
scroll to position [399, 0]
click at [622, 220] on span "Punteos" at bounding box center [629, 221] width 41 height 23
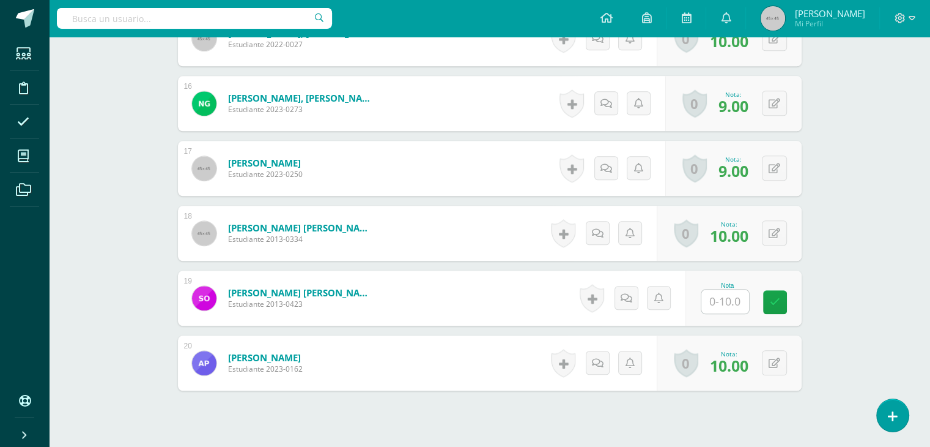
scroll to position [1334, 0]
click at [724, 295] on input "text" at bounding box center [726, 301] width 48 height 24
type input "8"
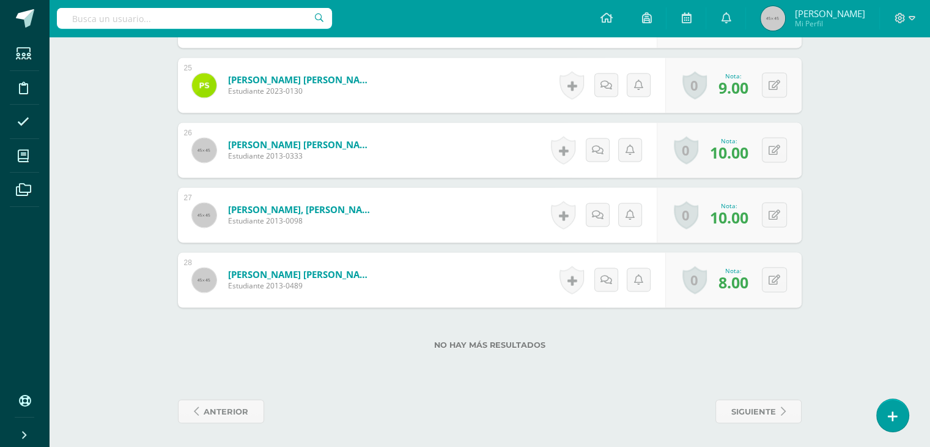
scroll to position [1935, 0]
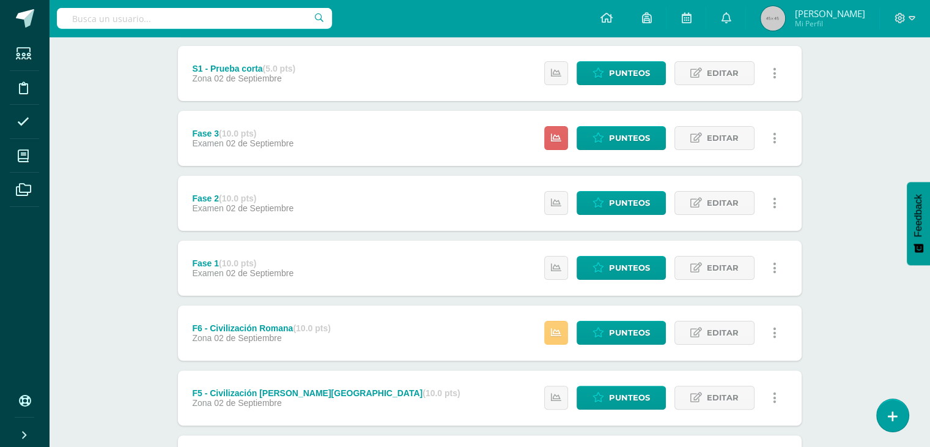
scroll to position [218, 0]
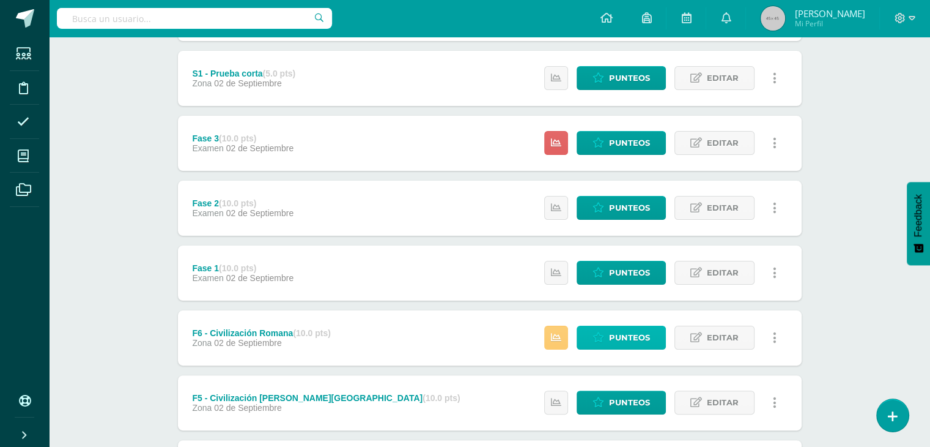
click at [628, 336] on span "Punteos" at bounding box center [629, 337] width 41 height 23
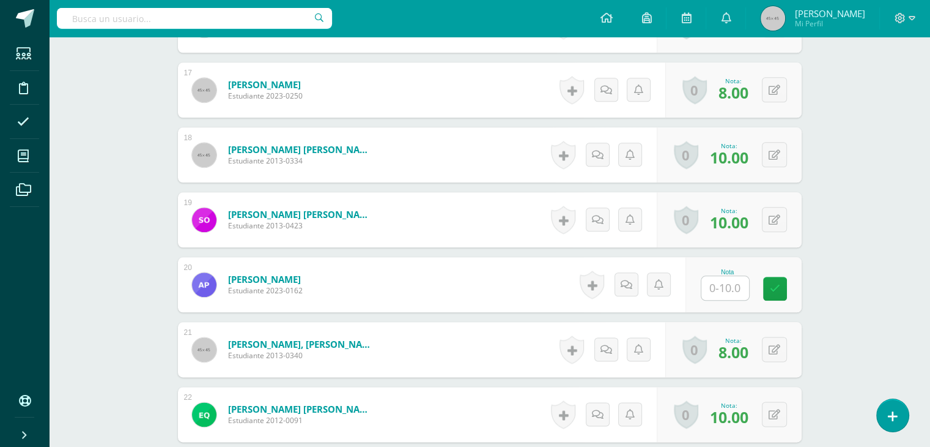
scroll to position [1413, 0]
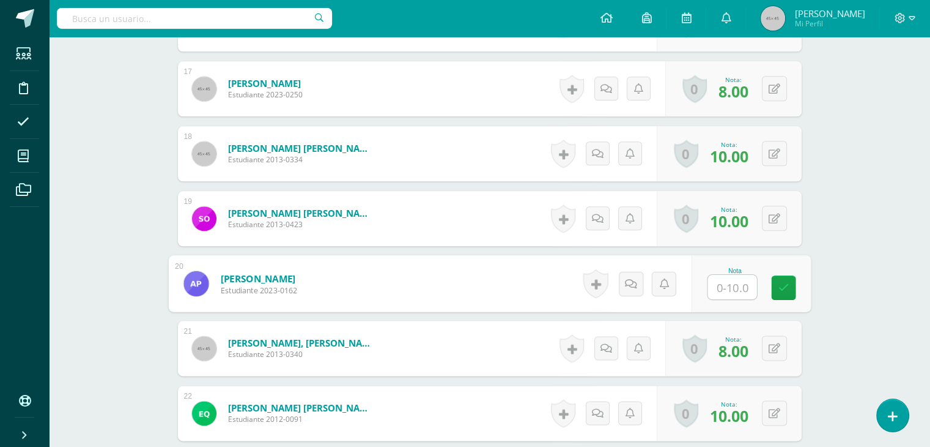
click at [722, 284] on input "text" at bounding box center [732, 287] width 49 height 24
type input "8"
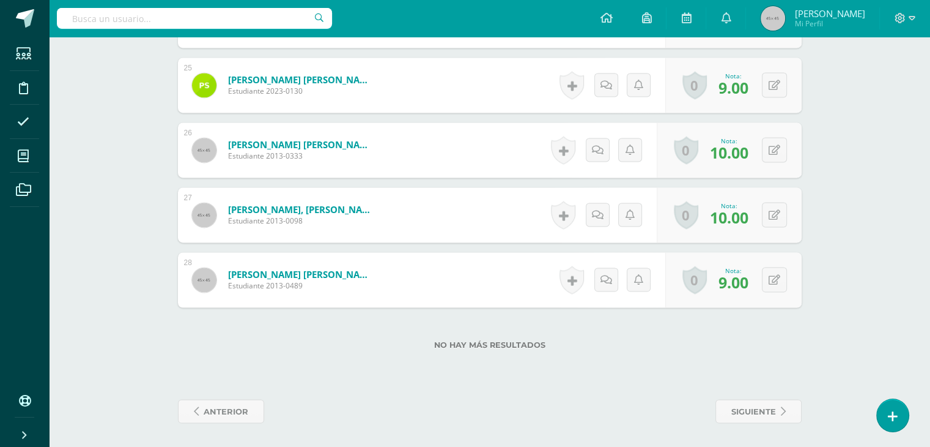
scroll to position [1936, 0]
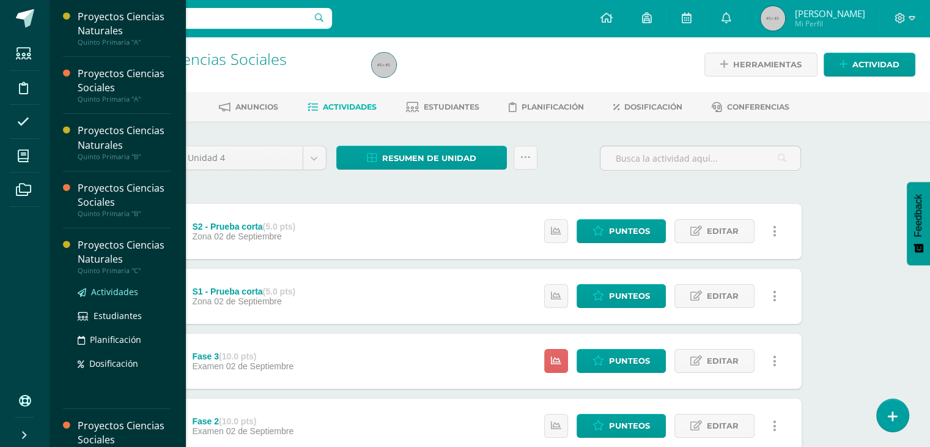
click at [111, 292] on span "Actividades" at bounding box center [114, 292] width 47 height 12
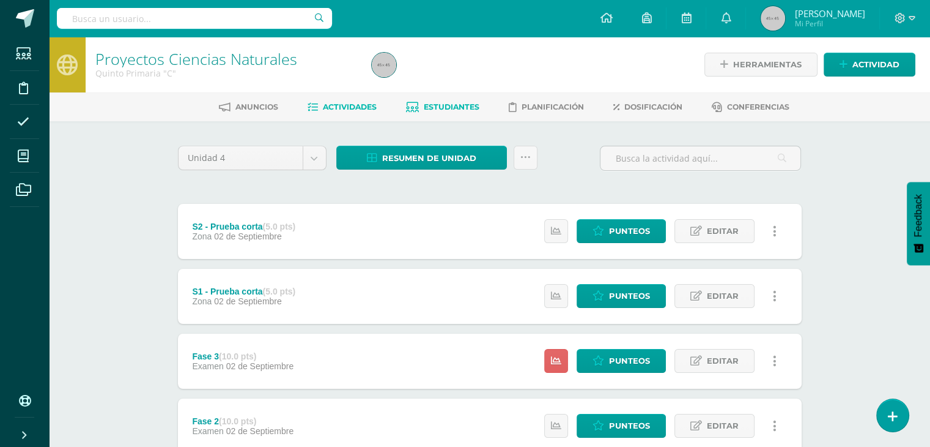
click at [451, 102] on span "Estudiantes" at bounding box center [452, 106] width 56 height 9
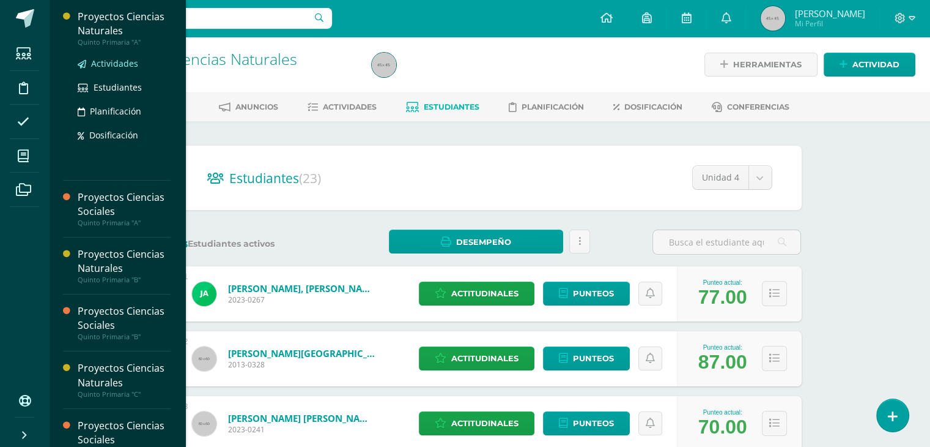
click at [106, 64] on span "Actividades" at bounding box center [114, 64] width 47 height 12
click at [110, 84] on span "Estudiantes" at bounding box center [118, 87] width 48 height 12
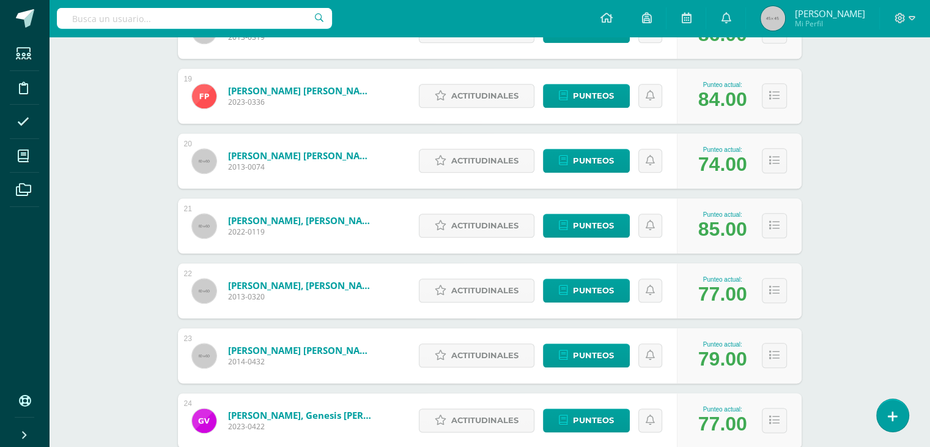
scroll to position [1447, 0]
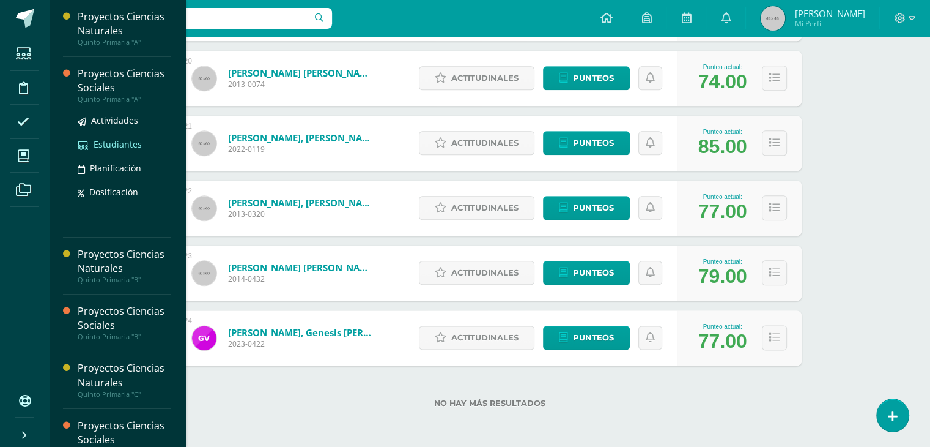
click at [117, 145] on span "Estudiantes" at bounding box center [118, 144] width 48 height 12
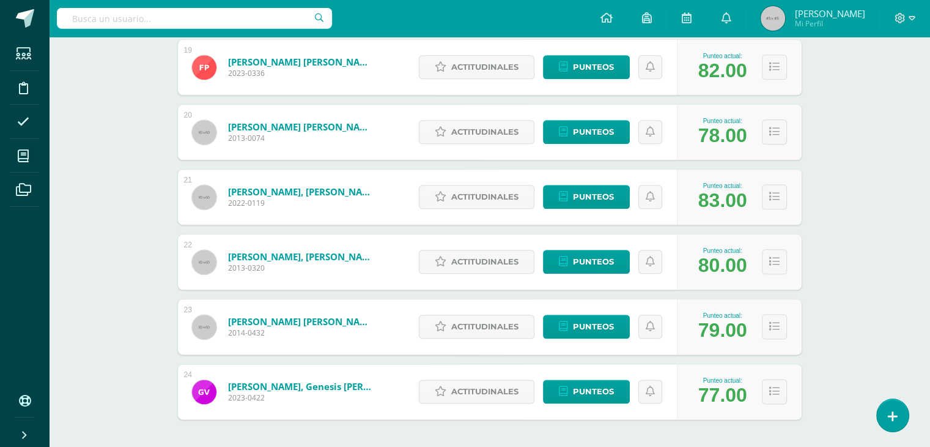
scroll to position [1447, 0]
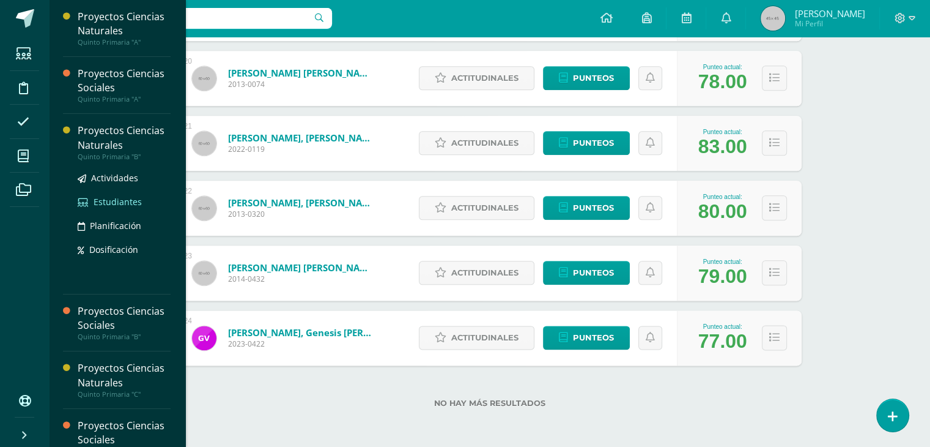
click at [128, 202] on span "Estudiantes" at bounding box center [118, 202] width 48 height 12
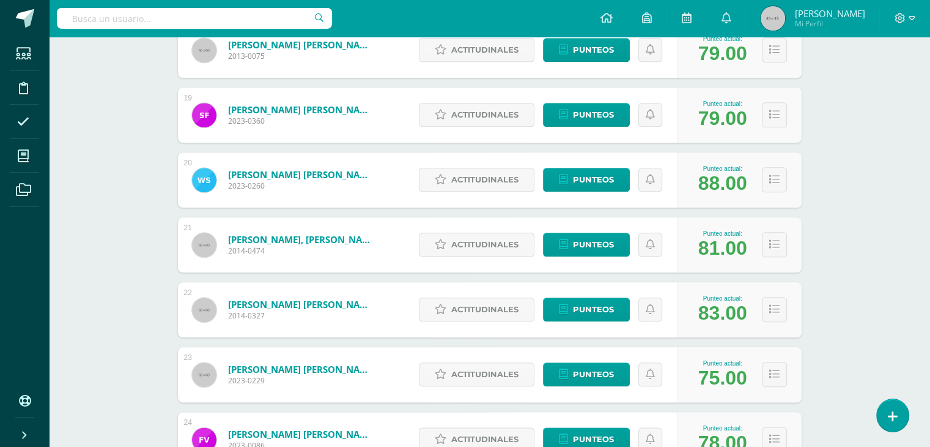
scroll to position [1447, 0]
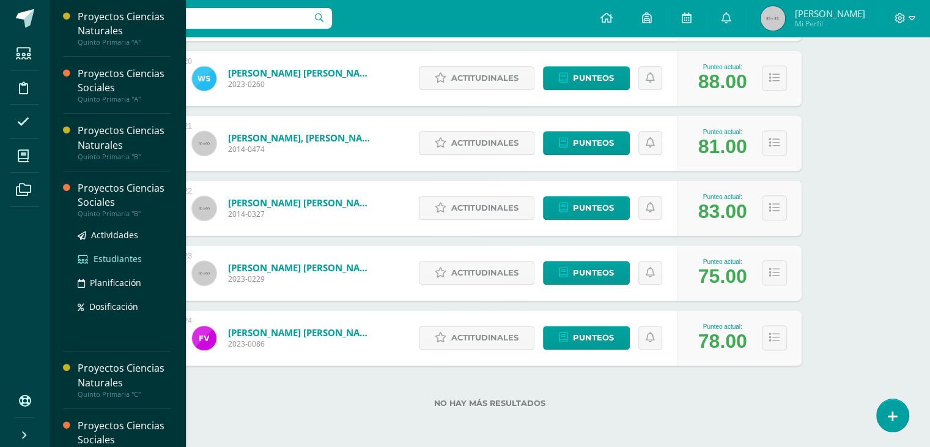
click at [130, 259] on span "Estudiantes" at bounding box center [118, 259] width 48 height 12
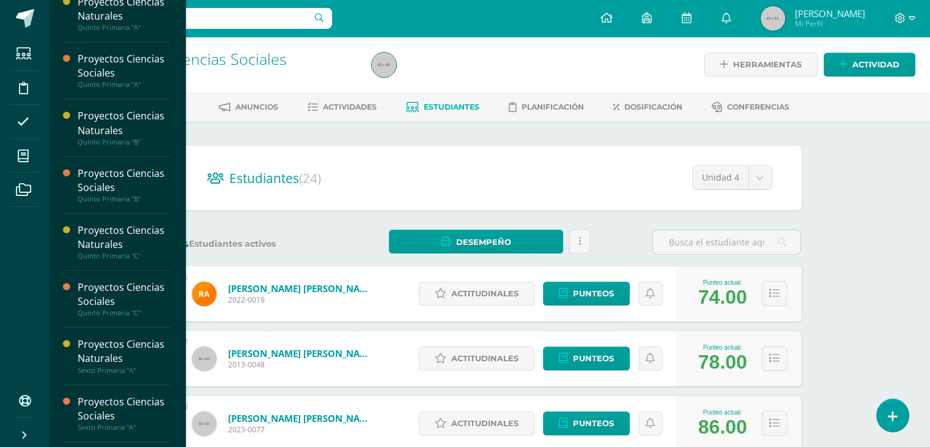
scroll to position [26, 0]
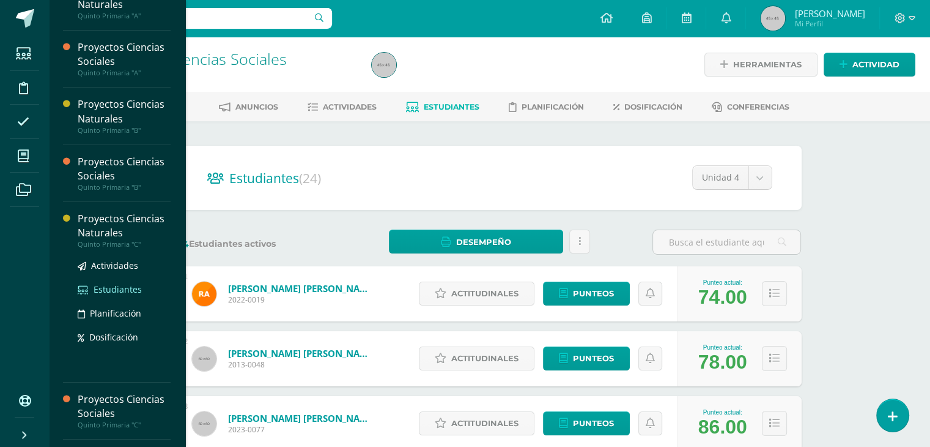
click at [110, 289] on span "Estudiantes" at bounding box center [118, 289] width 48 height 12
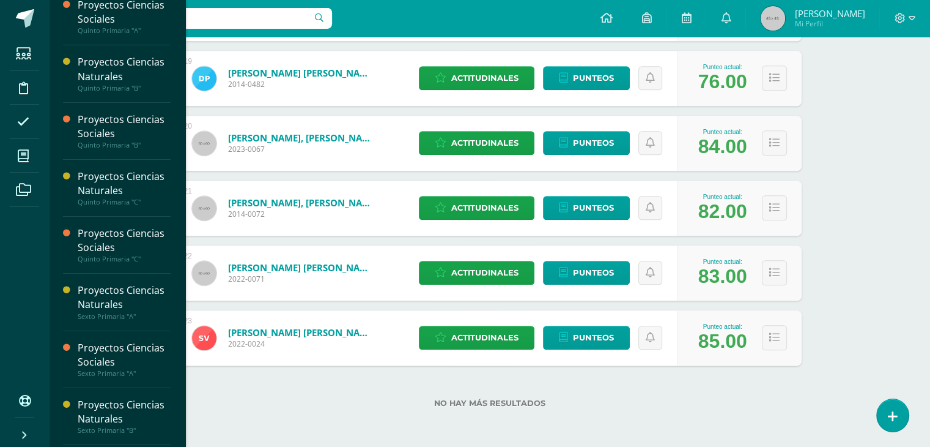
scroll to position [70, 0]
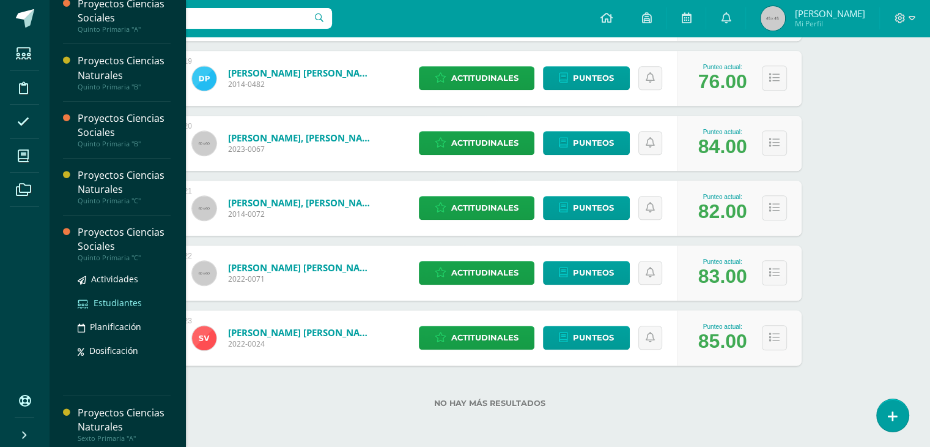
click at [111, 302] on span "Estudiantes" at bounding box center [118, 303] width 48 height 12
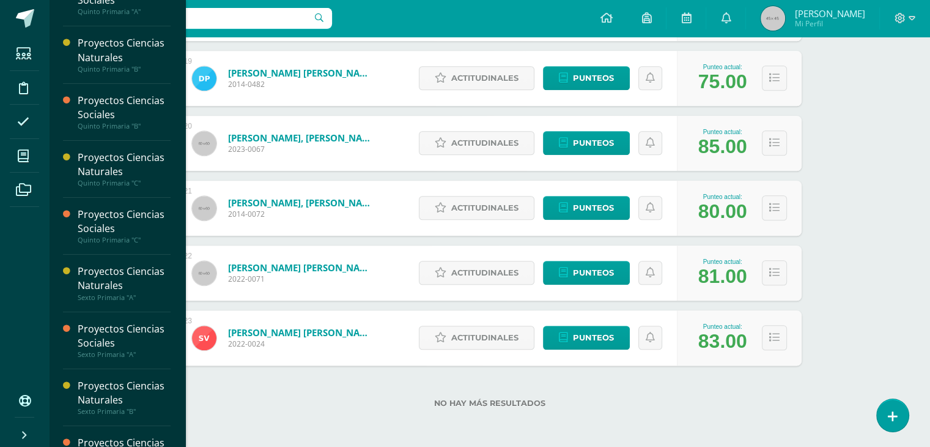
scroll to position [88, 0]
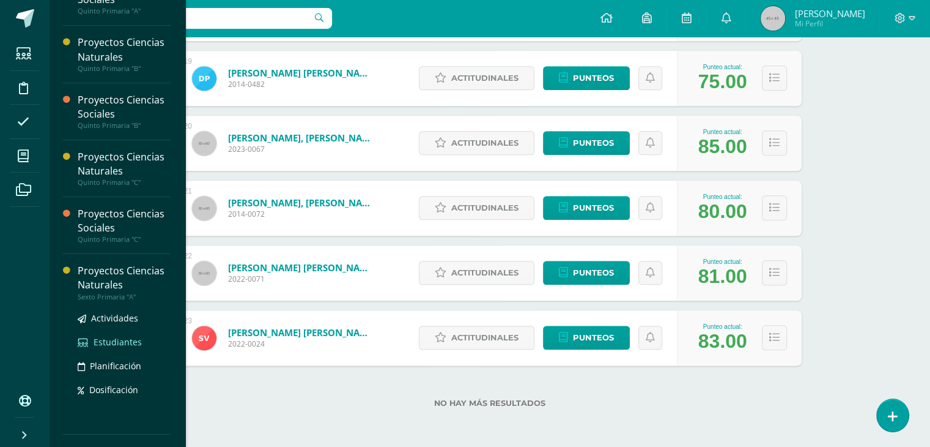
click at [113, 338] on span "Estudiantes" at bounding box center [118, 342] width 48 height 12
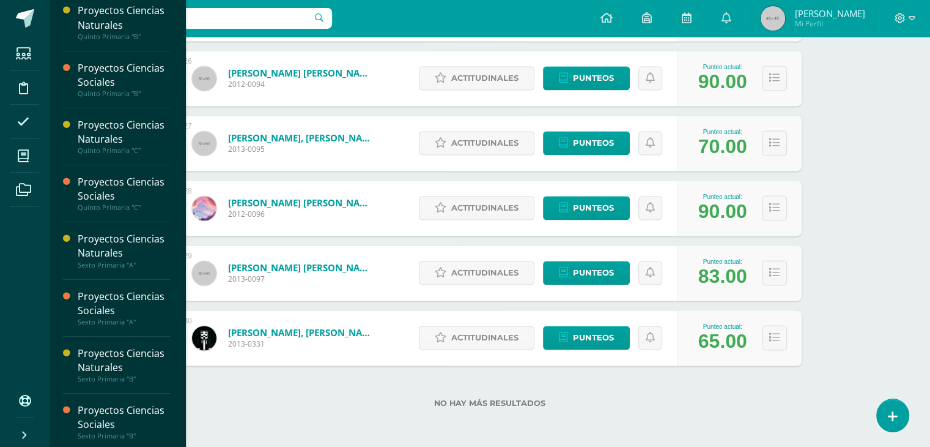
scroll to position [122, 0]
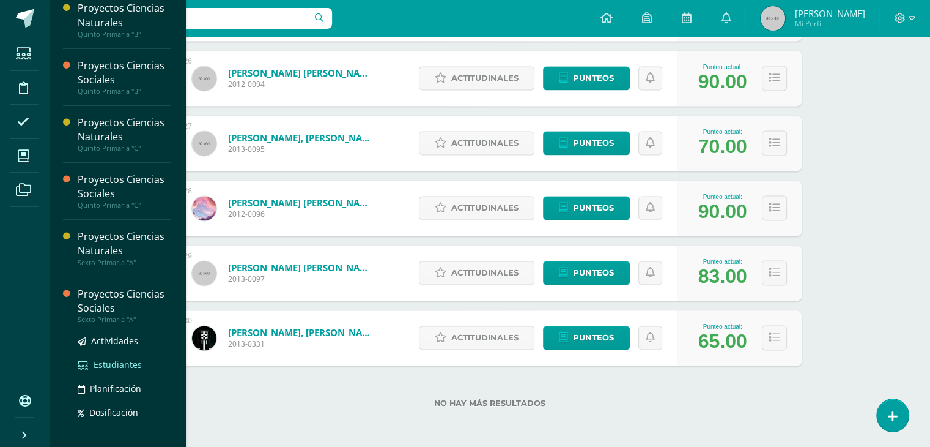
click at [114, 360] on span "Estudiantes" at bounding box center [118, 364] width 48 height 12
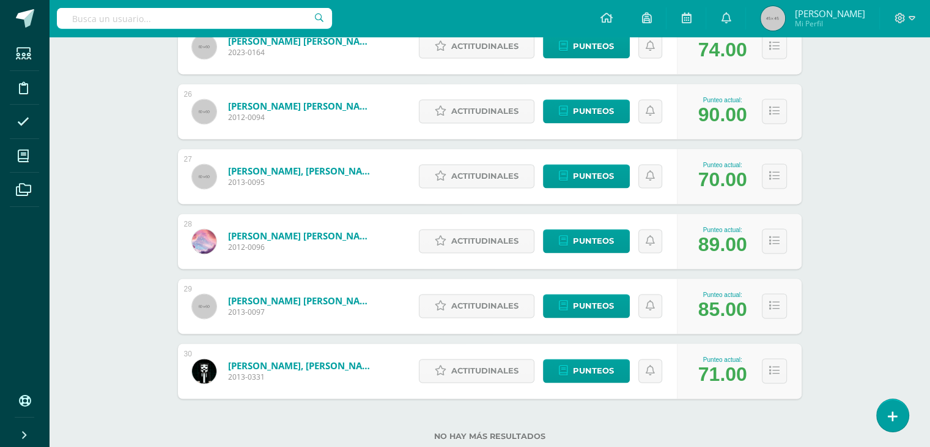
scroll to position [1836, 0]
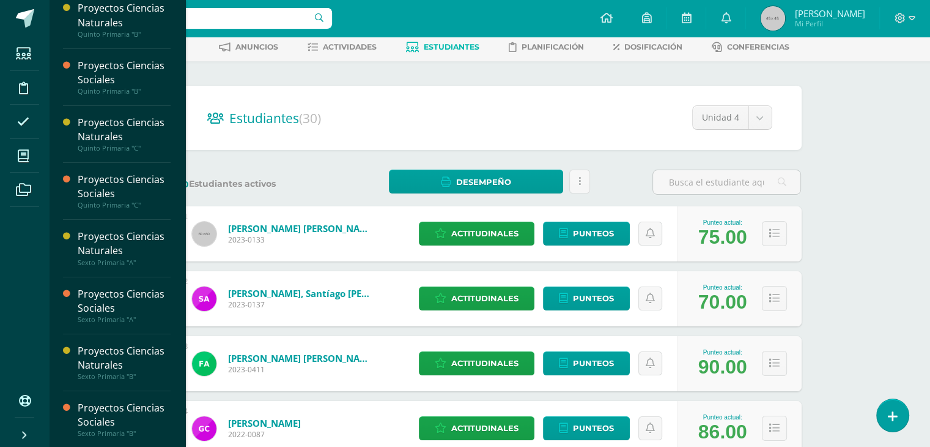
scroll to position [59, 0]
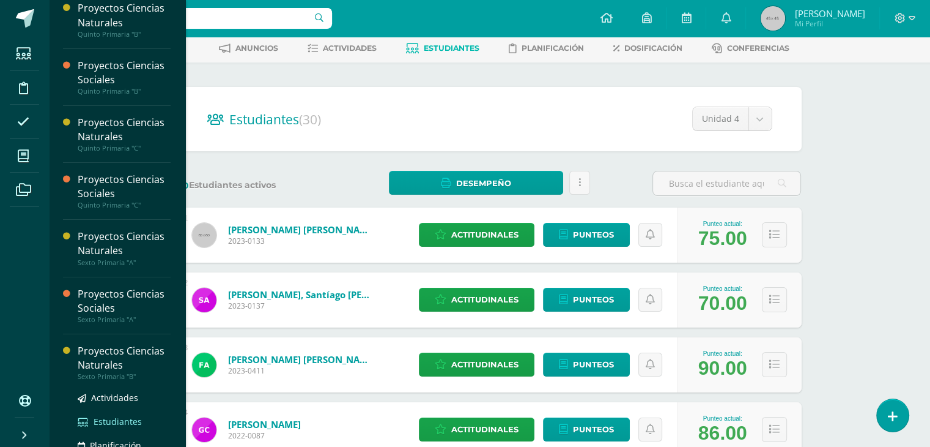
click at [108, 420] on span "Estudiantes" at bounding box center [118, 421] width 48 height 12
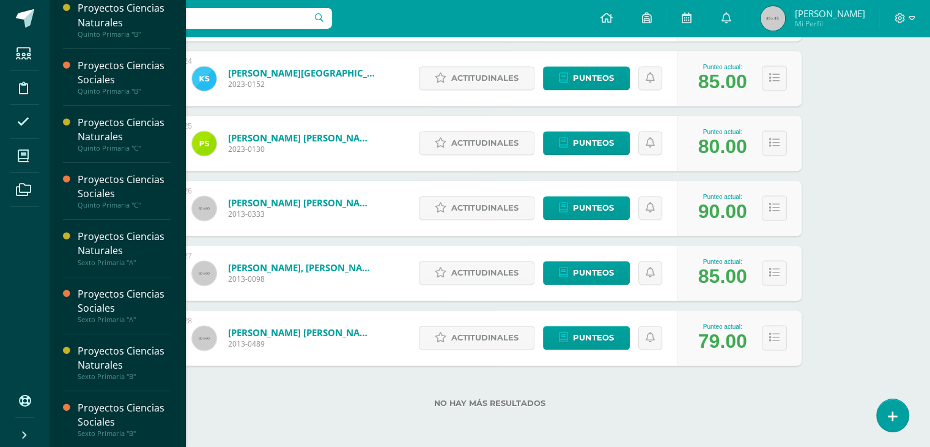
scroll to position [246, 0]
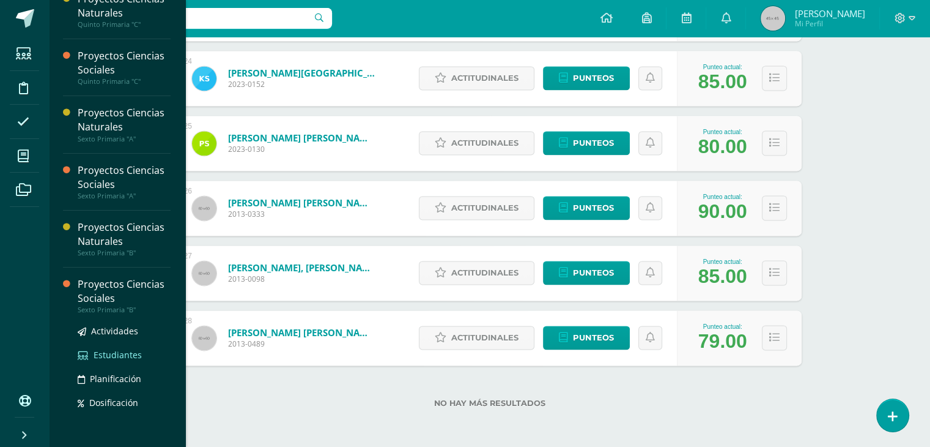
click at [113, 355] on span "Estudiantes" at bounding box center [118, 355] width 48 height 12
